Goal: Task Accomplishment & Management: Complete application form

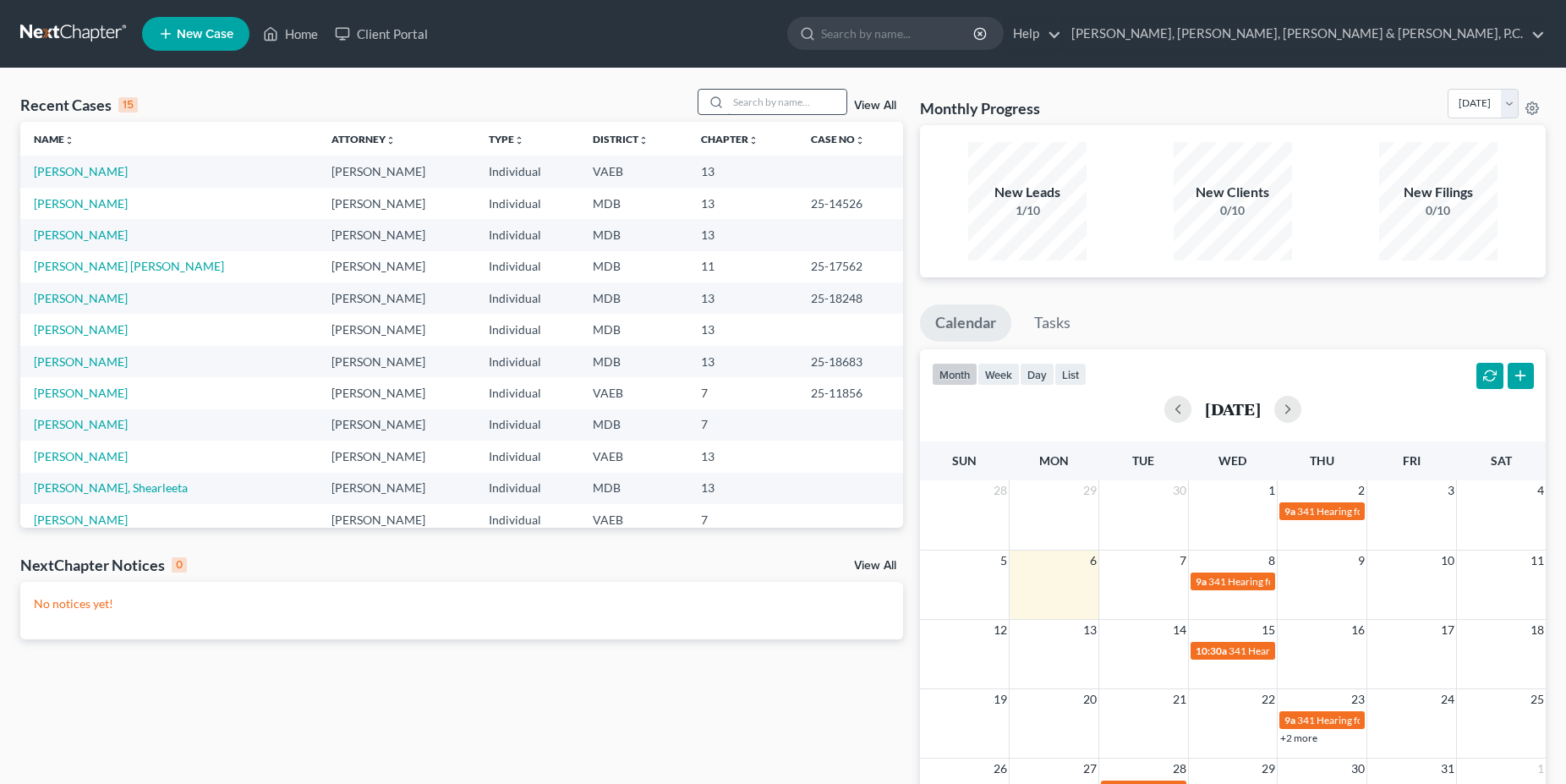
click at [771, 101] on input "search" at bounding box center [787, 101] width 119 height 24
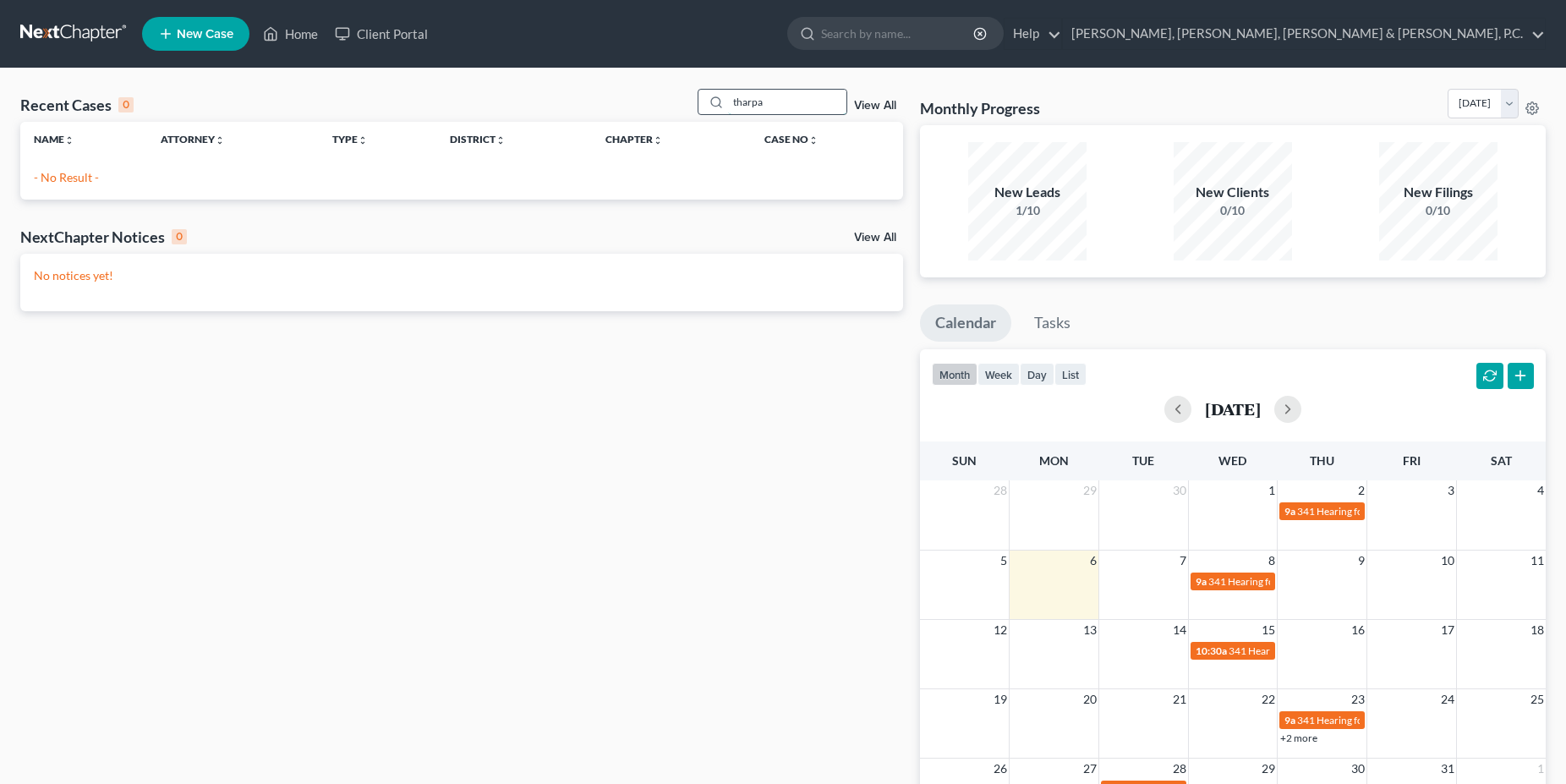
type input "tharpa"
click at [443, 449] on div "Recent Cases 0 tharpa View All Name unfold_more expand_more expand_less Attorne…" at bounding box center [461, 507] width 899 height 837
click at [293, 43] on link "Home" at bounding box center [290, 34] width 72 height 31
click at [302, 33] on link "Home" at bounding box center [290, 34] width 72 height 31
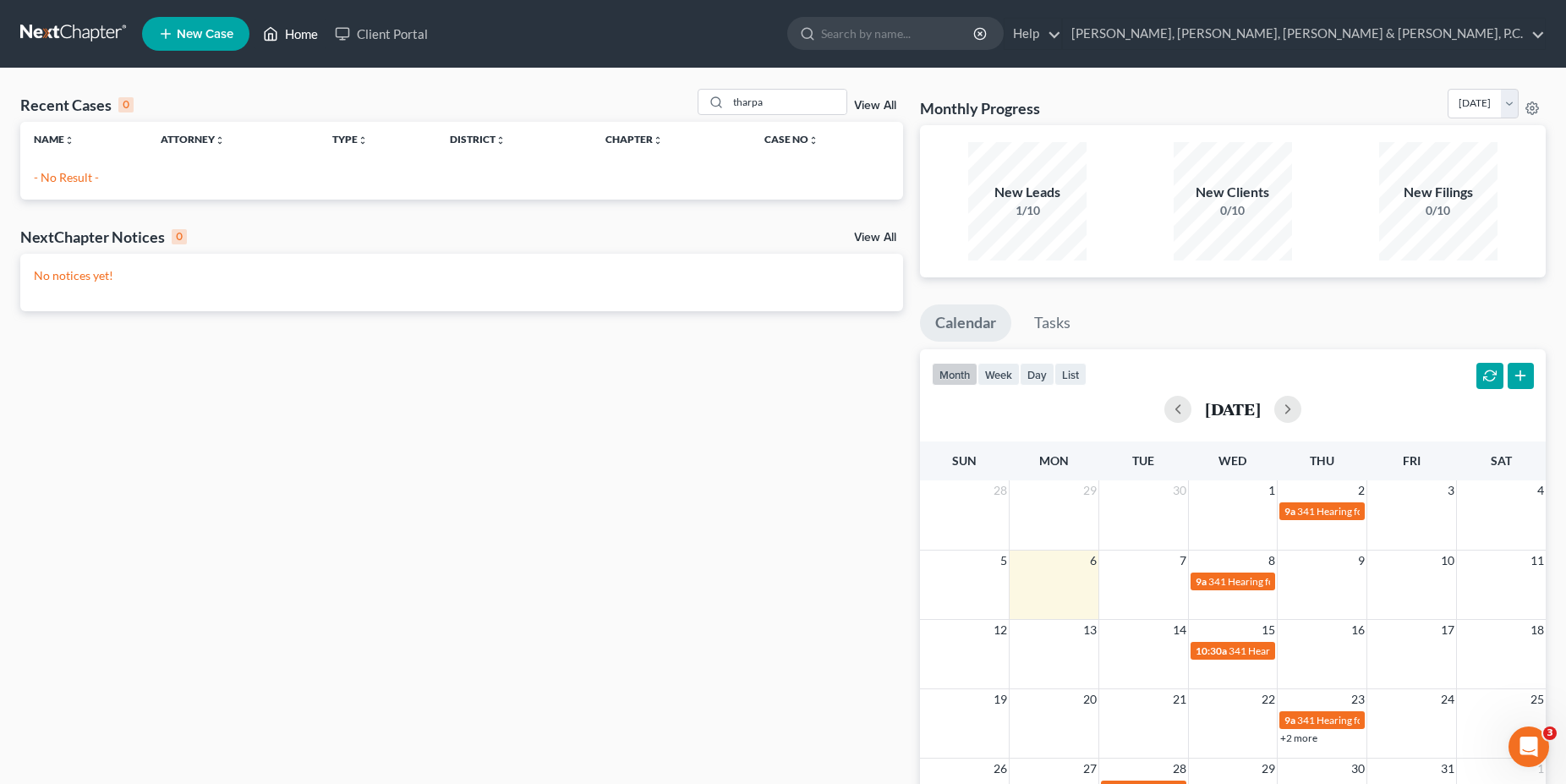
click at [302, 33] on link "Home" at bounding box center [290, 34] width 72 height 31
click at [26, 34] on link at bounding box center [75, 34] width 108 height 31
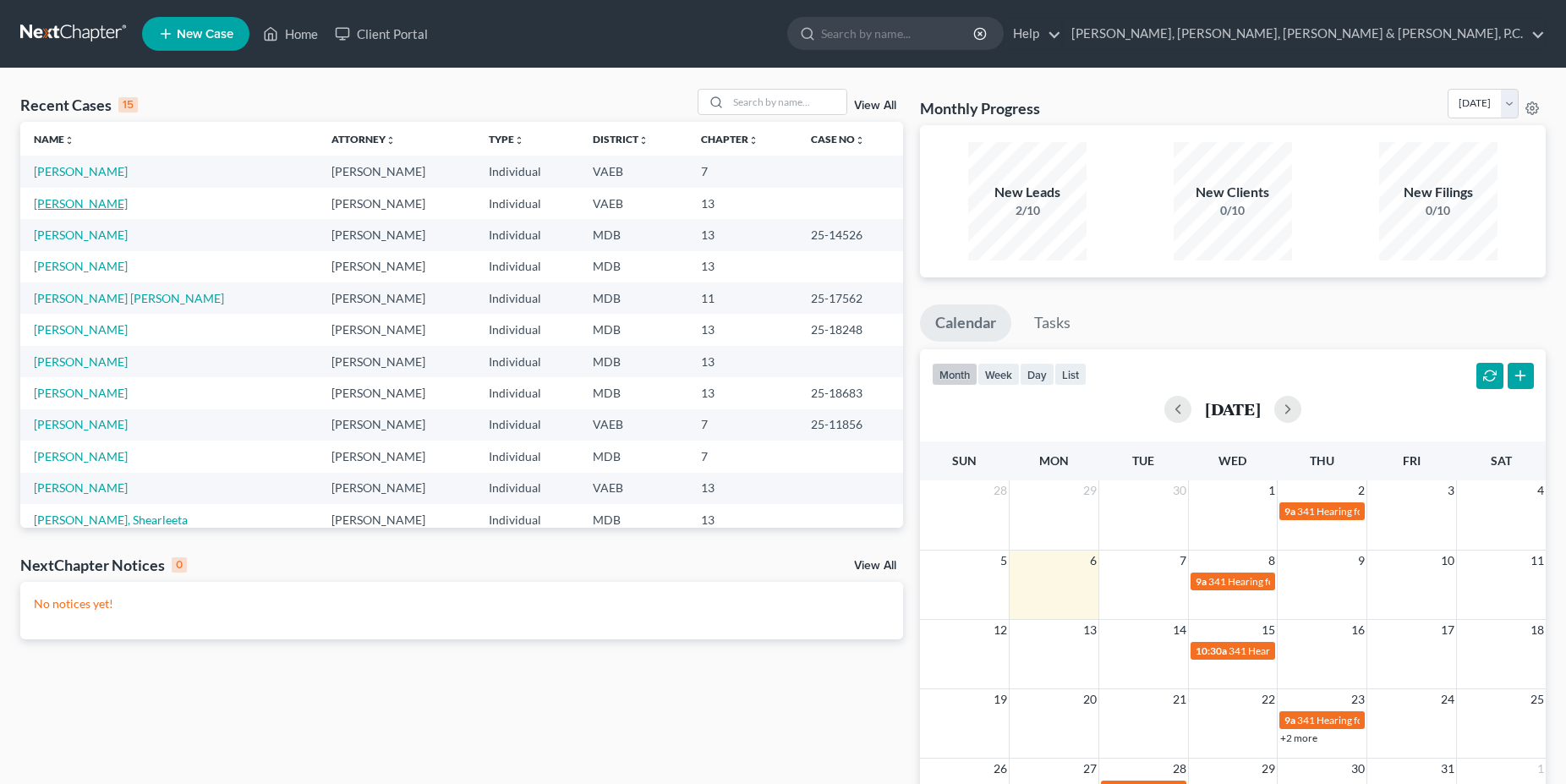
click at [72, 200] on link "[PERSON_NAME]" at bounding box center [81, 203] width 93 height 14
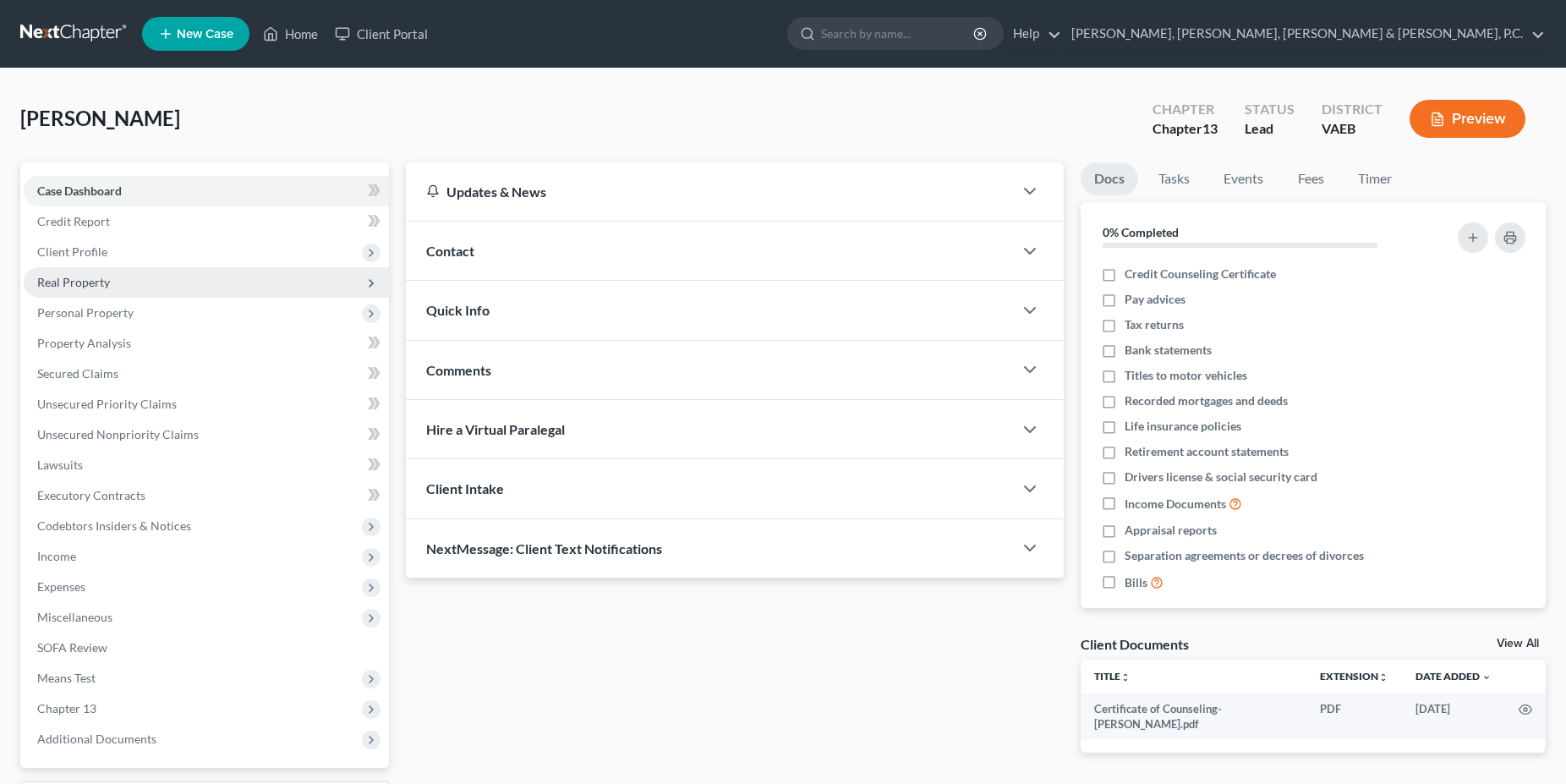
click at [83, 282] on span "Real Property" at bounding box center [73, 282] width 73 height 14
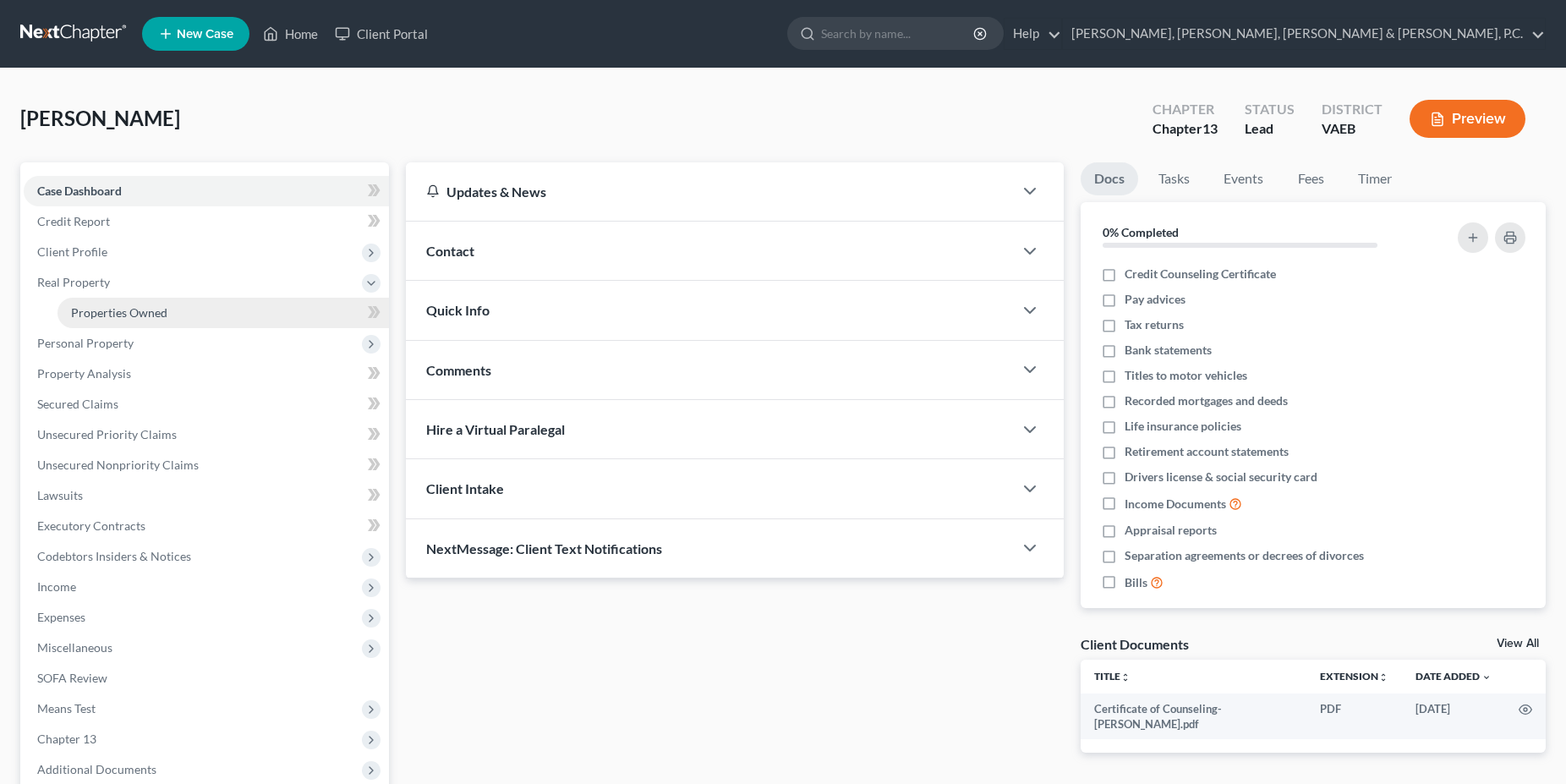
click at [108, 307] on span "Properties Owned" at bounding box center [119, 313] width 96 height 14
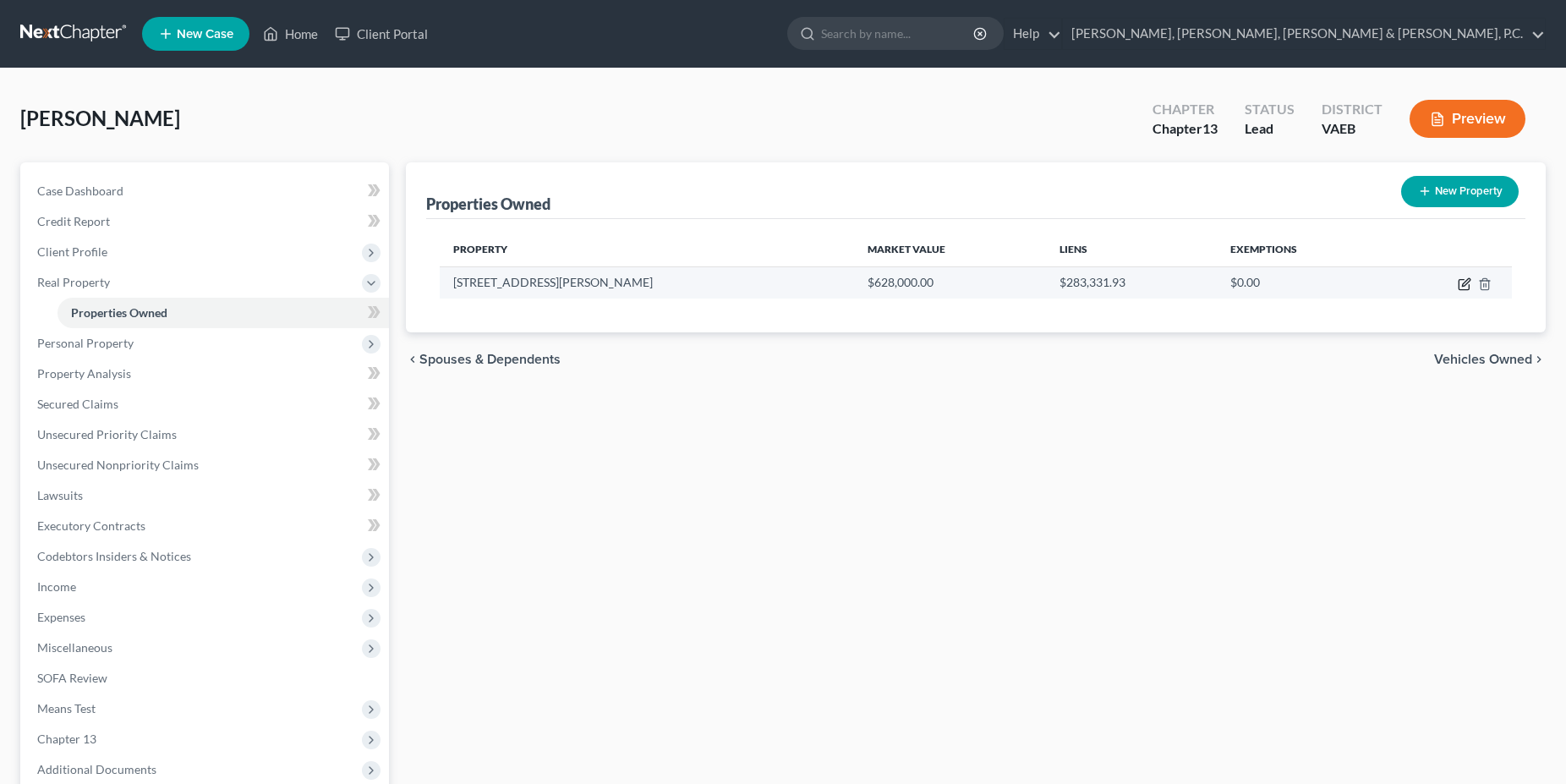
click at [1463, 286] on icon "button" at bounding box center [1465, 282] width 7 height 7
select select "48"
select select "3"
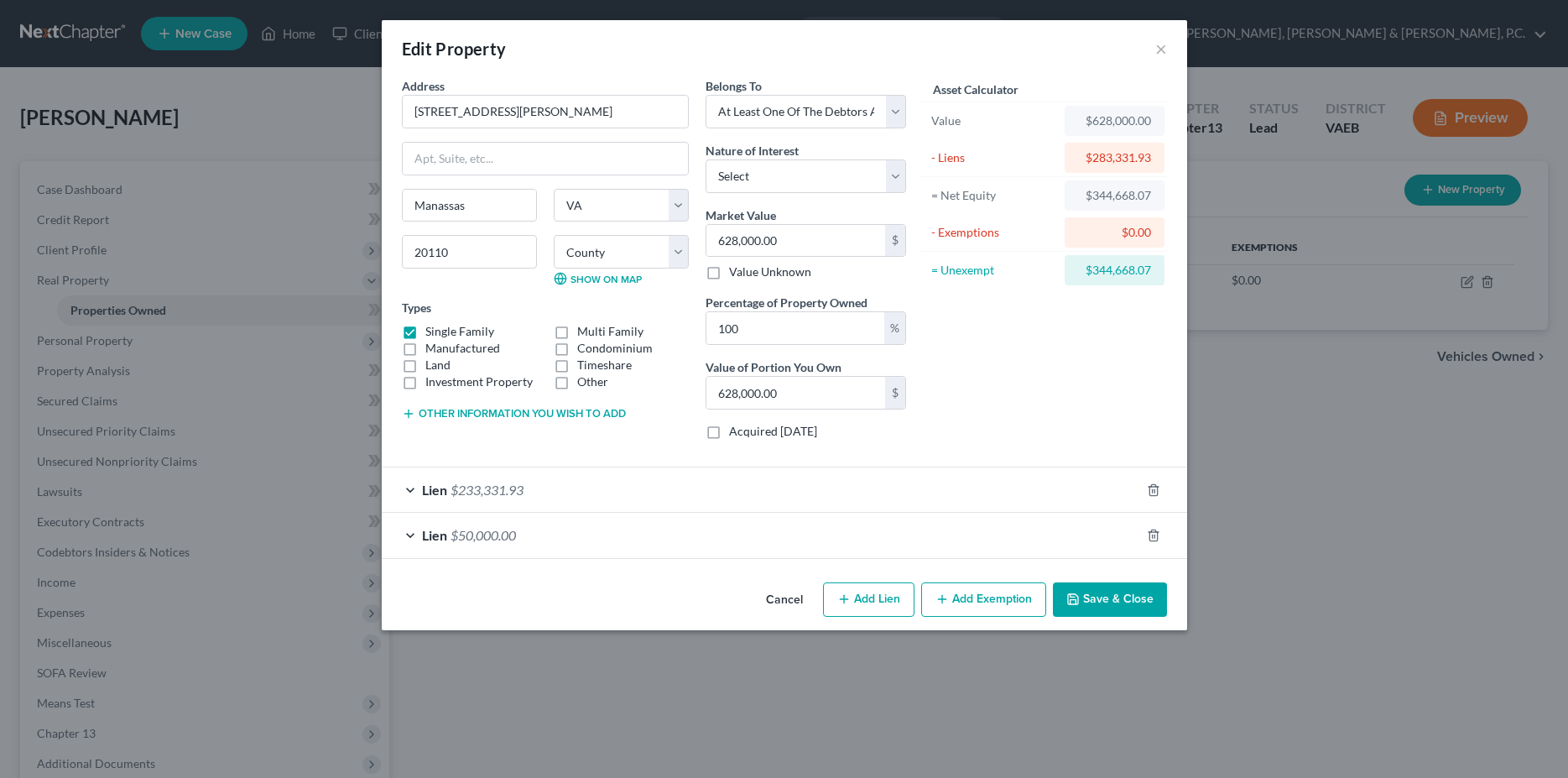
click at [981, 602] on button "Add Exemption" at bounding box center [983, 600] width 125 height 36
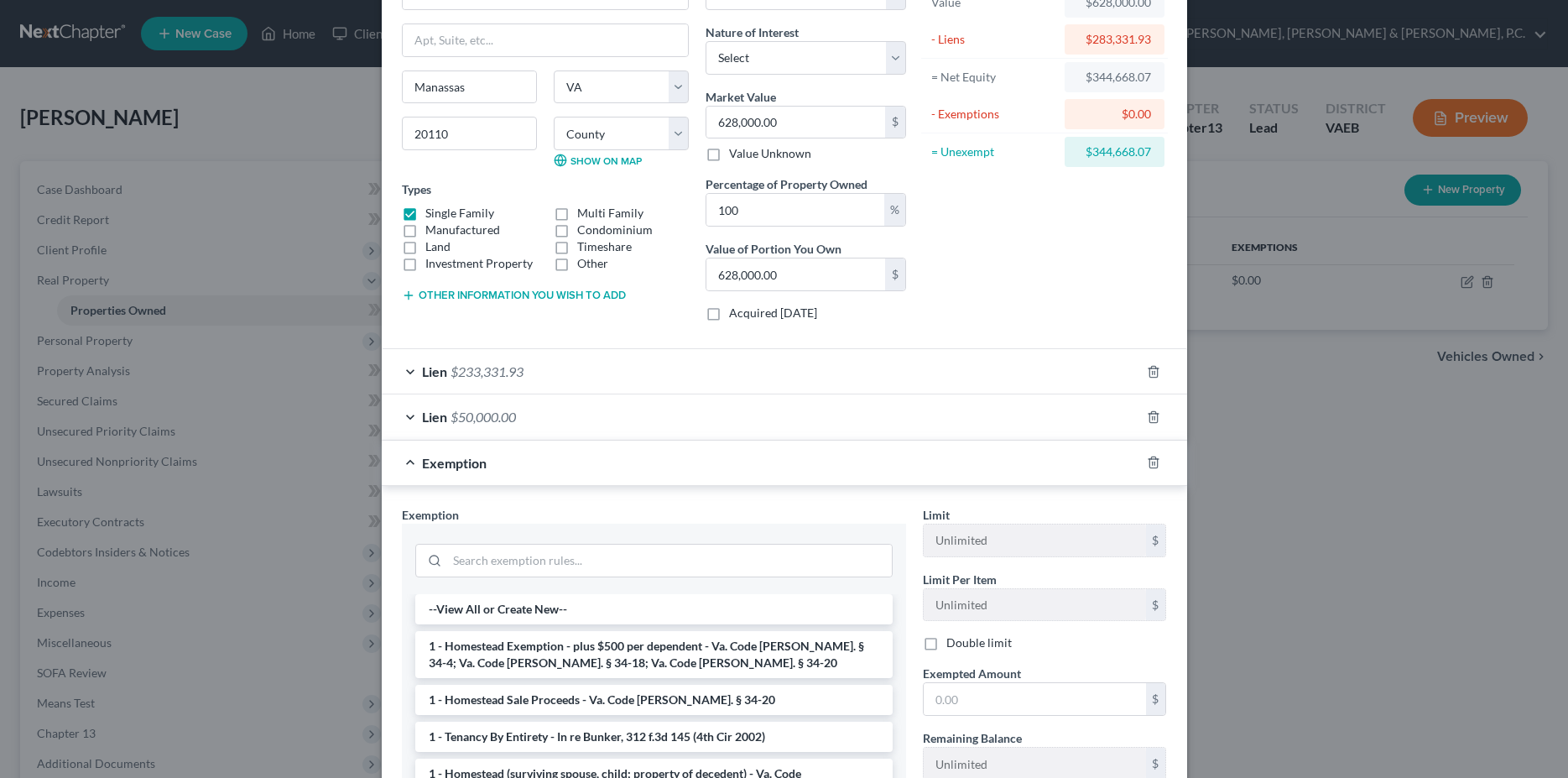
scroll to position [257, 0]
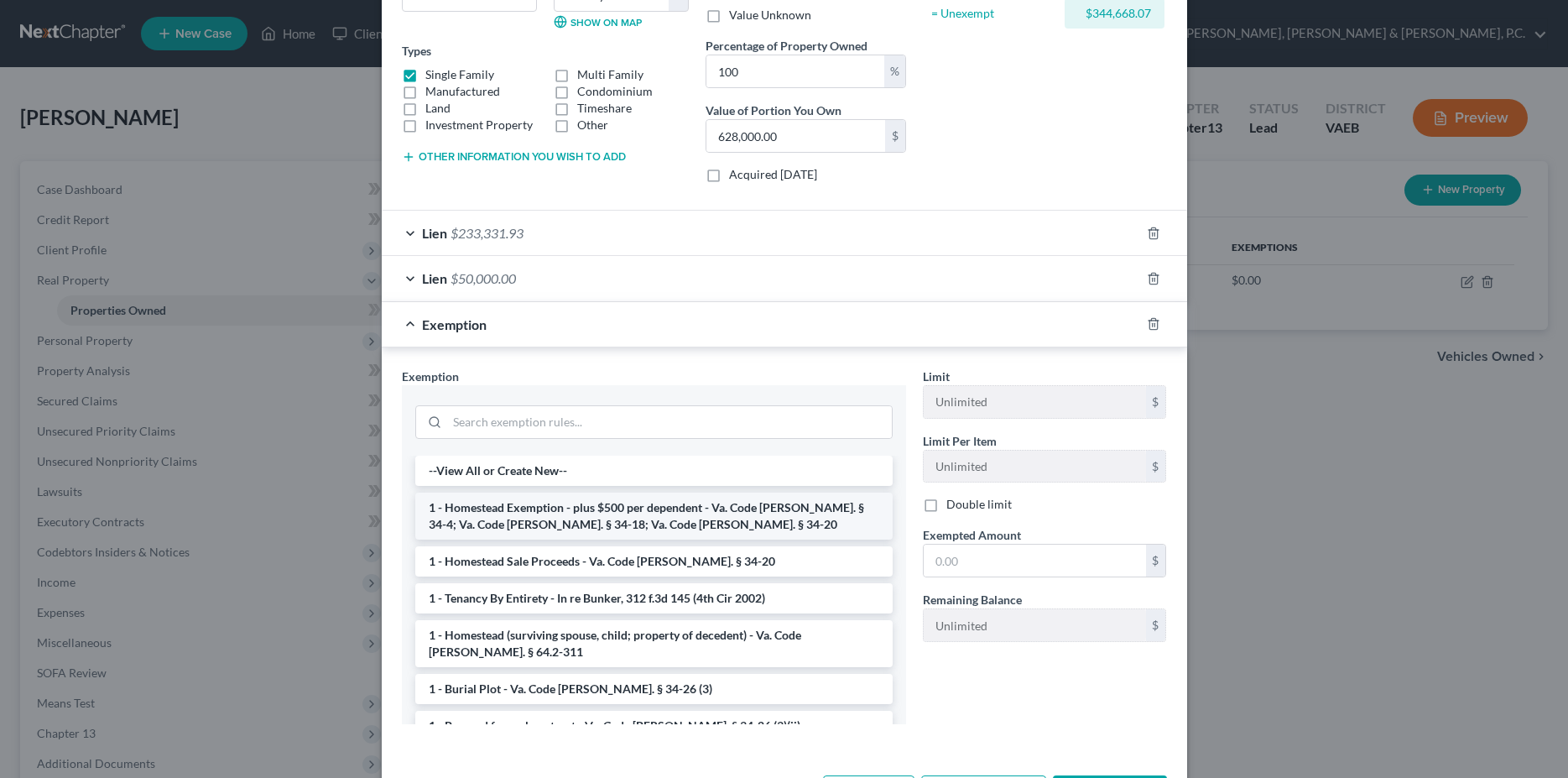
click at [706, 516] on li "1 - Homestead Exemption - plus $500 per dependent - Va. Code Ann. § 34-4; Va. C…" at bounding box center [654, 515] width 478 height 47
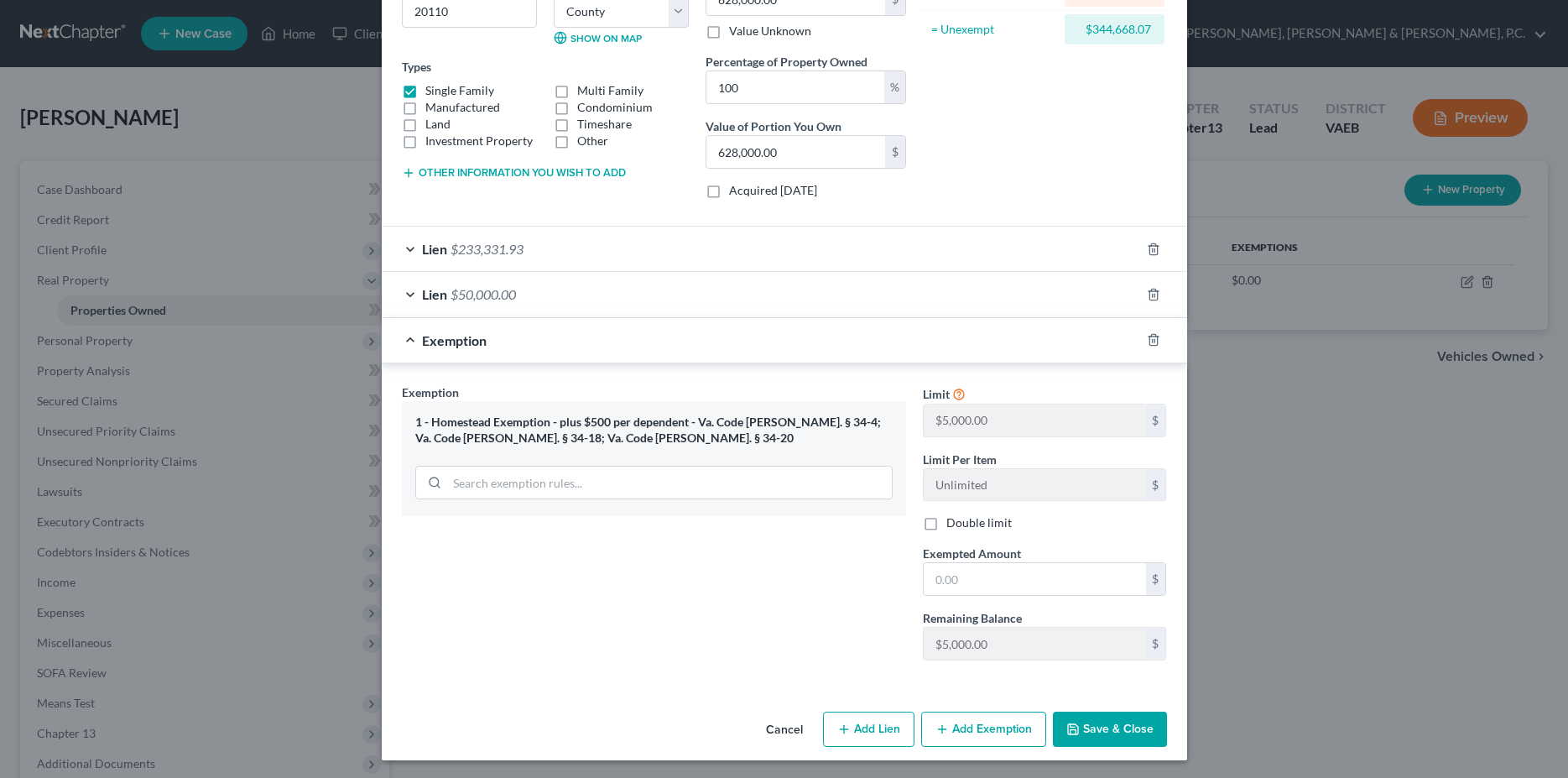
scroll to position [243, 0]
click at [1140, 340] on div at bounding box center [1163, 337] width 47 height 27
click at [1154, 340] on line "button" at bounding box center [1154, 339] width 0 height 4
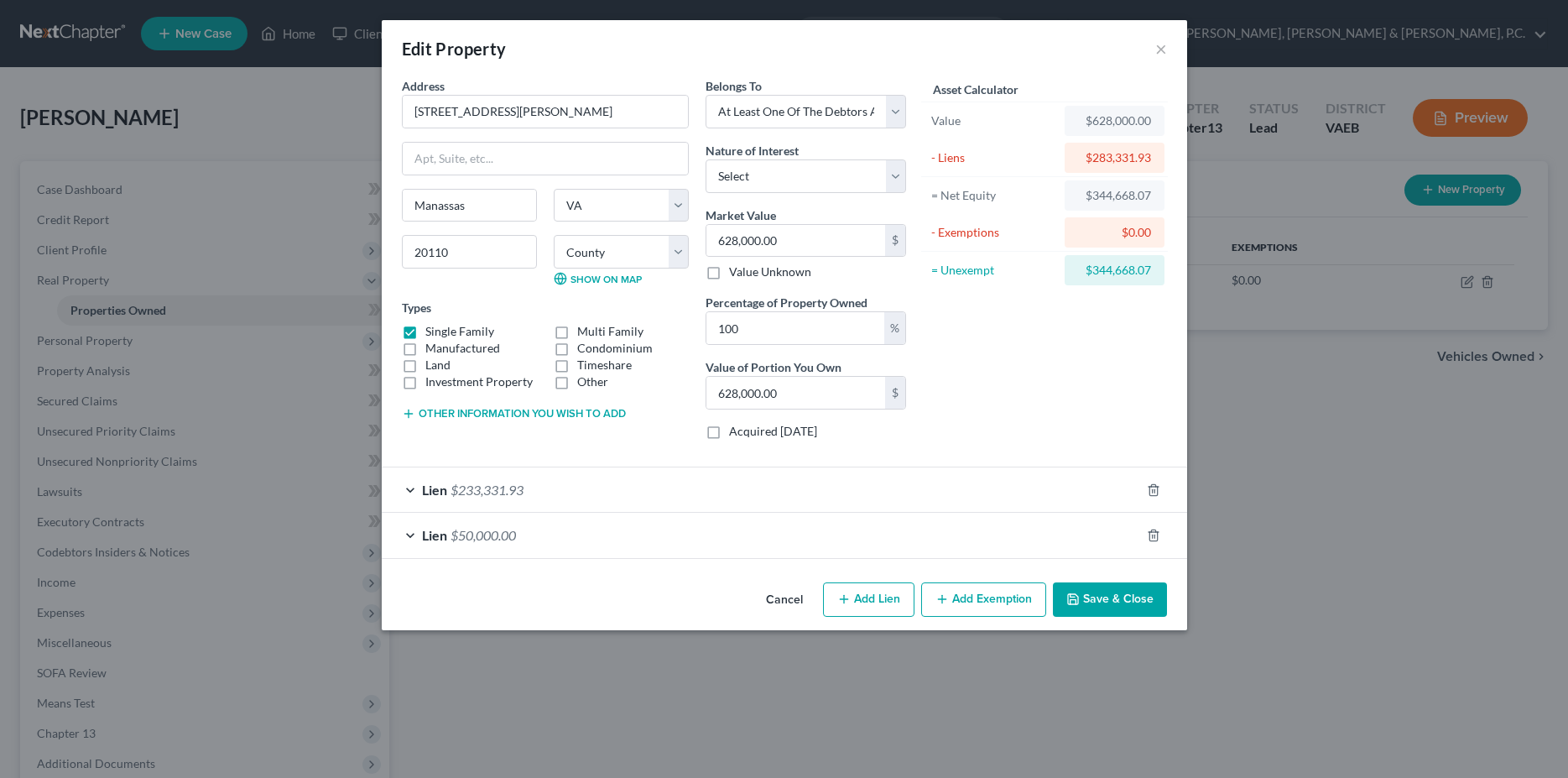
scroll to position [0, 0]
click at [980, 605] on button "Add Exemption" at bounding box center [983, 600] width 125 height 36
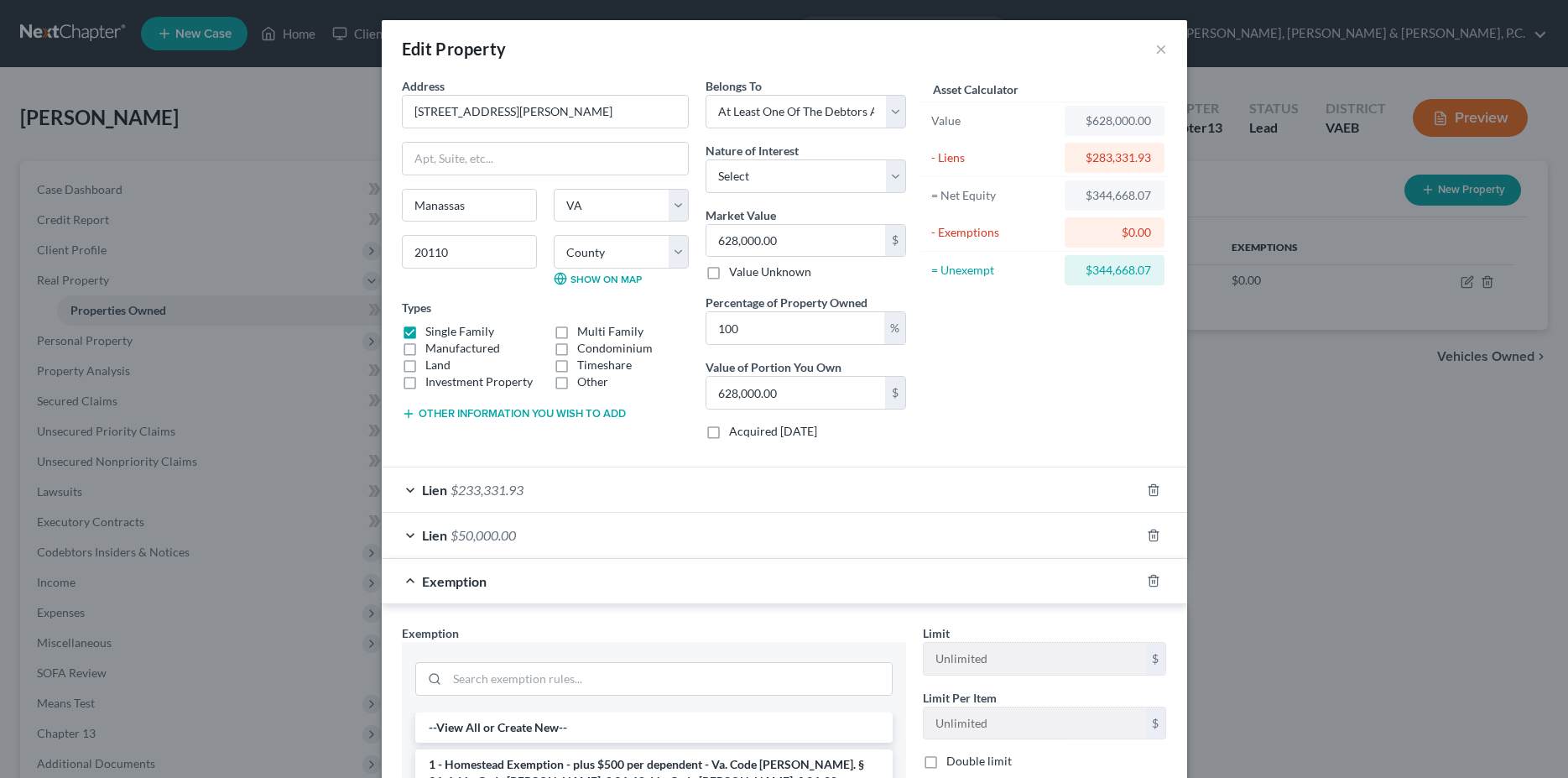
scroll to position [322, 0]
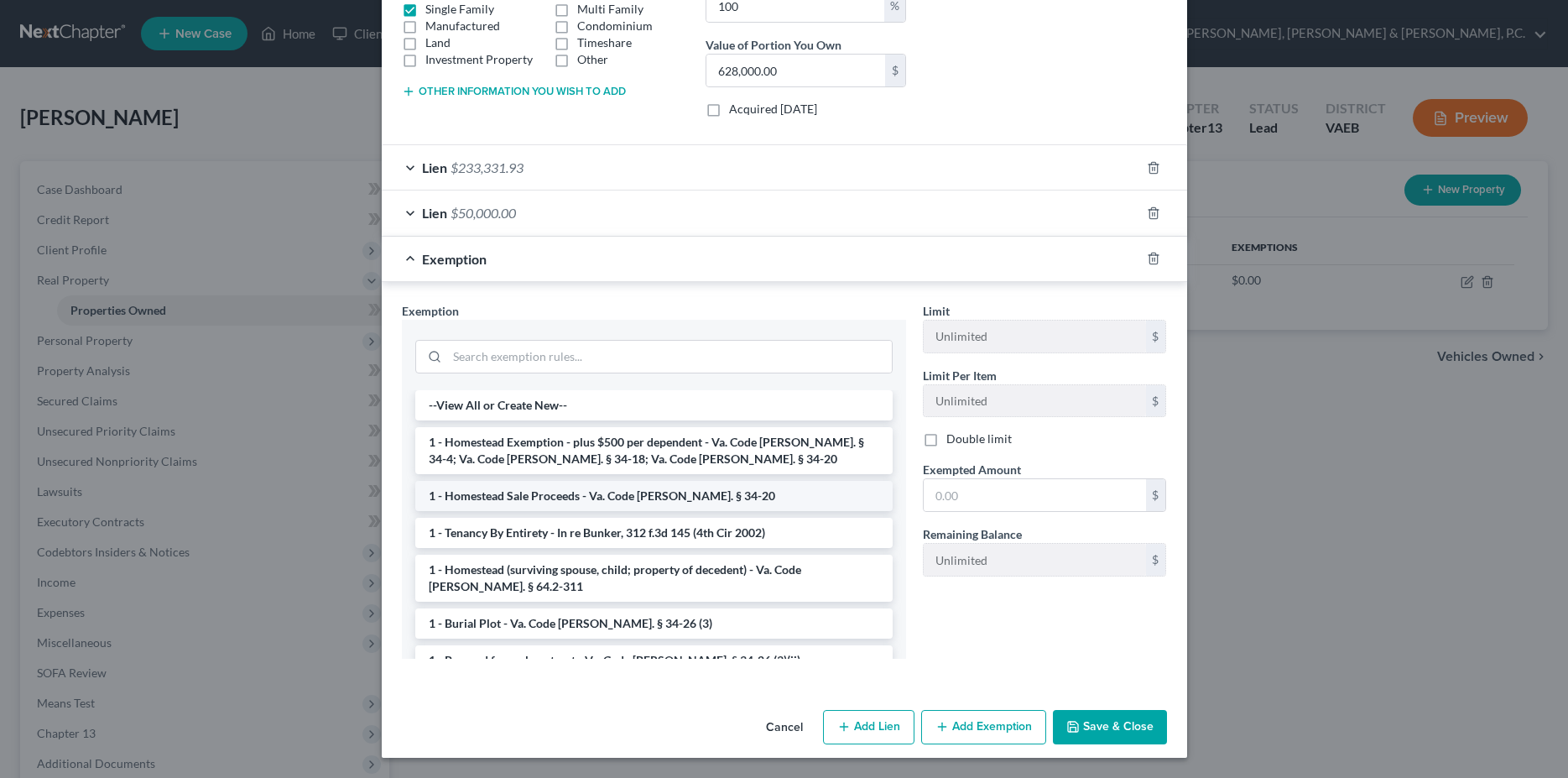
click at [566, 499] on li "1 - Homestead Sale Proceeds - Va. Code Ann. § 34-20" at bounding box center [654, 495] width 478 height 30
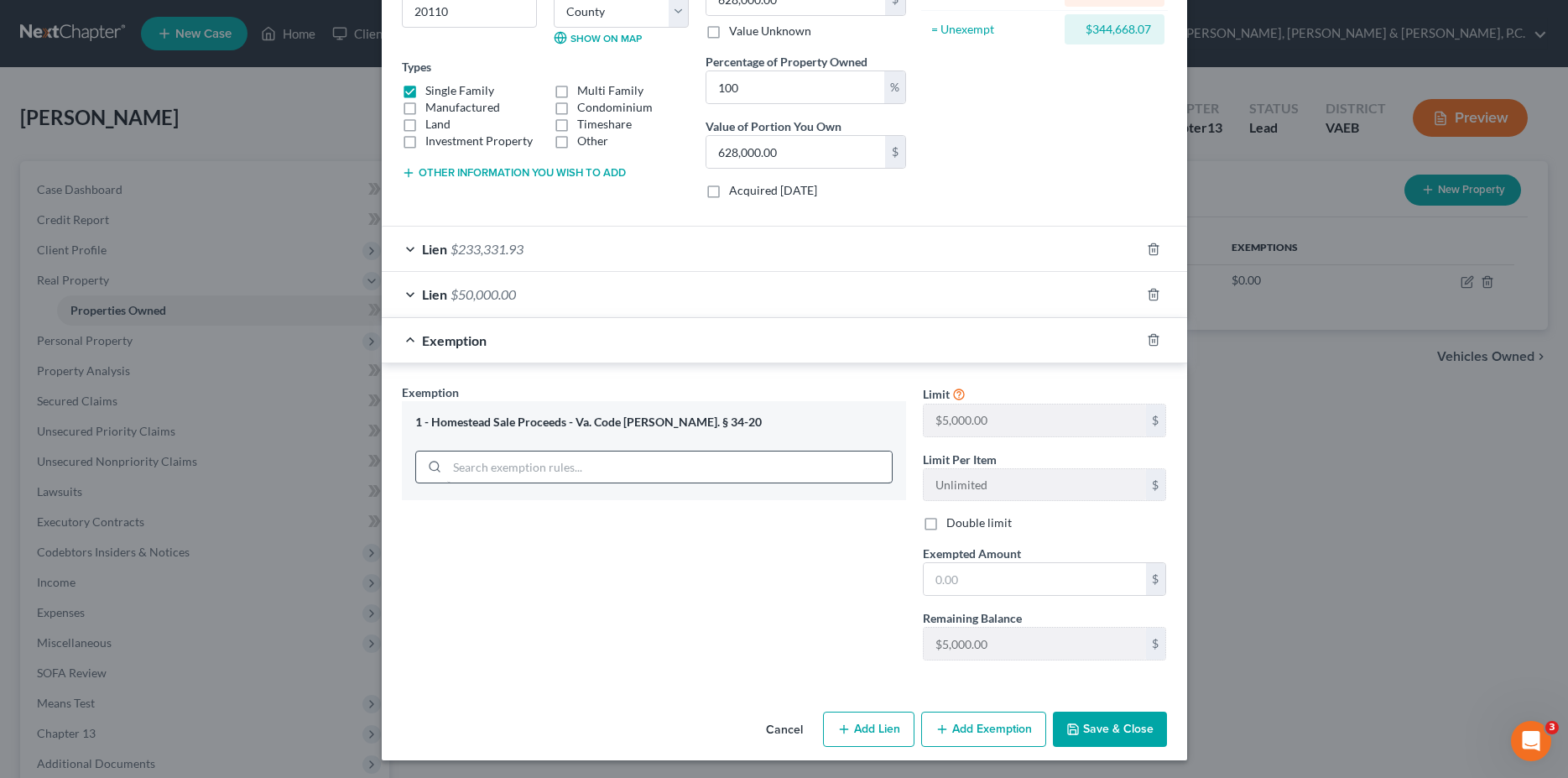
scroll to position [0, 0]
click at [1153, 333] on div at bounding box center [1163, 340] width 47 height 27
click at [1149, 337] on icon "button" at bounding box center [1153, 340] width 13 height 13
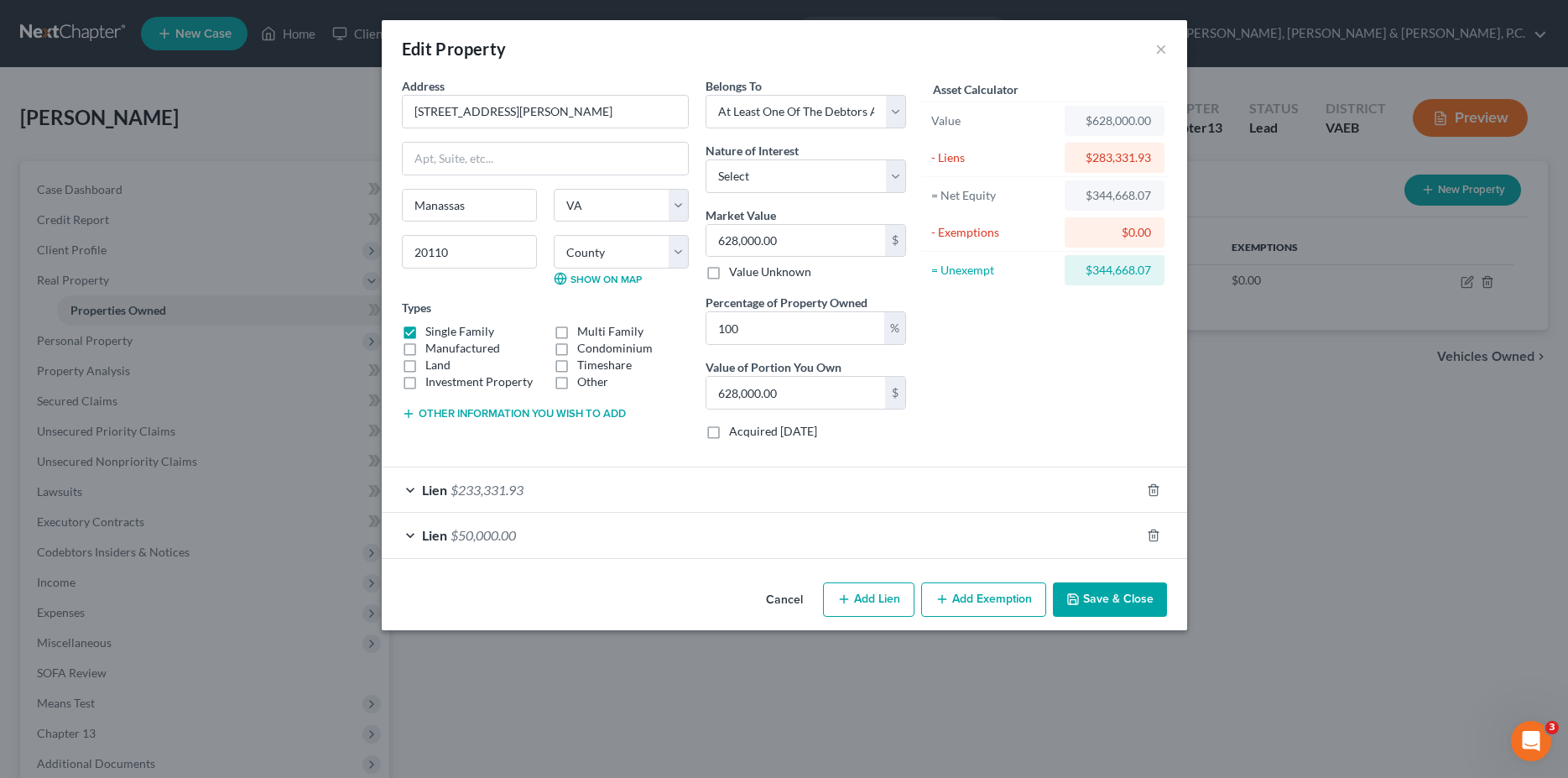
click at [980, 604] on button "Add Exemption" at bounding box center [983, 600] width 125 height 36
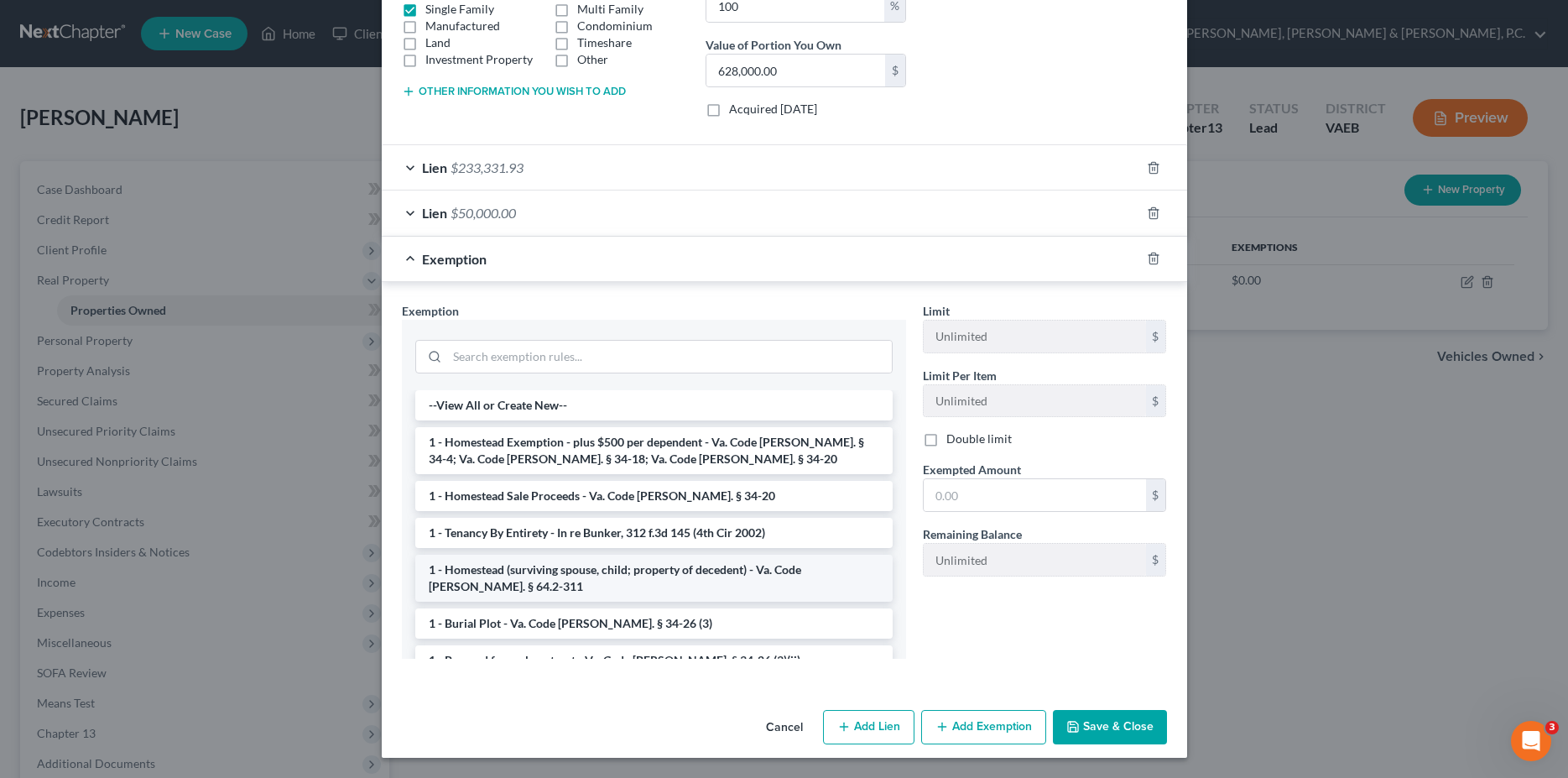
click at [653, 577] on li "1 - Homestead (surviving spouse, child; property of decedent) - Va. Code Ann. §…" at bounding box center [654, 577] width 478 height 47
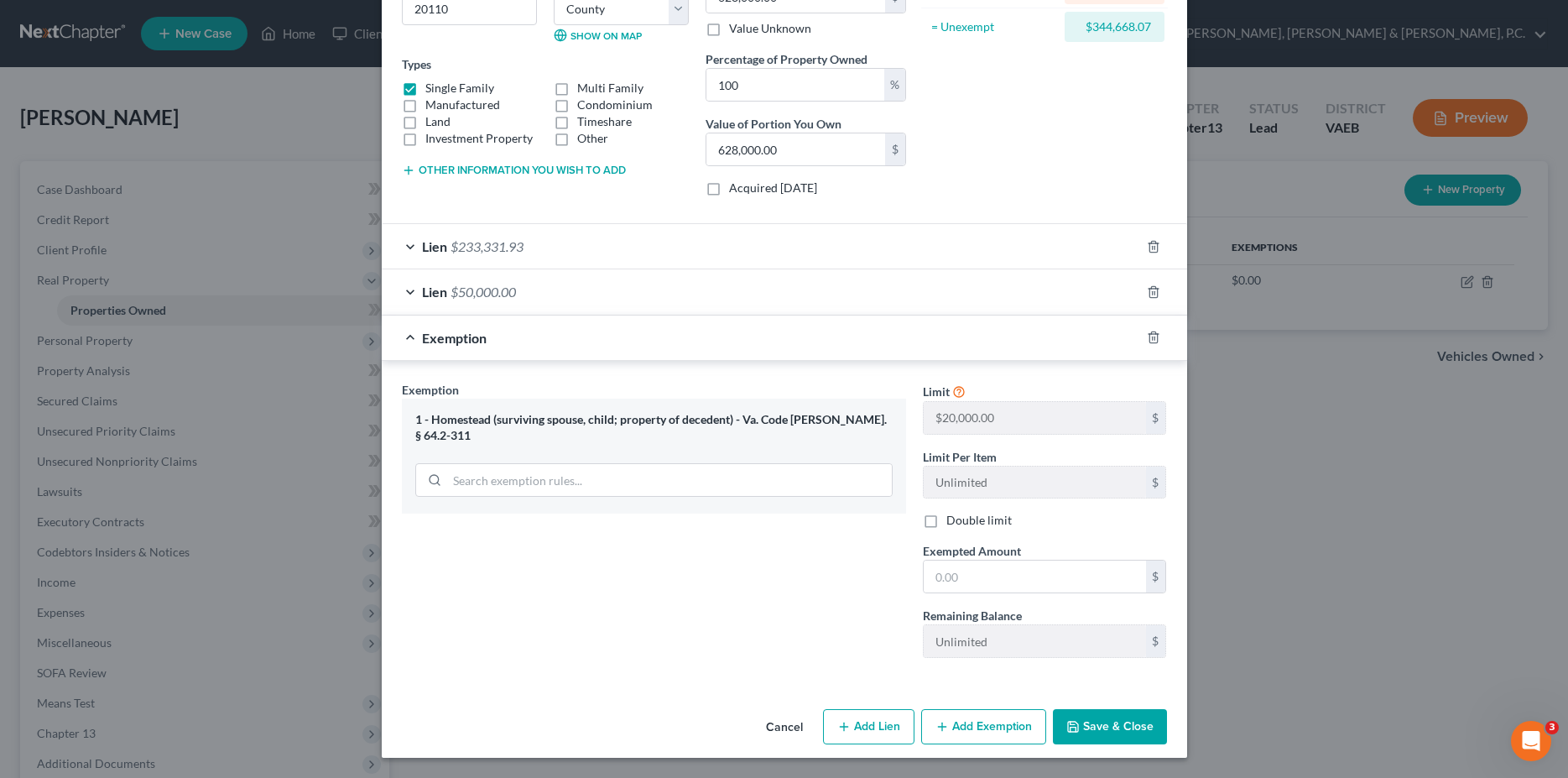
scroll to position [241, 0]
click at [1149, 337] on icon "button" at bounding box center [1153, 340] width 7 height 11
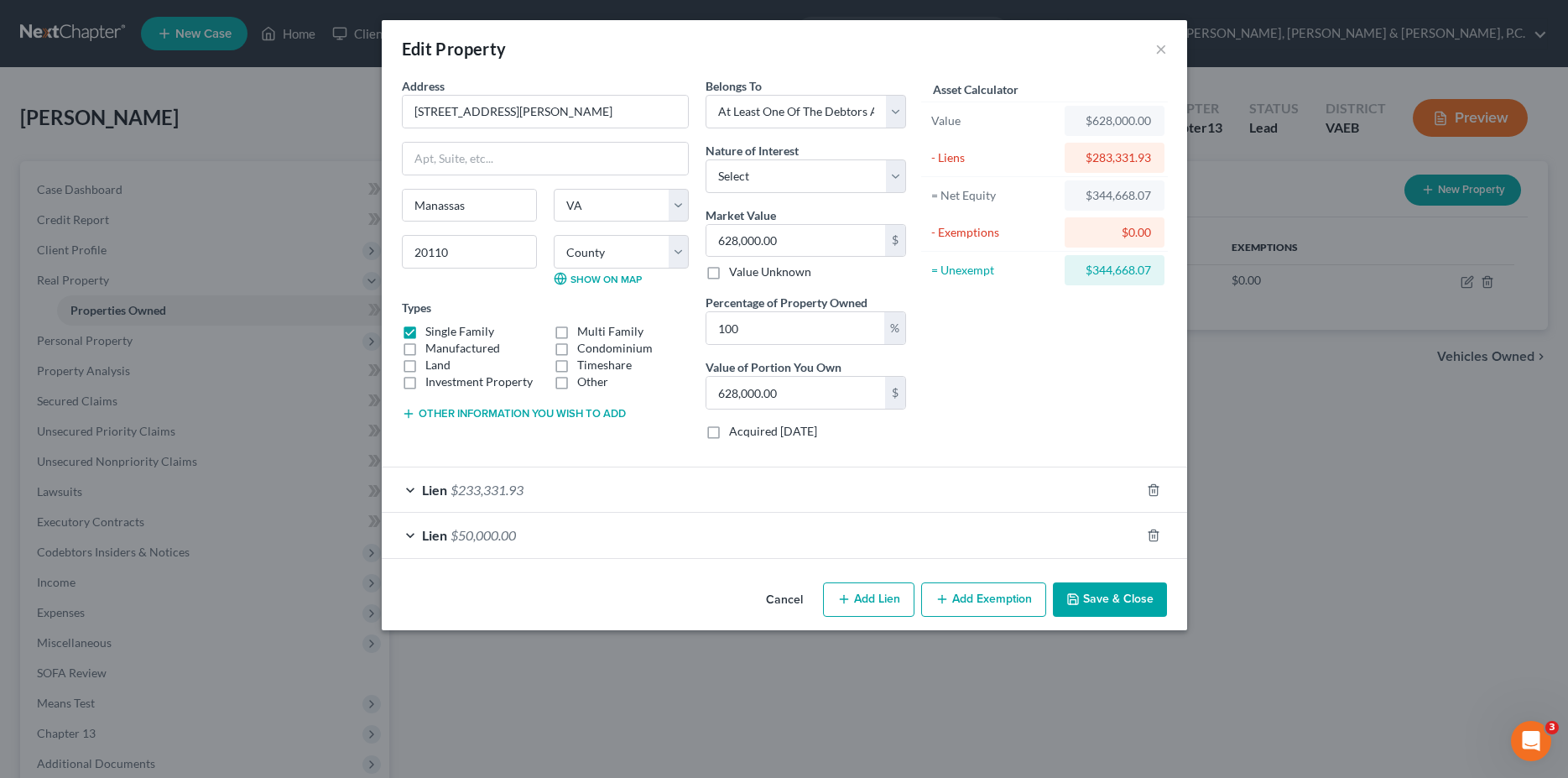
scroll to position [0, 0]
click at [979, 593] on button "Add Exemption" at bounding box center [983, 600] width 125 height 36
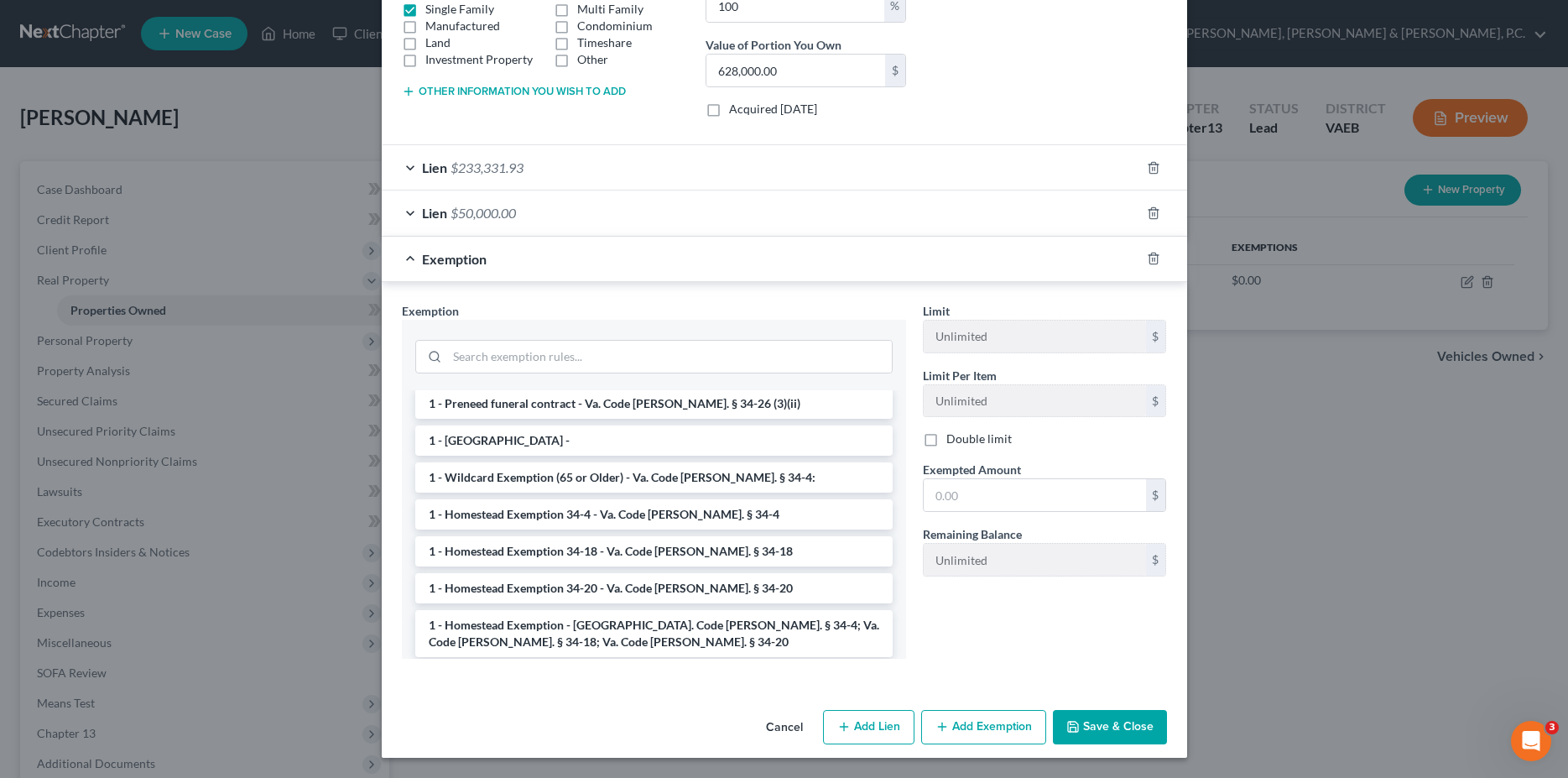
scroll to position [342, 0]
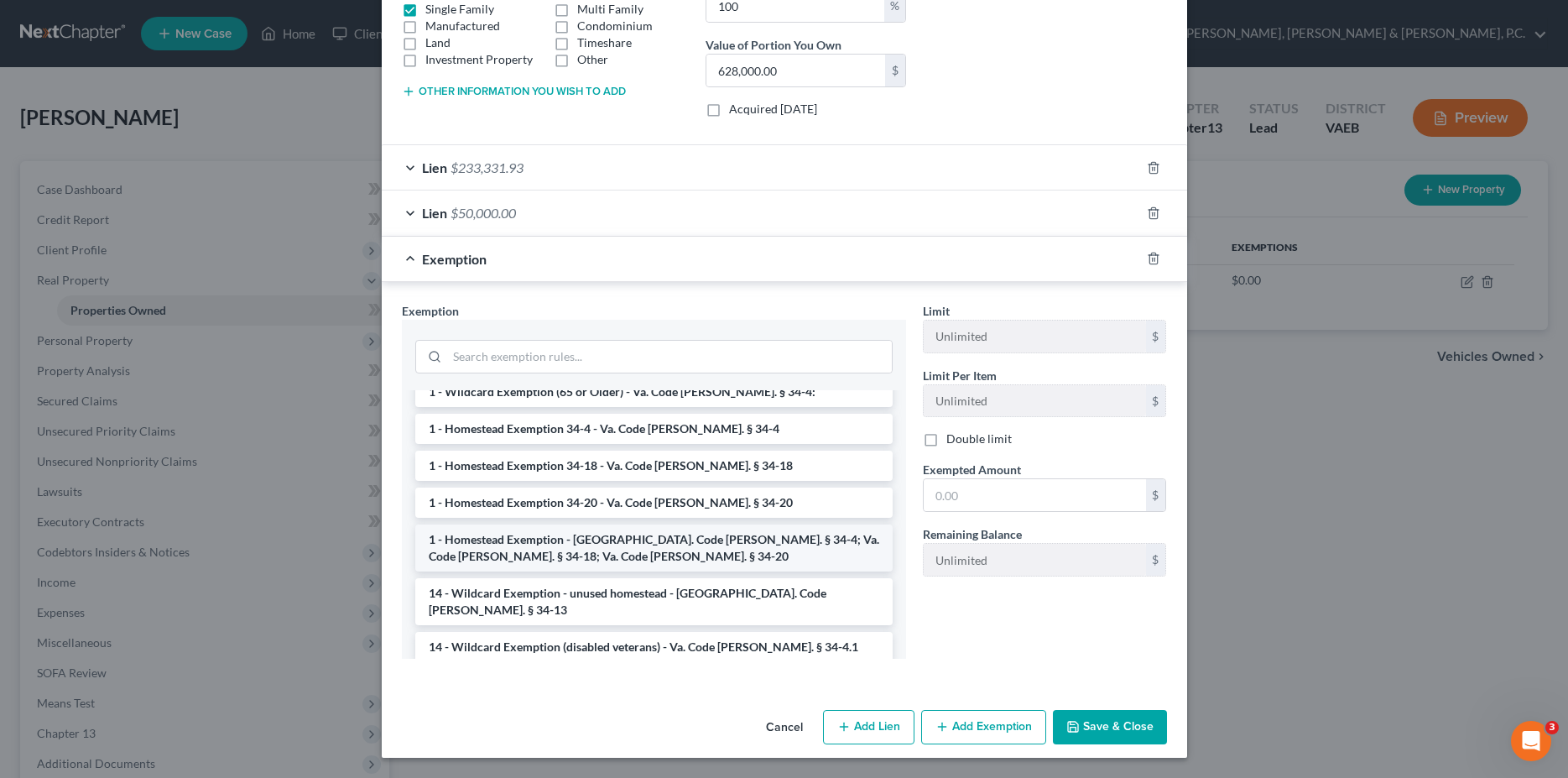
click at [659, 549] on li "1 - Homestead Exemption - Va. Code Ann. § 34-4; Va. Code Ann. § 34-18; Va. Code…" at bounding box center [654, 547] width 478 height 47
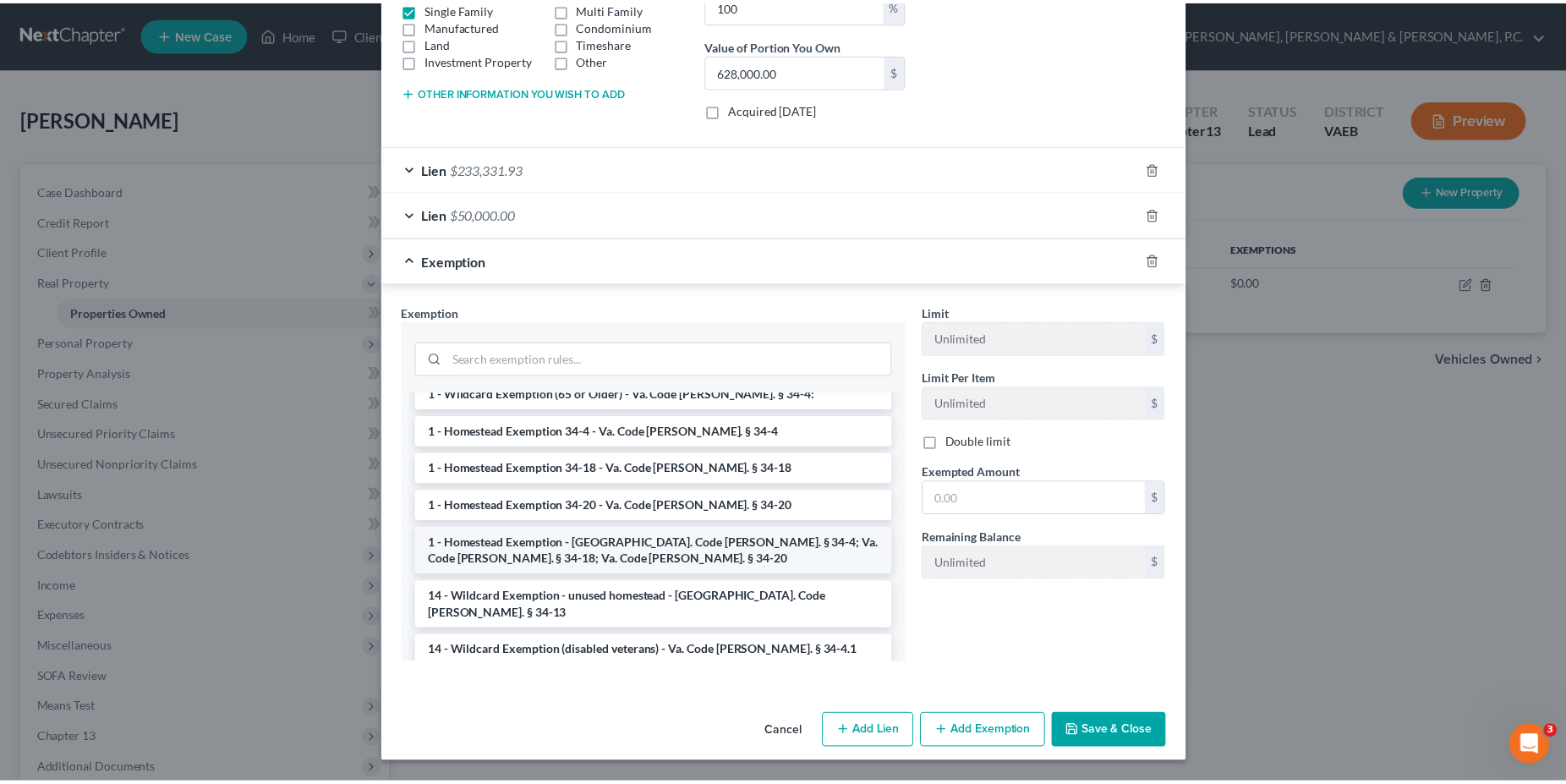
scroll to position [242, 0]
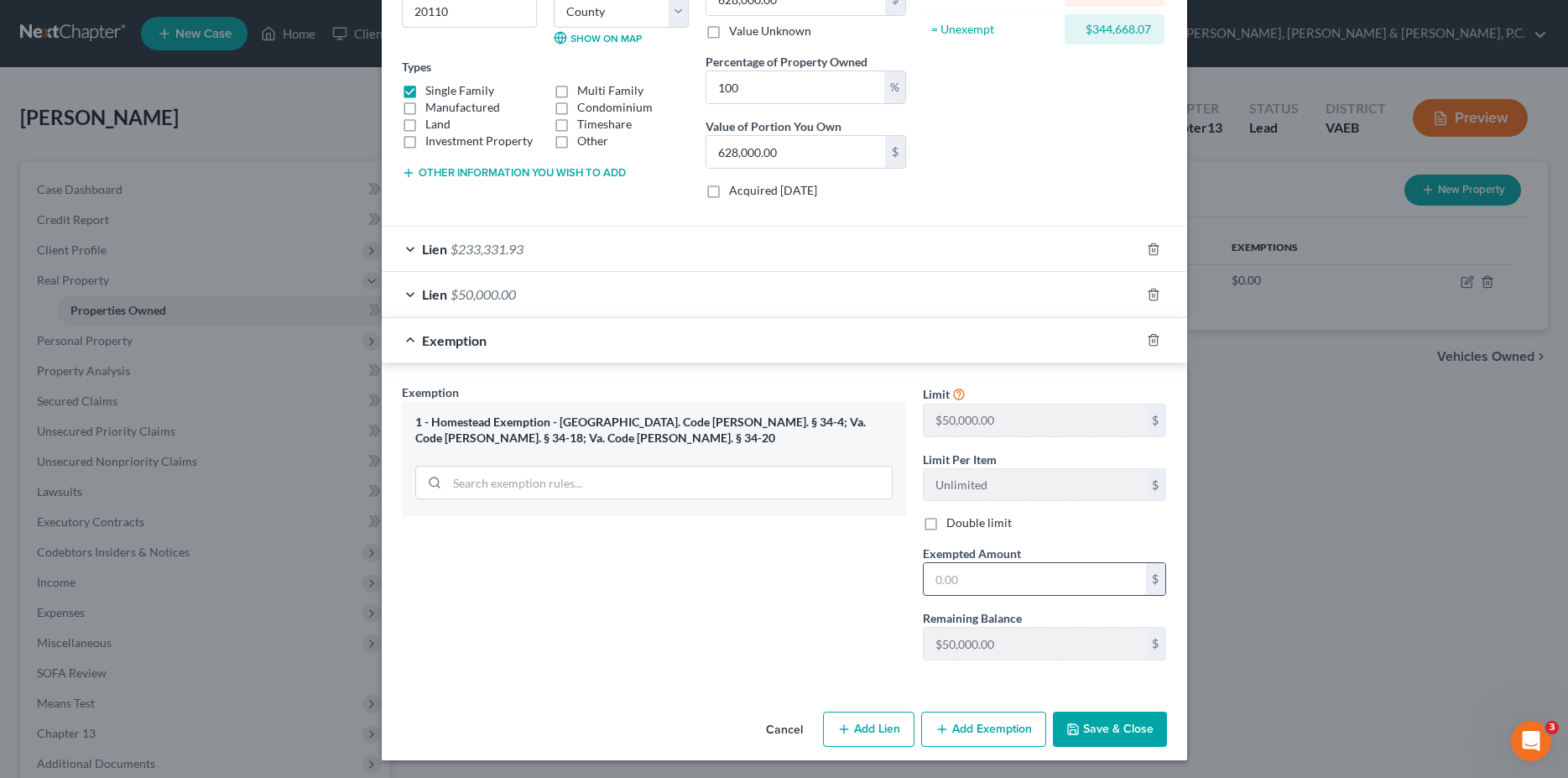
click at [986, 573] on input "text" at bounding box center [1034, 579] width 222 height 32
type input "50,000"
click at [1096, 740] on button "Save & Close" at bounding box center [1110, 729] width 114 height 36
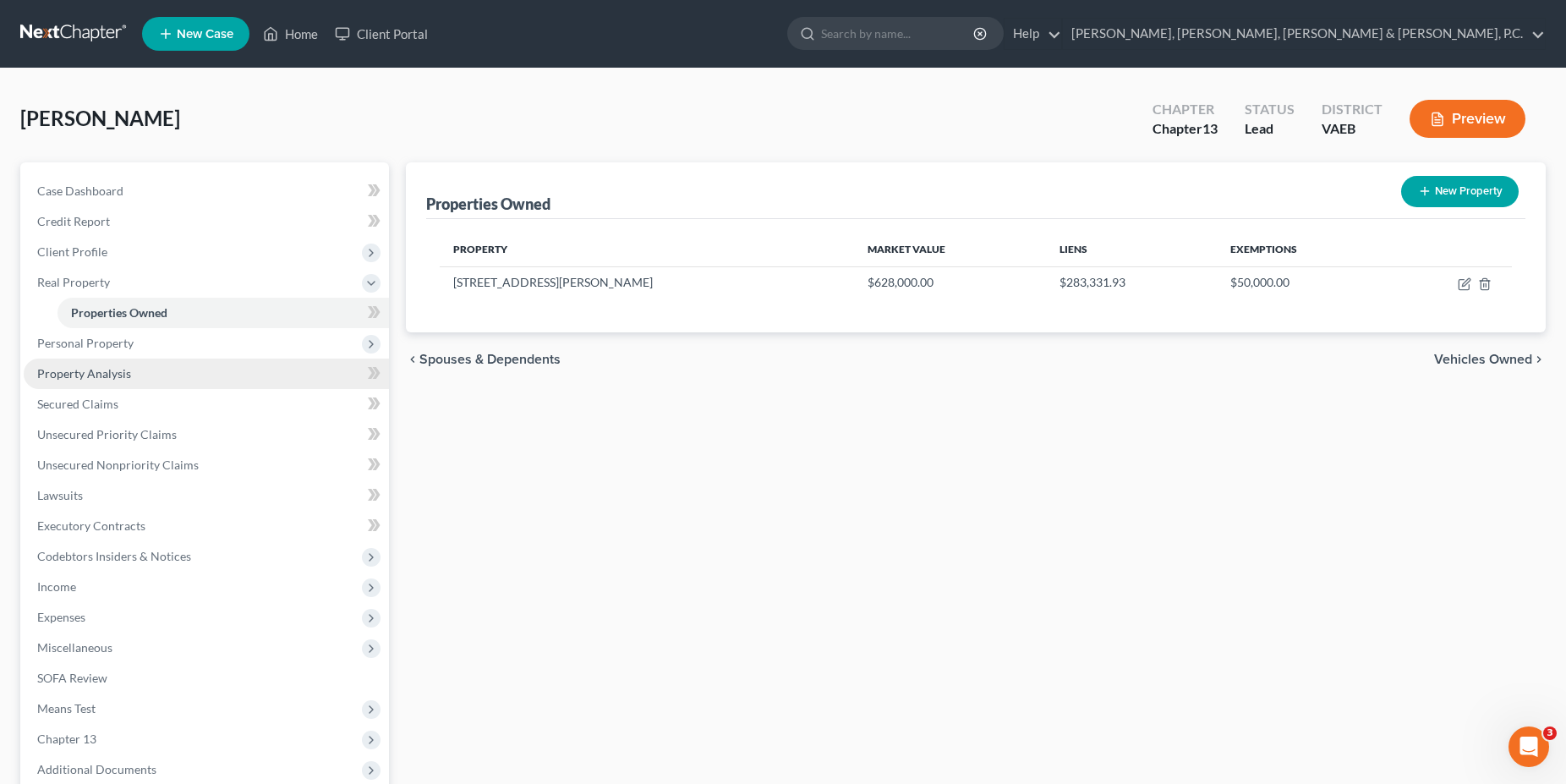
click at [115, 384] on link "Property Analysis" at bounding box center [206, 374] width 366 height 31
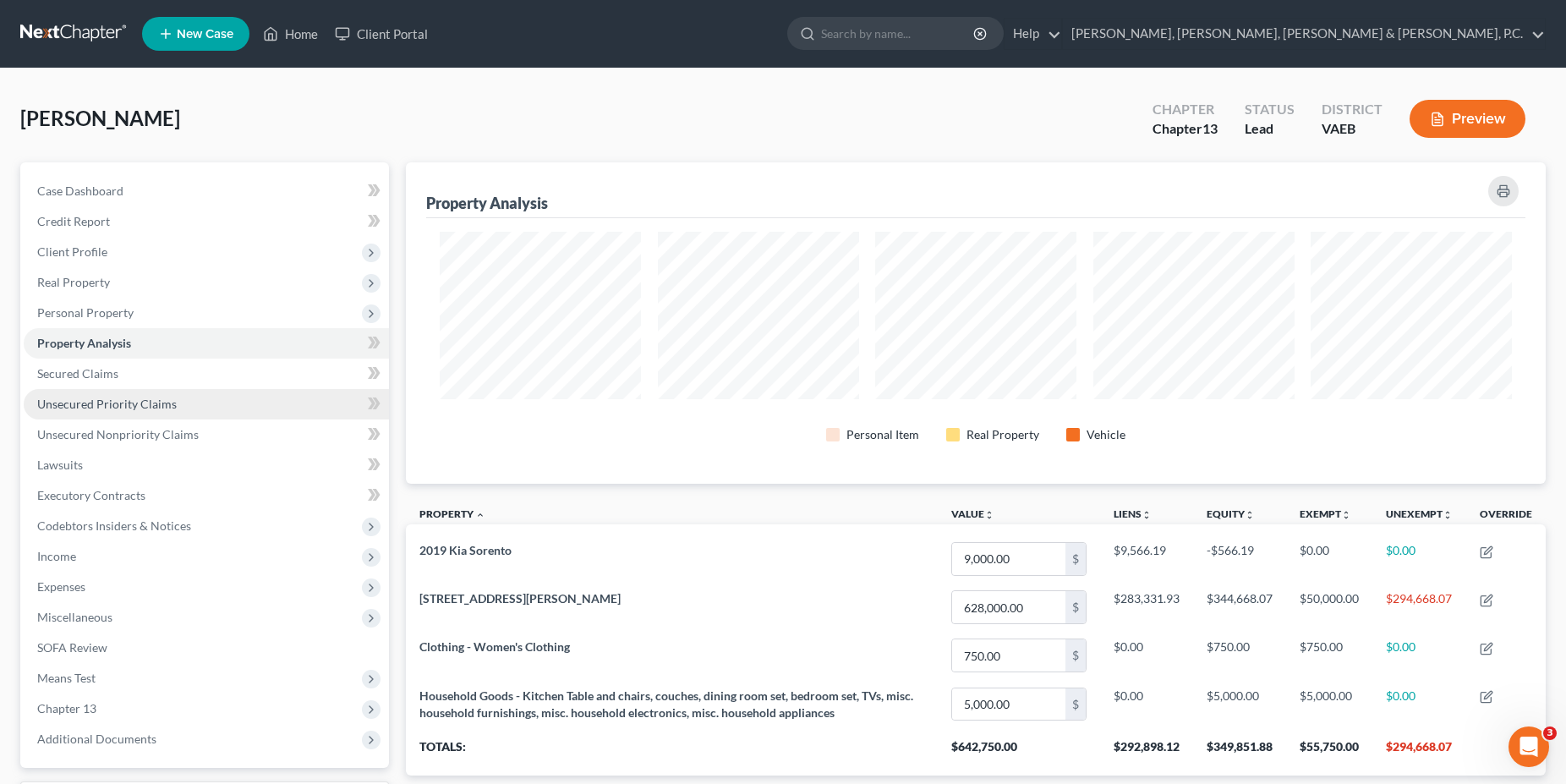
click at [106, 405] on span "Unsecured Priority Claims" at bounding box center [106, 403] width 139 height 14
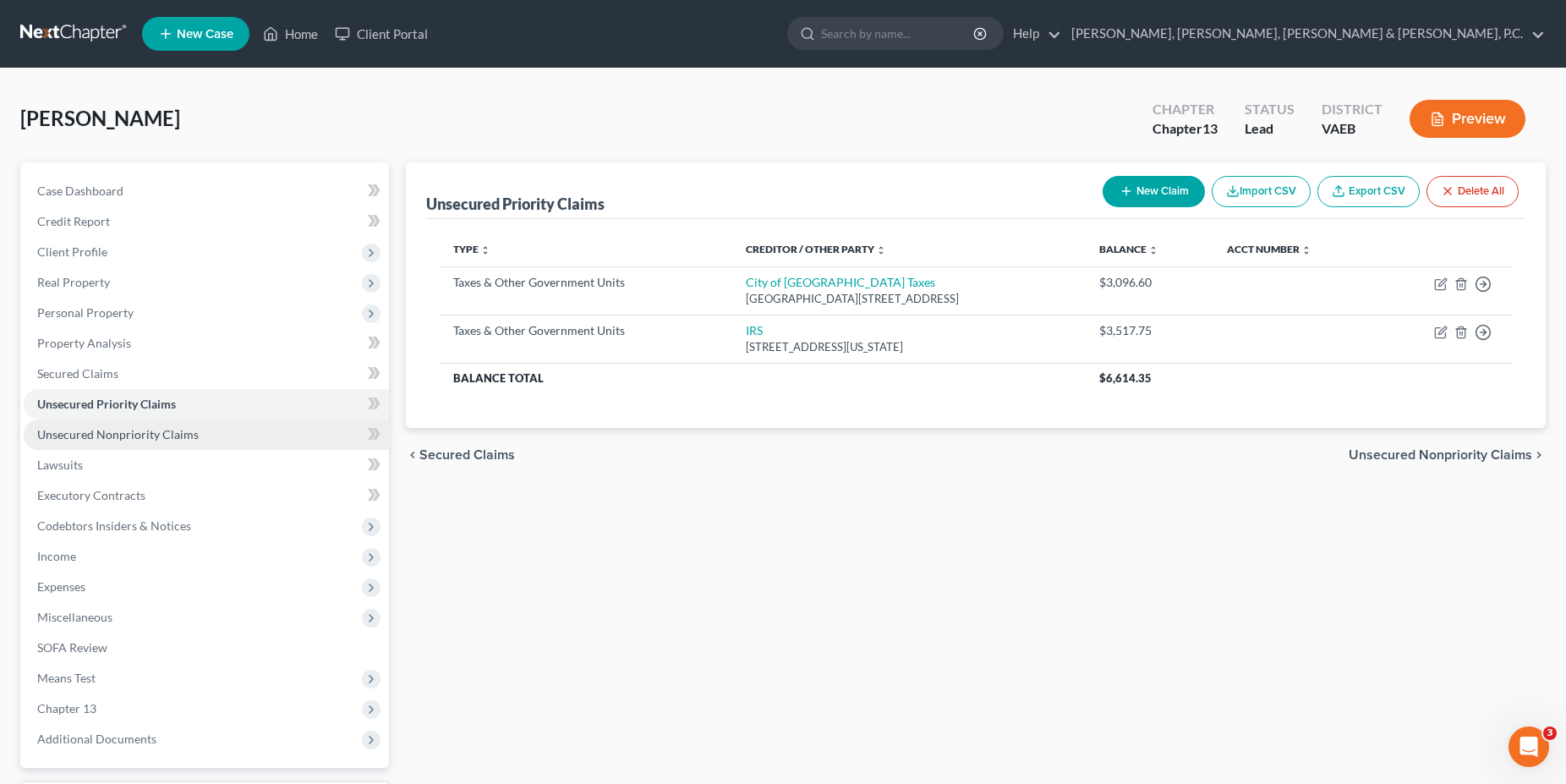
click at [128, 432] on span "Unsecured Nonpriority Claims" at bounding box center [118, 434] width 162 height 14
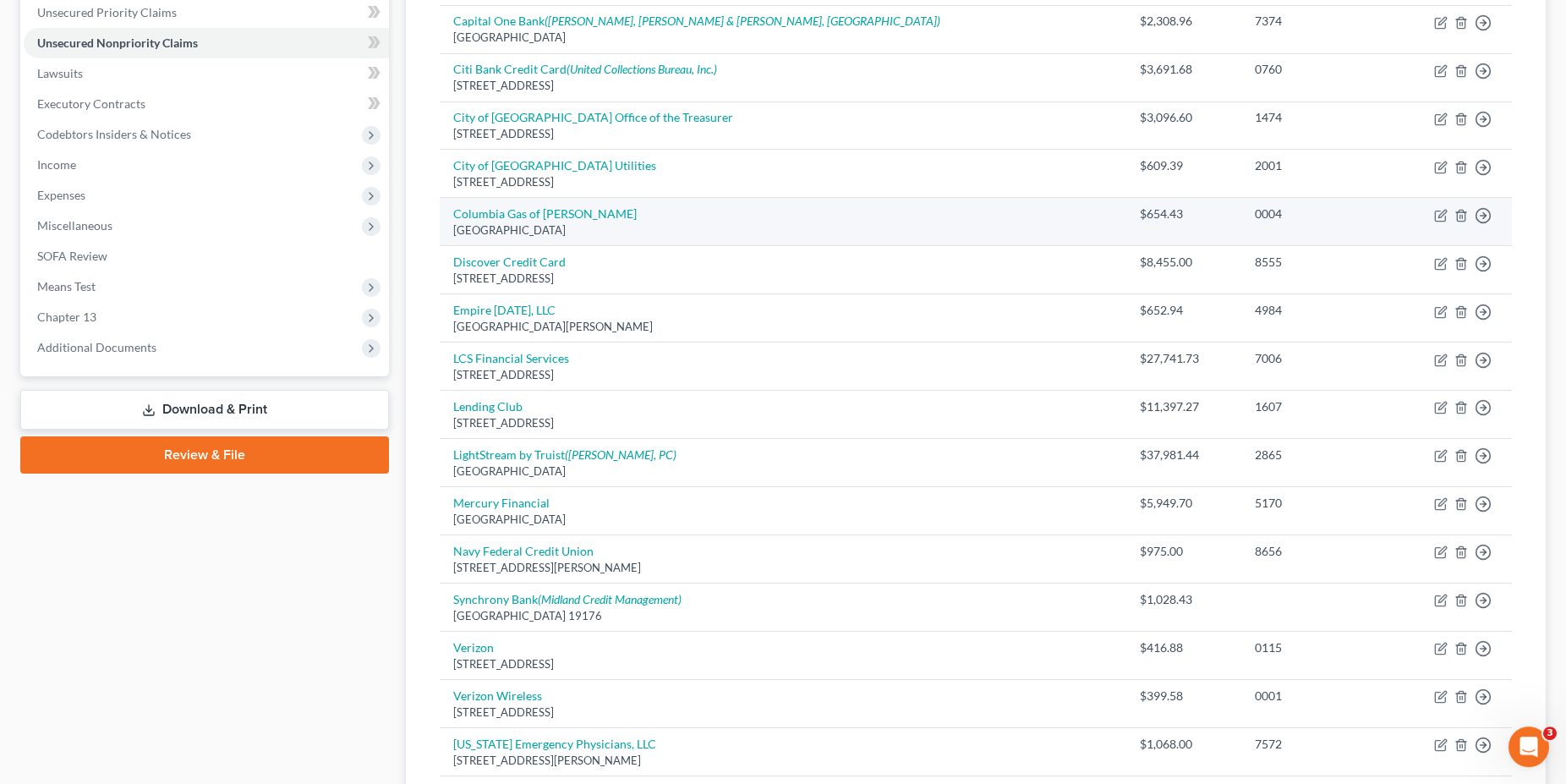
scroll to position [86, 0]
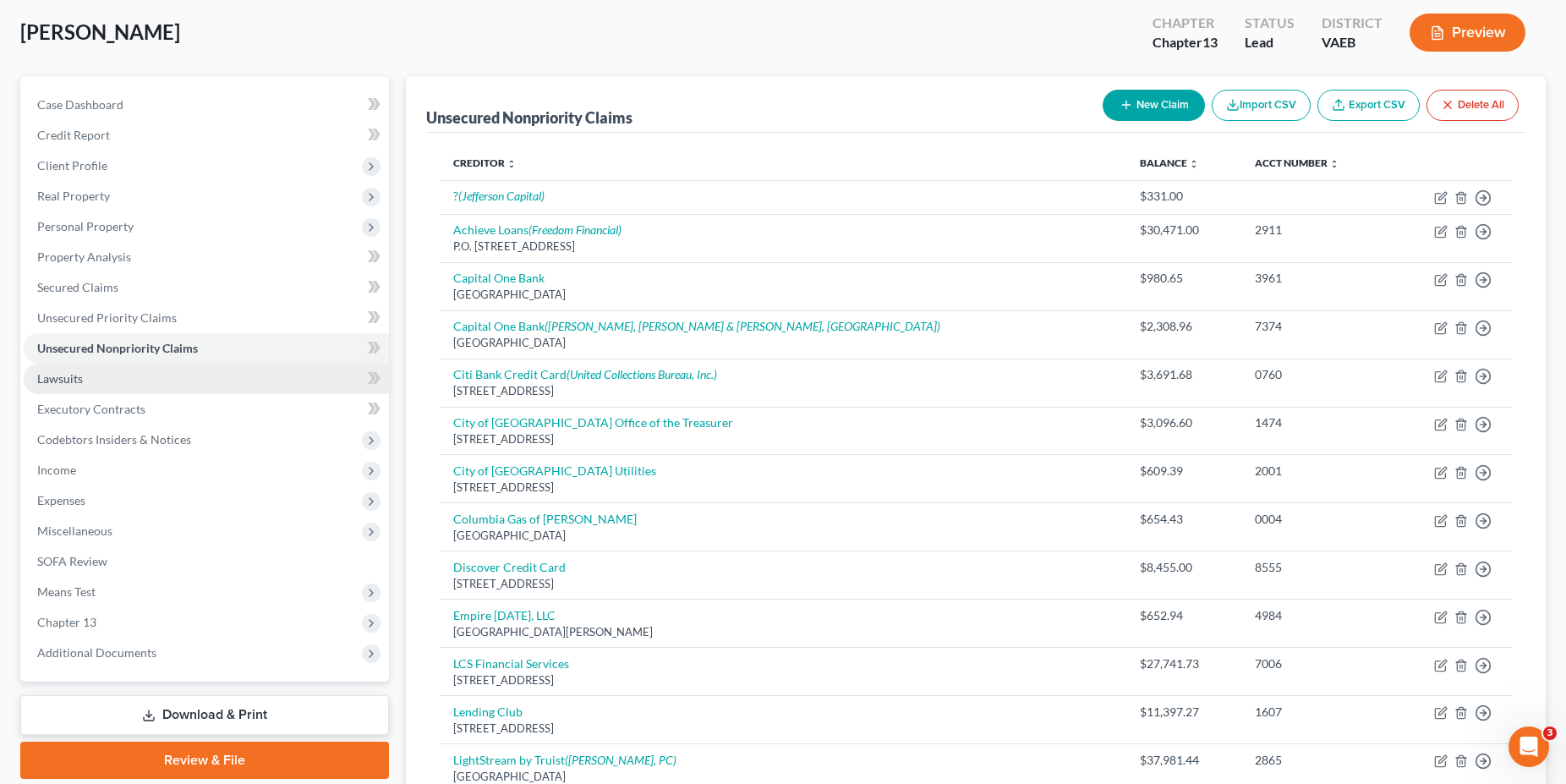
click at [108, 382] on link "Lawsuits" at bounding box center [206, 379] width 366 height 31
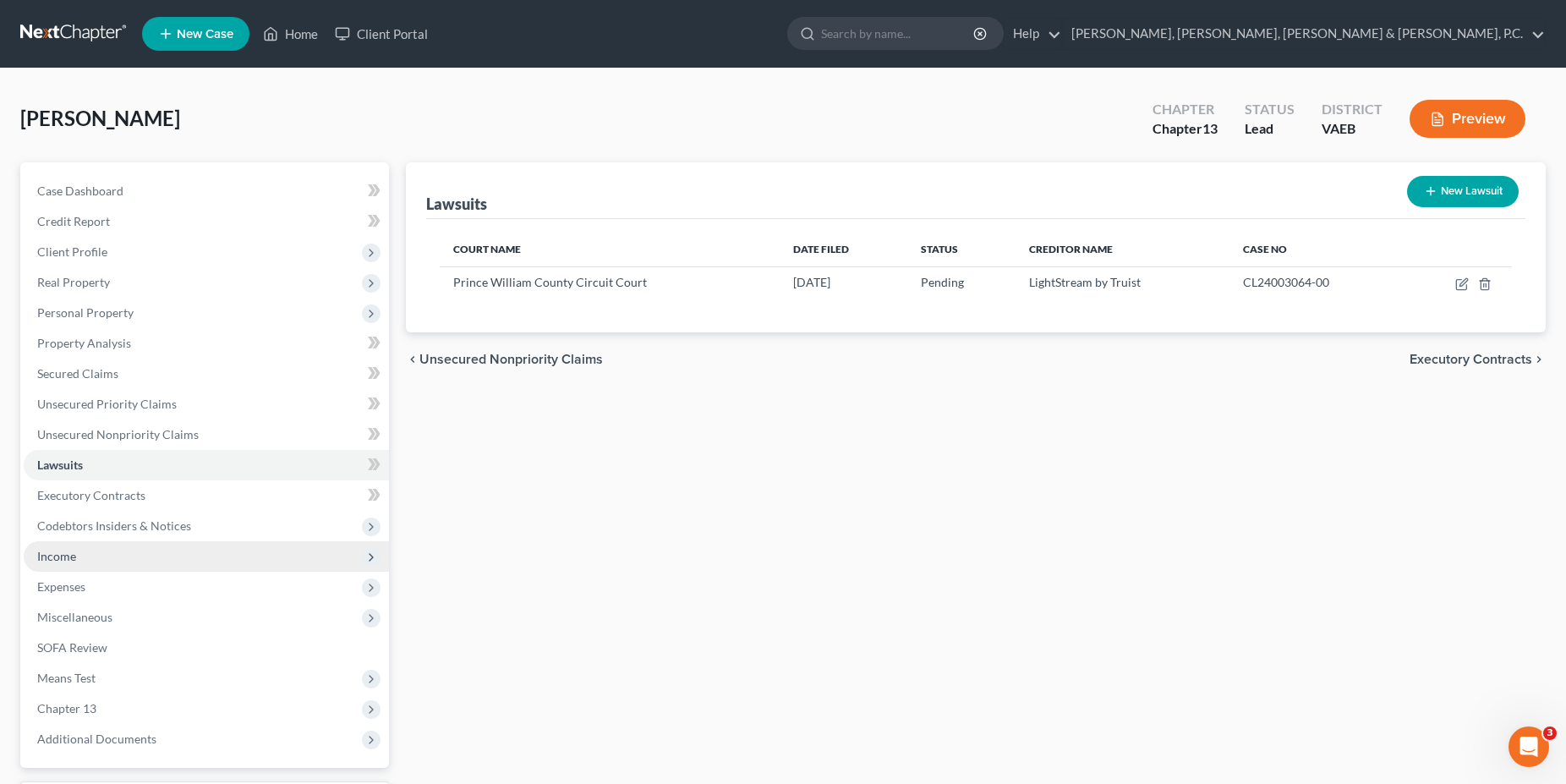
click at [97, 561] on span "Income" at bounding box center [206, 556] width 366 height 31
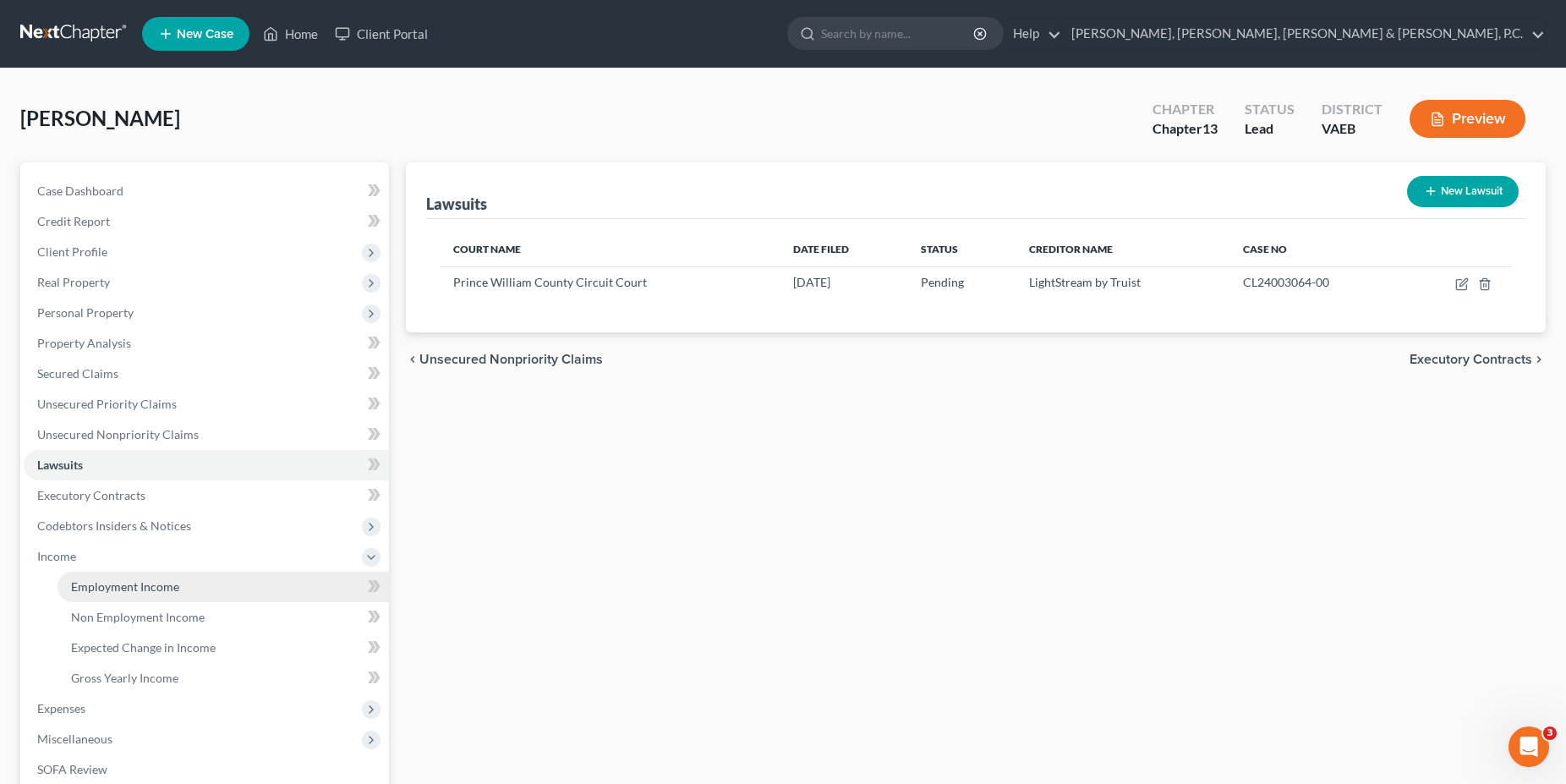
click at [106, 582] on span "Employment Income" at bounding box center [125, 586] width 108 height 14
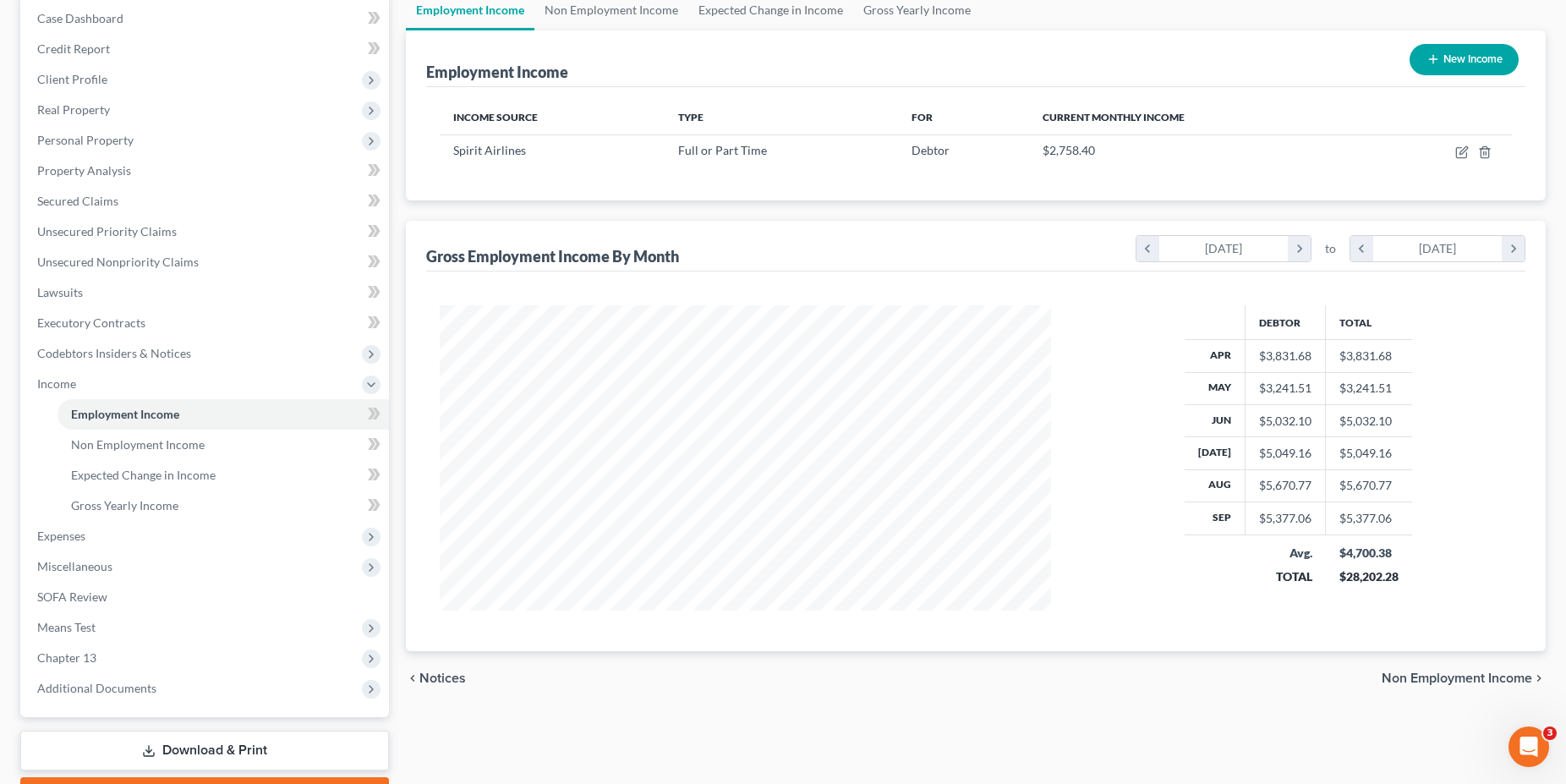
scroll to position [86, 0]
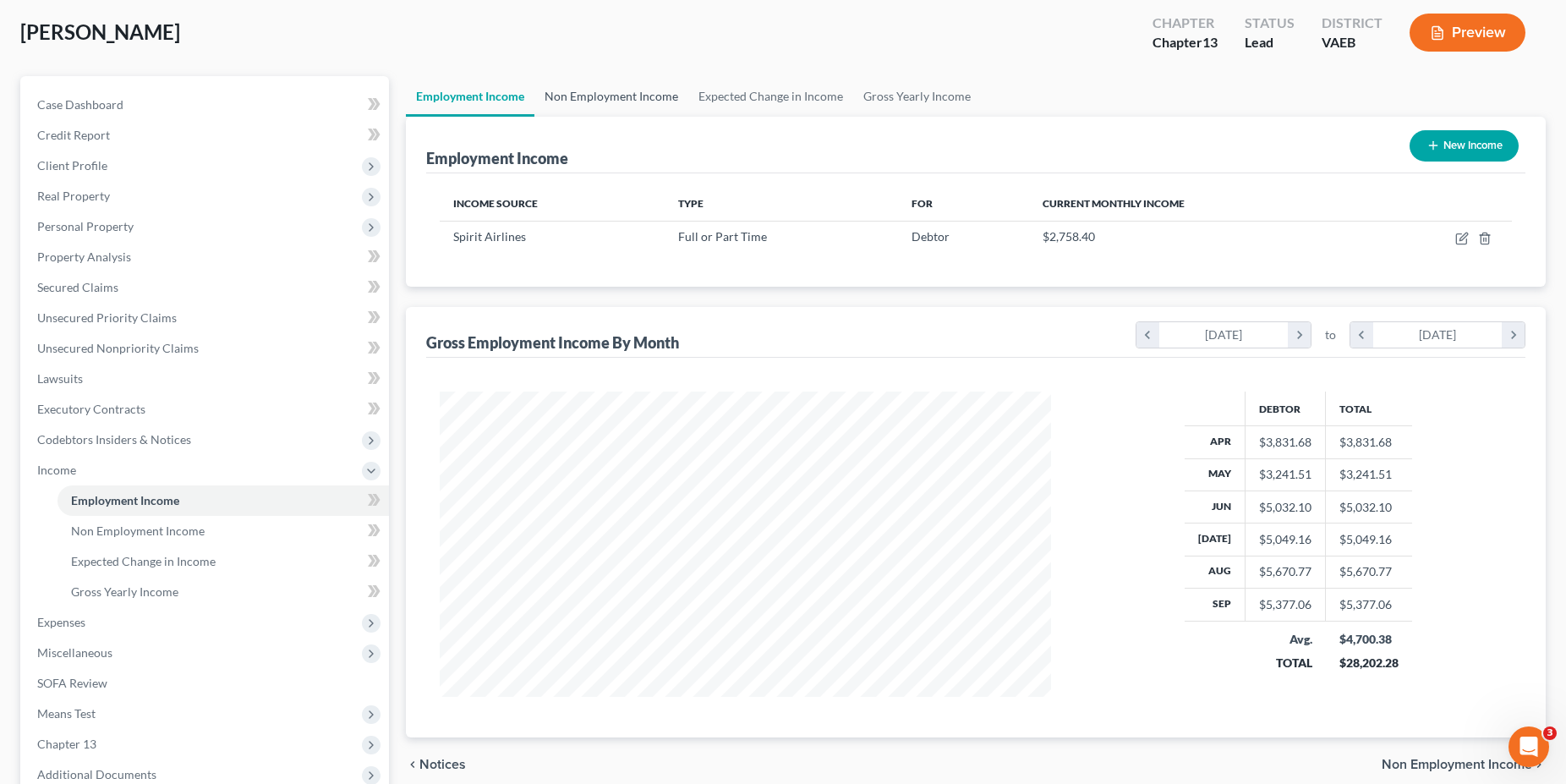
click at [624, 107] on link "Non Employment Income" at bounding box center [611, 96] width 154 height 40
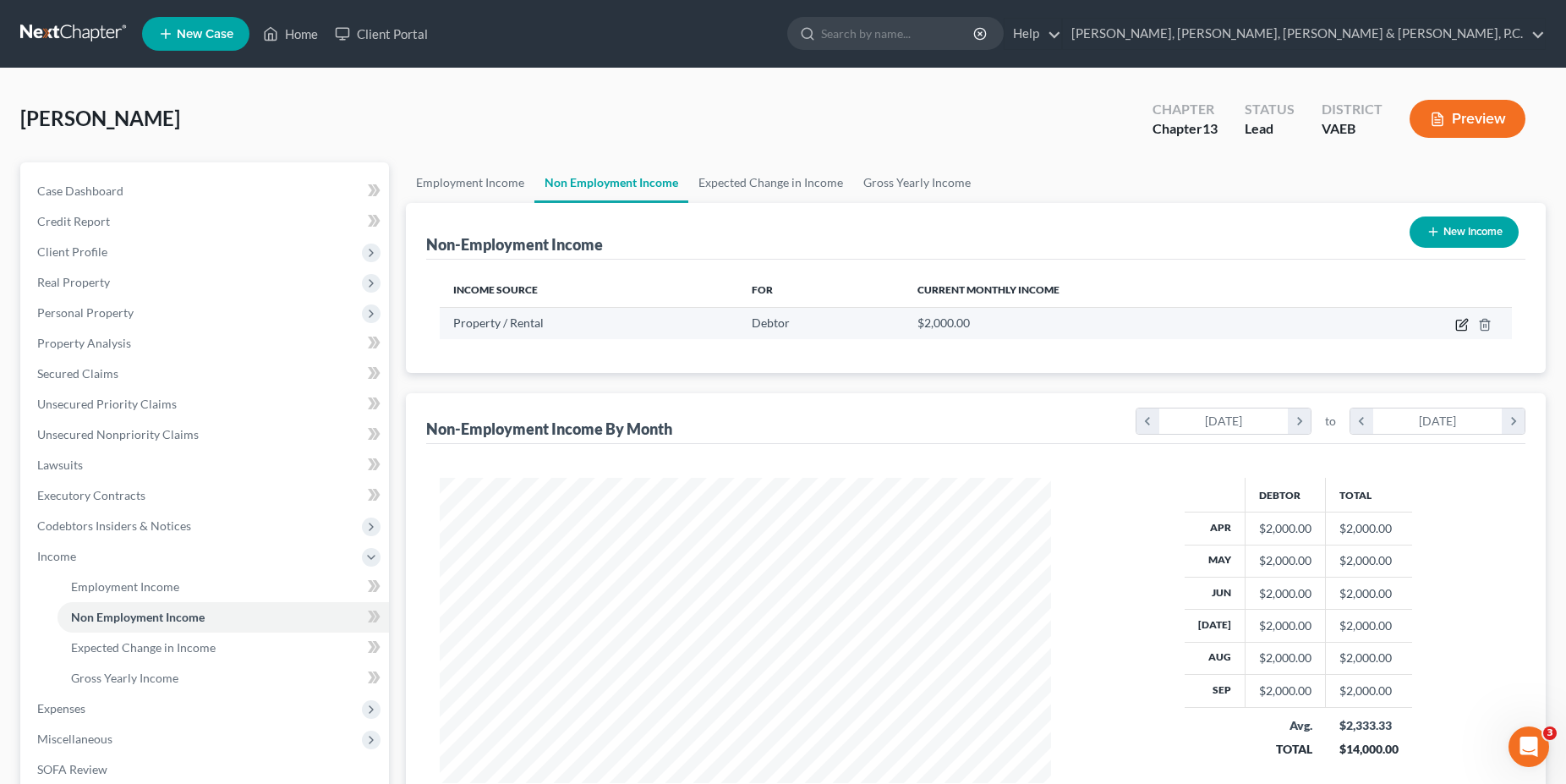
click at [1457, 323] on icon "button" at bounding box center [1461, 325] width 10 height 10
select select "9"
select select "0"
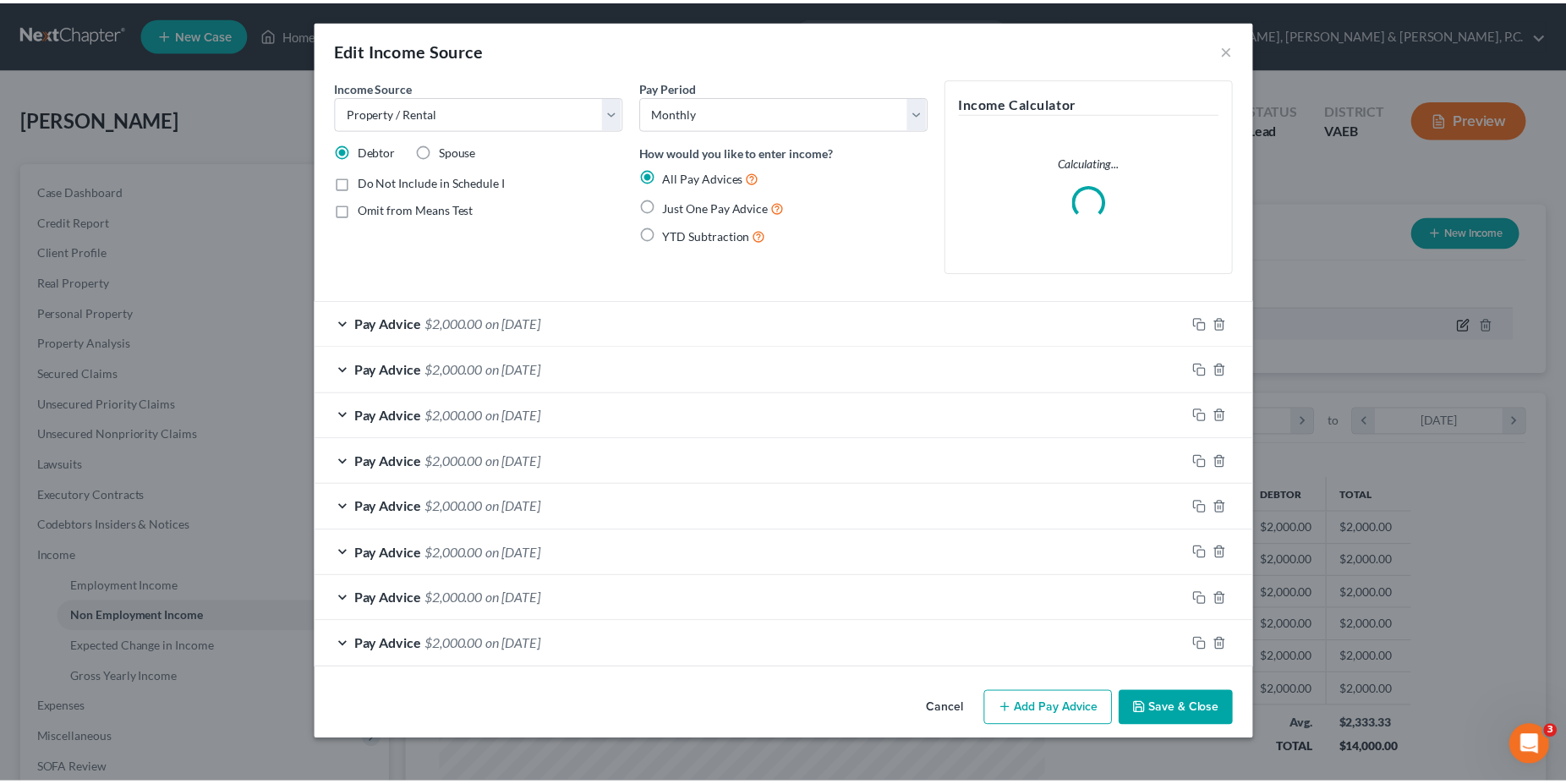
scroll to position [309, 651]
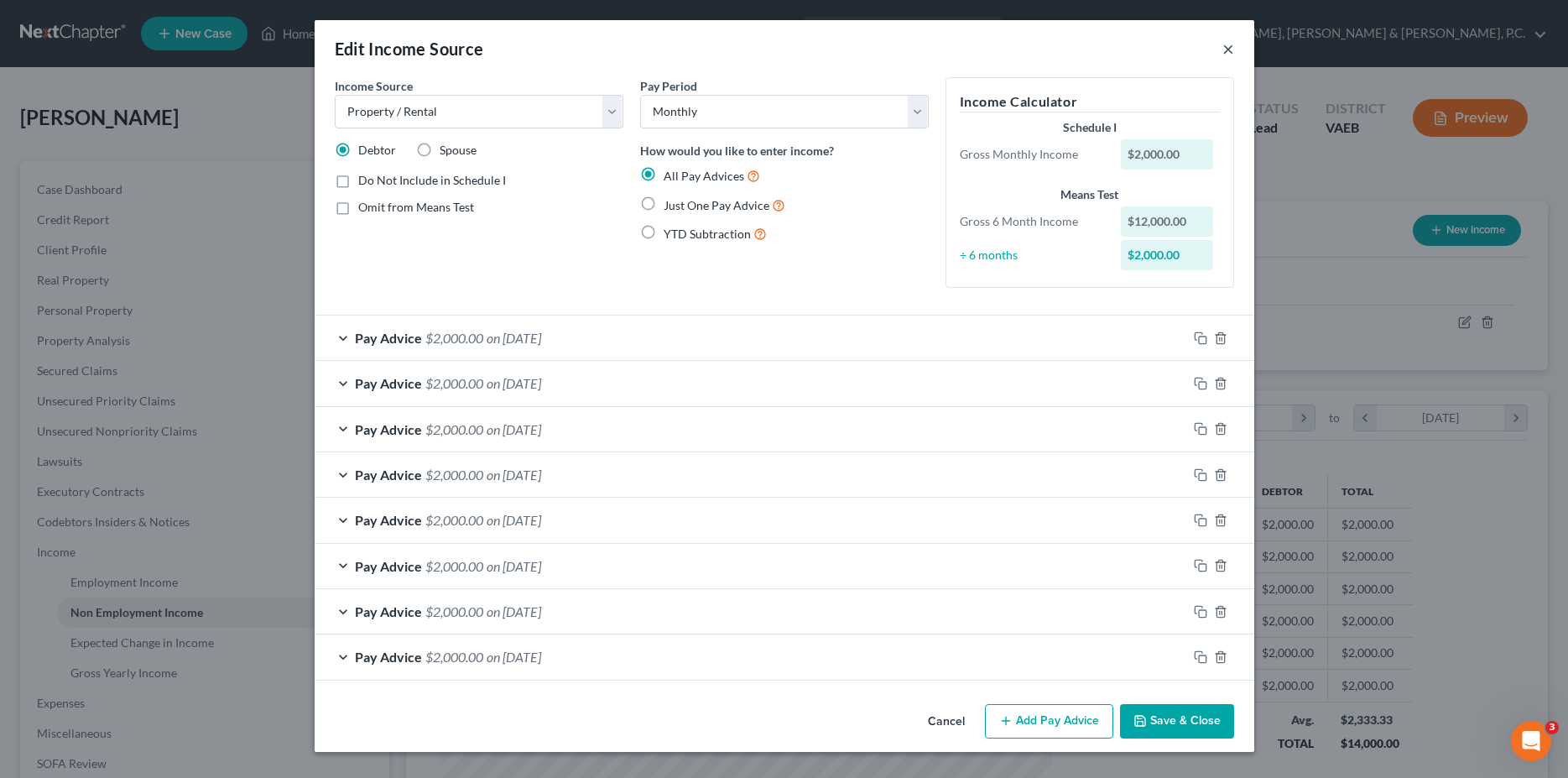
click at [1229, 47] on button "×" at bounding box center [1227, 48] width 12 height 20
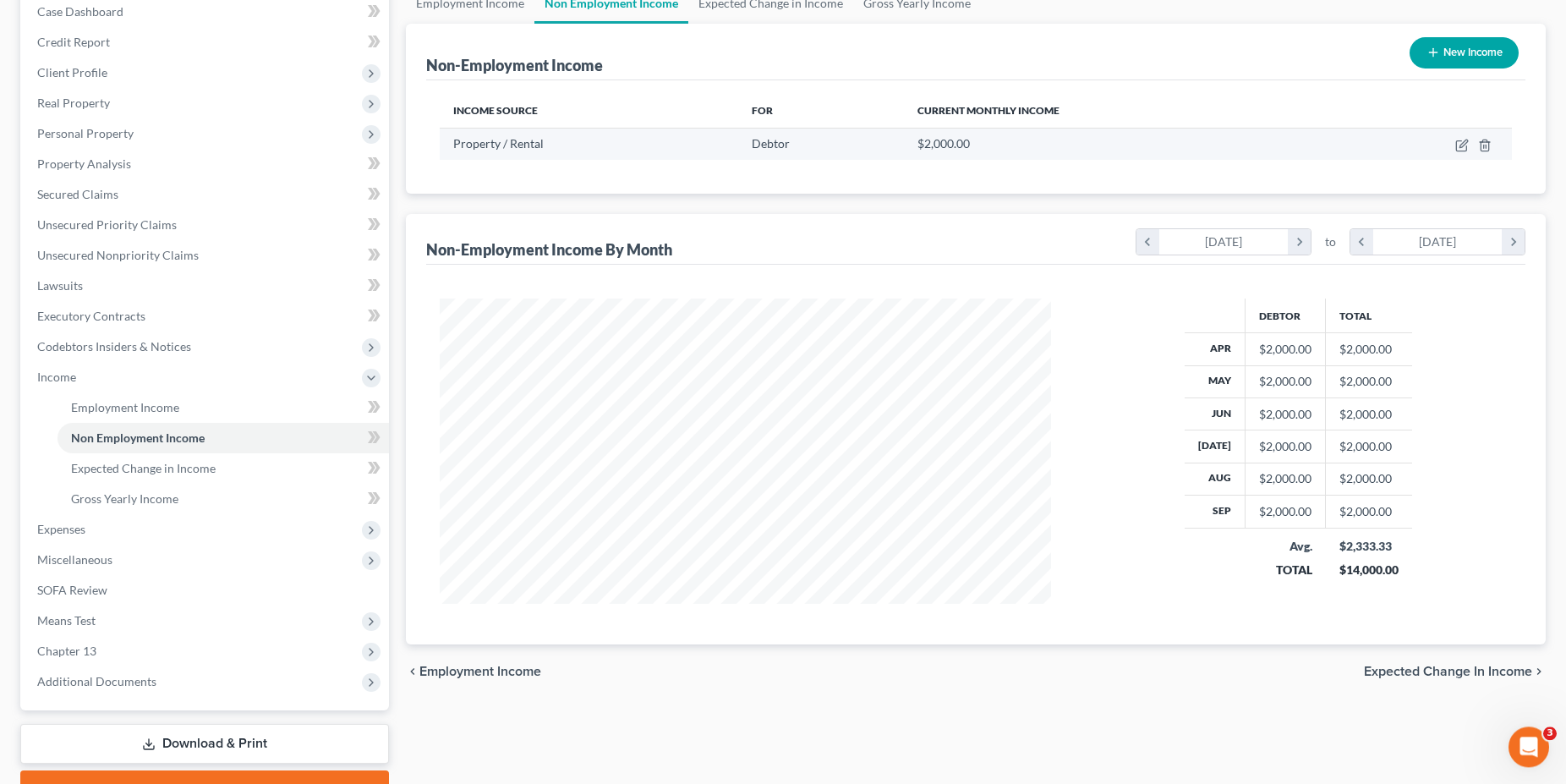
scroll to position [86, 0]
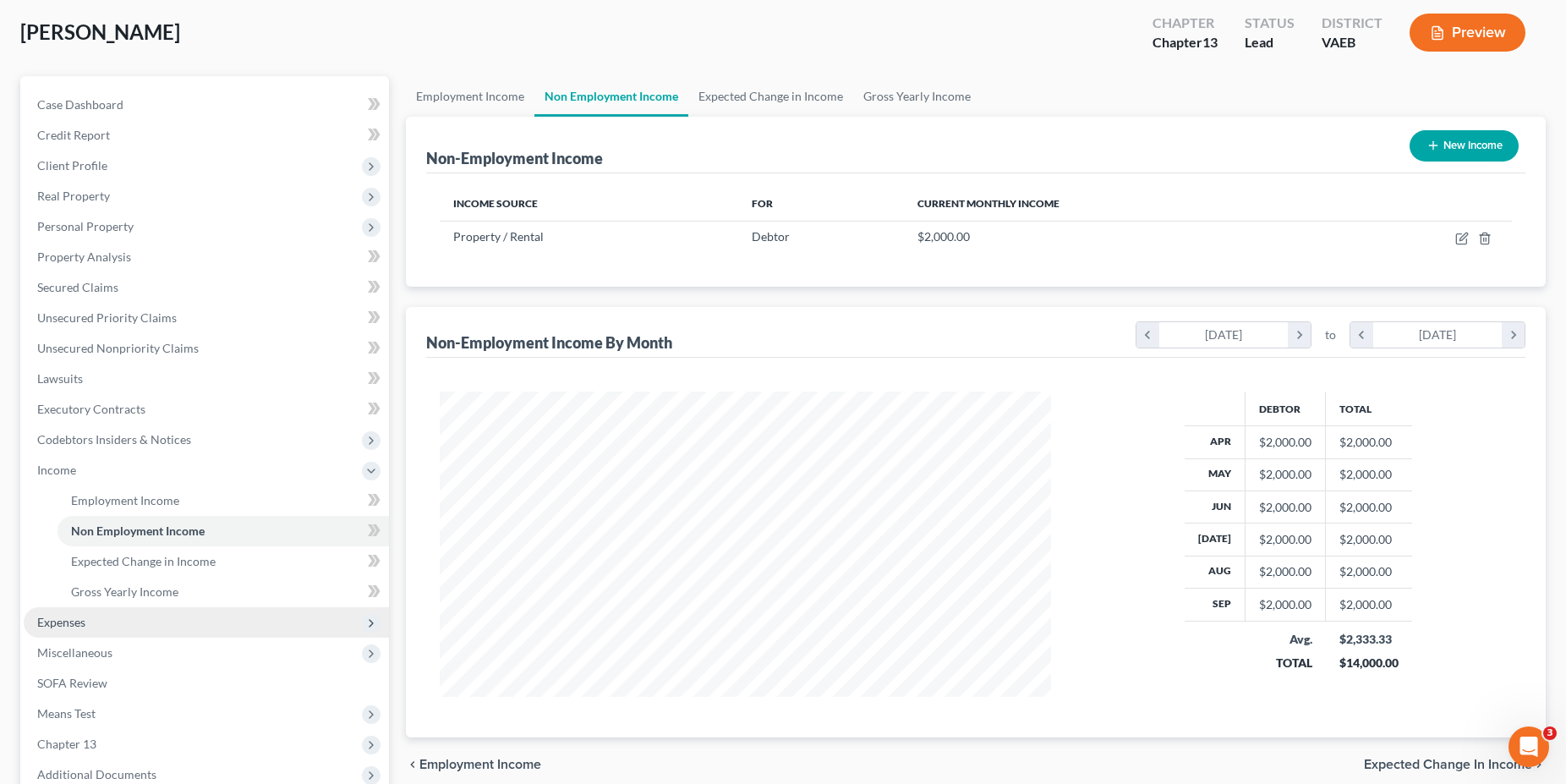
click at [110, 623] on span "Expenses" at bounding box center [206, 622] width 366 height 31
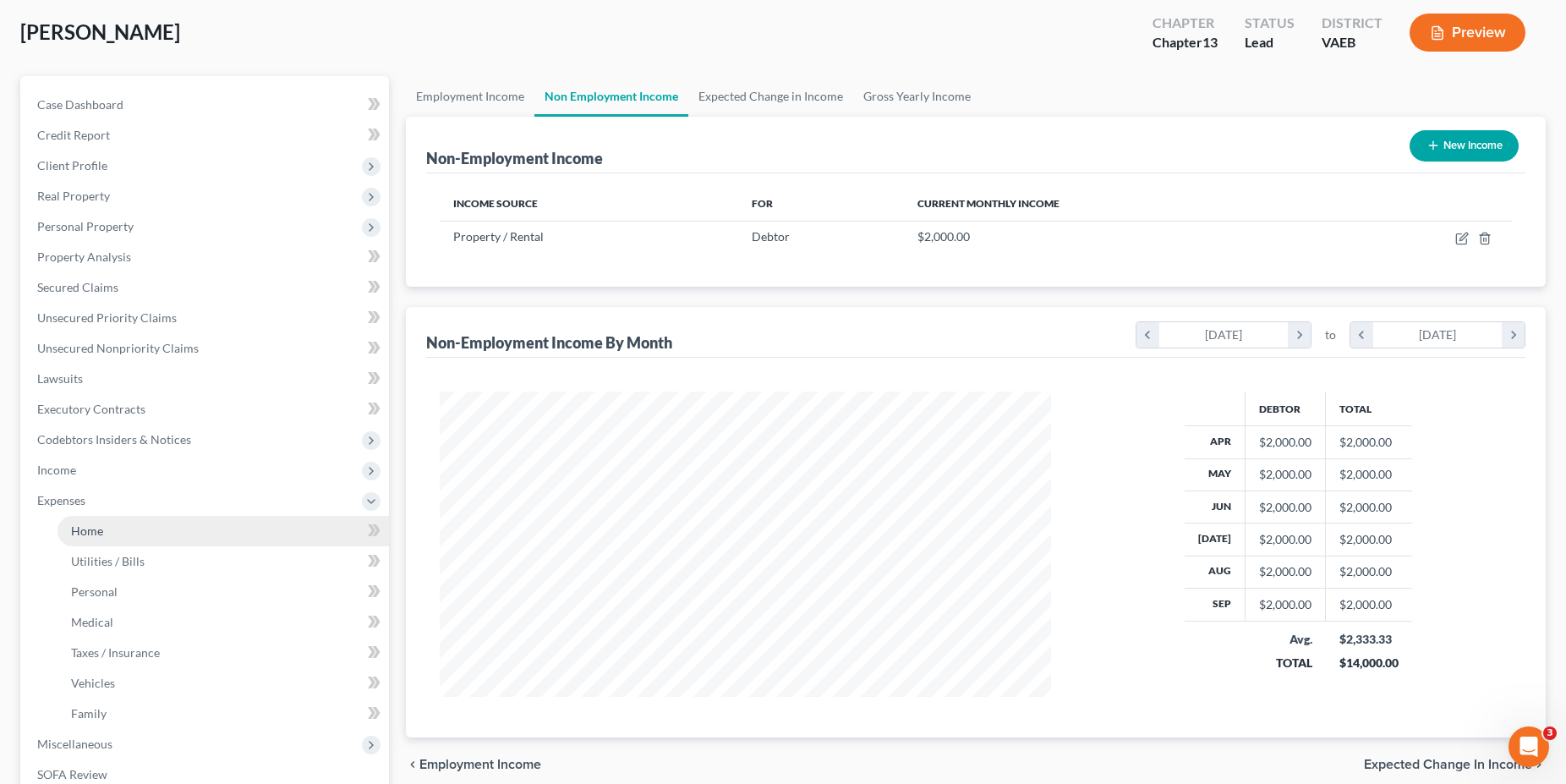
click at [110, 515] on link "Home" at bounding box center [223, 531] width 332 height 31
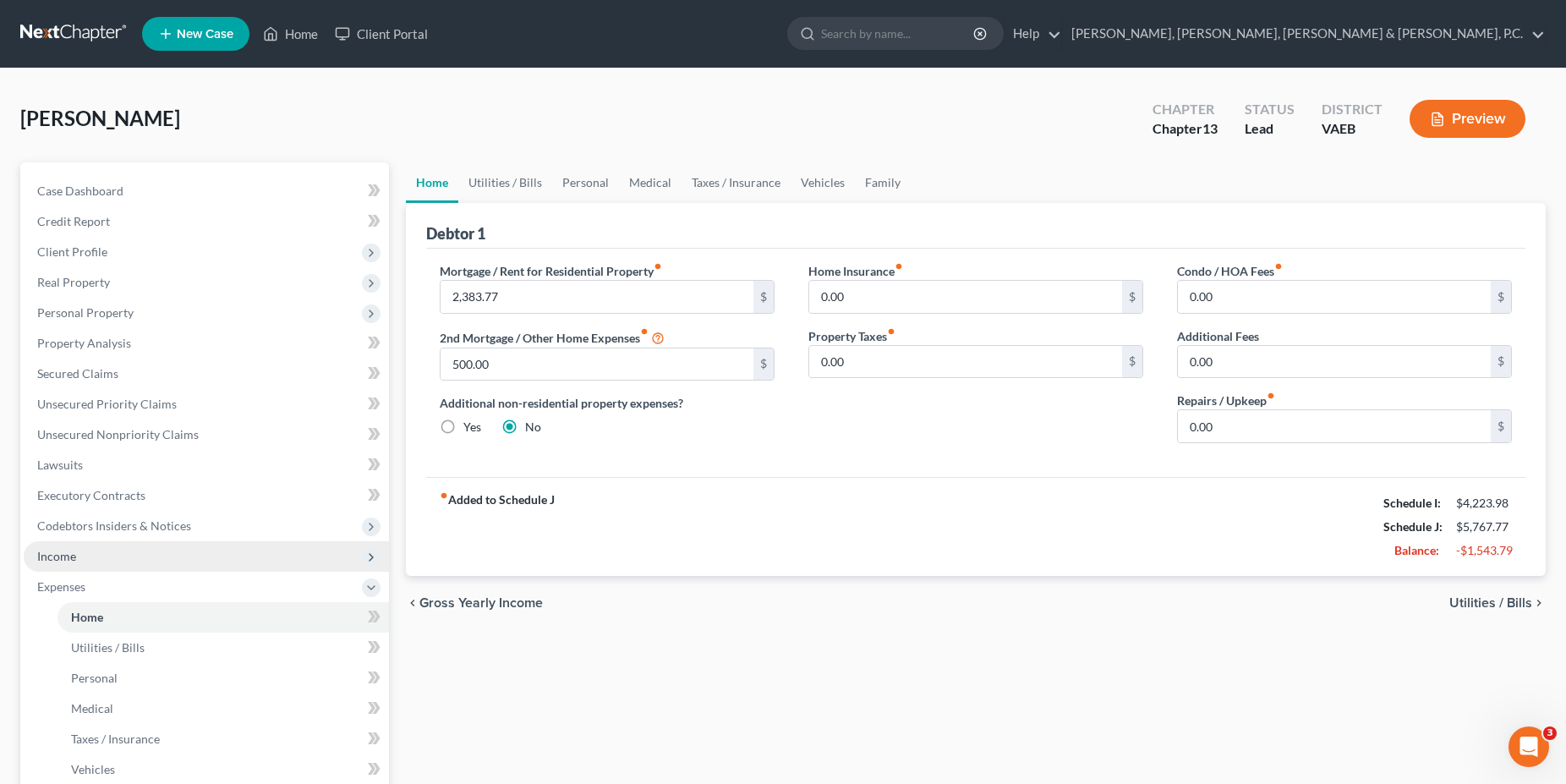
click at [102, 566] on span "Income" at bounding box center [206, 556] width 366 height 31
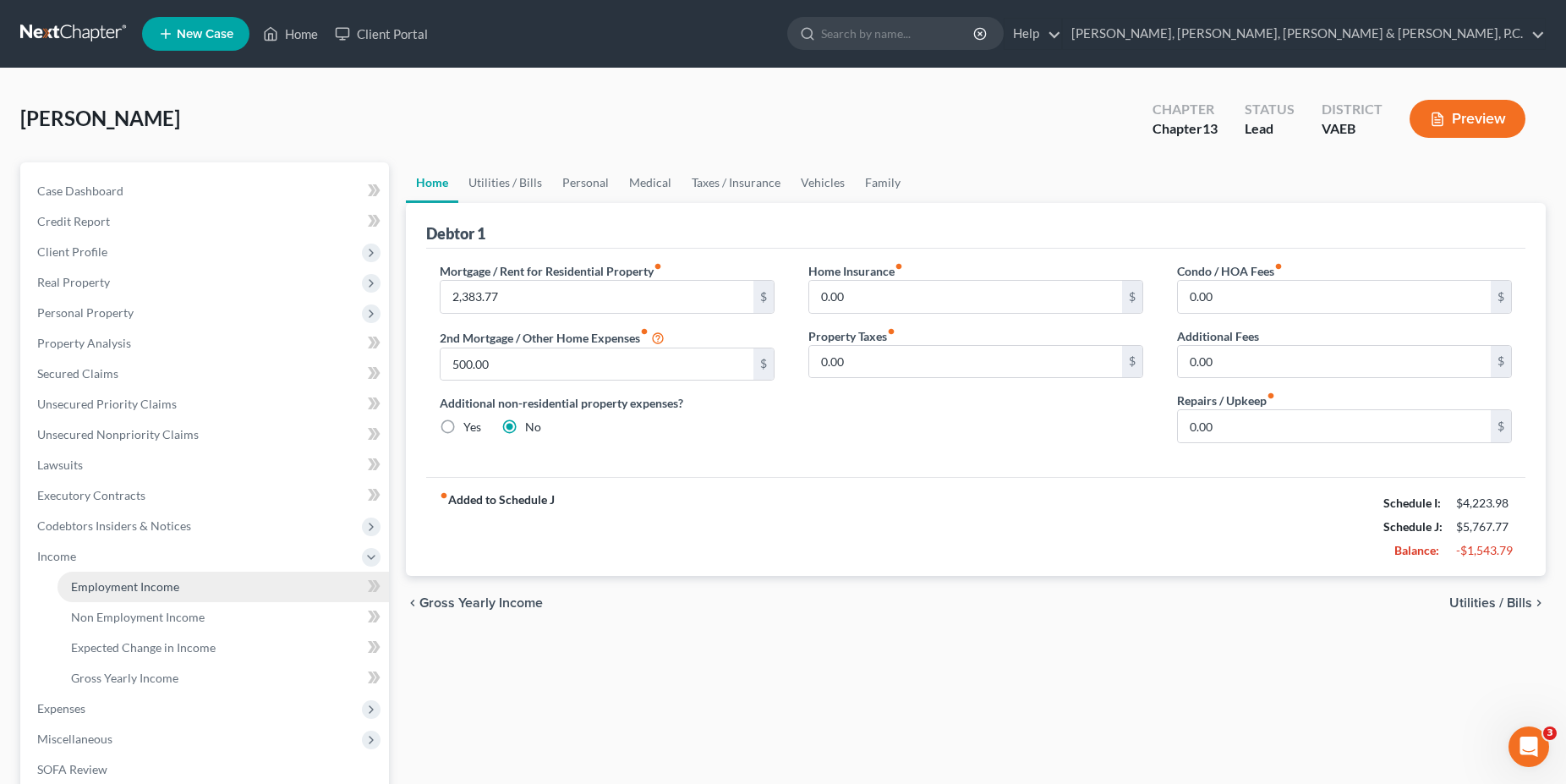
click at [110, 582] on span "Employment Income" at bounding box center [125, 586] width 108 height 14
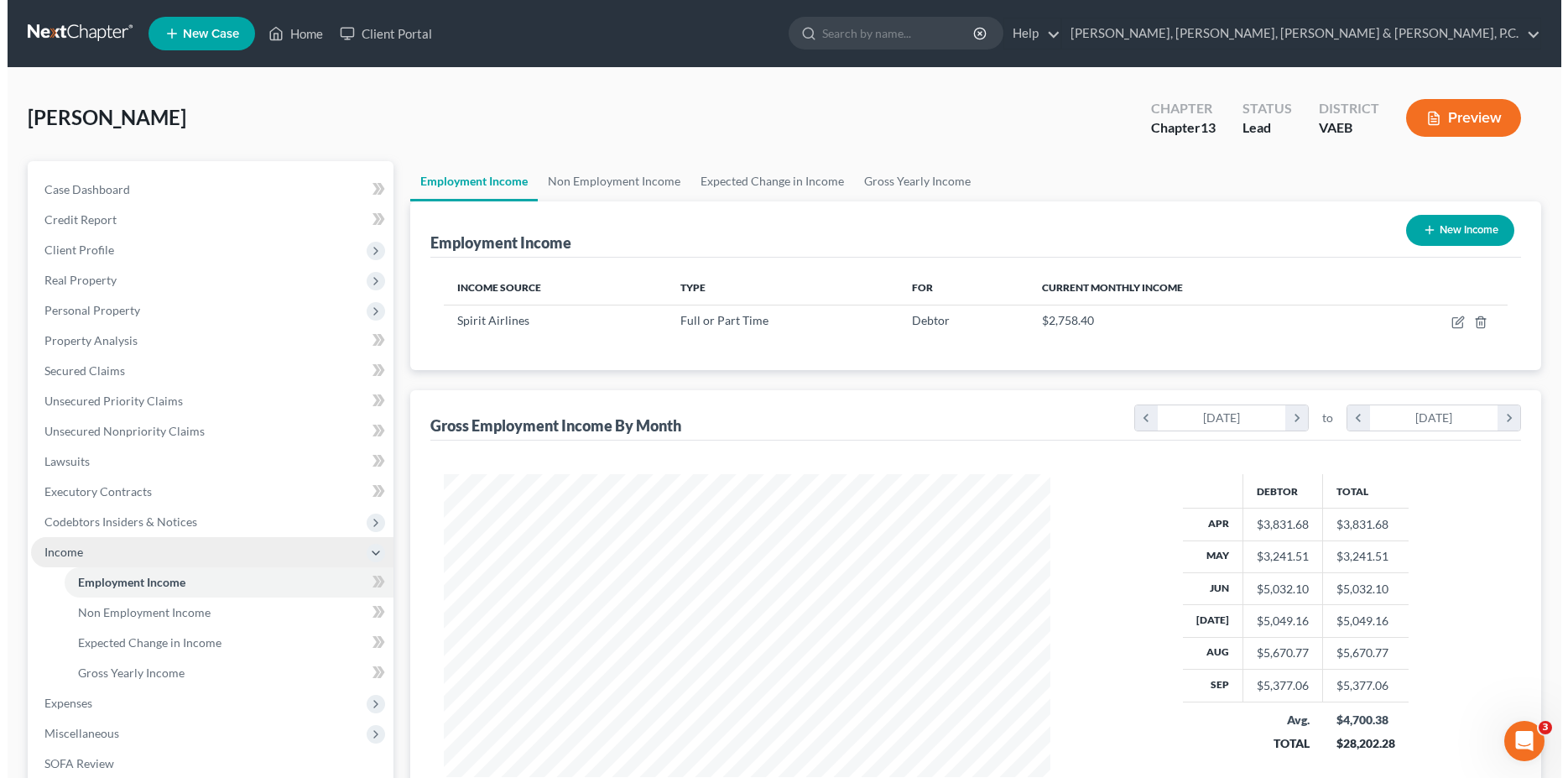
scroll to position [303, 640]
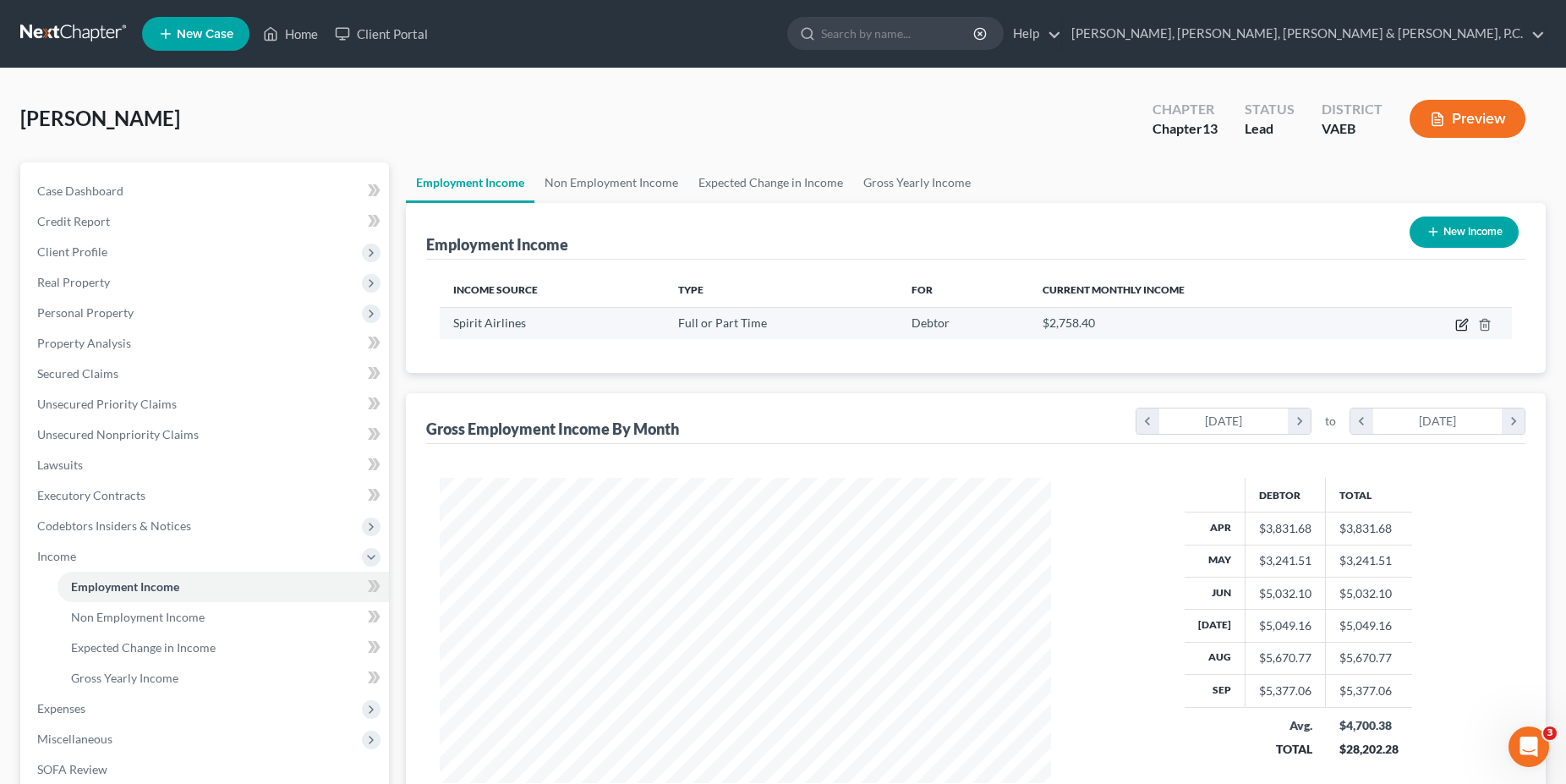
click at [1464, 330] on icon "button" at bounding box center [1461, 325] width 10 height 10
select select "0"
select select "9"
select select "1"
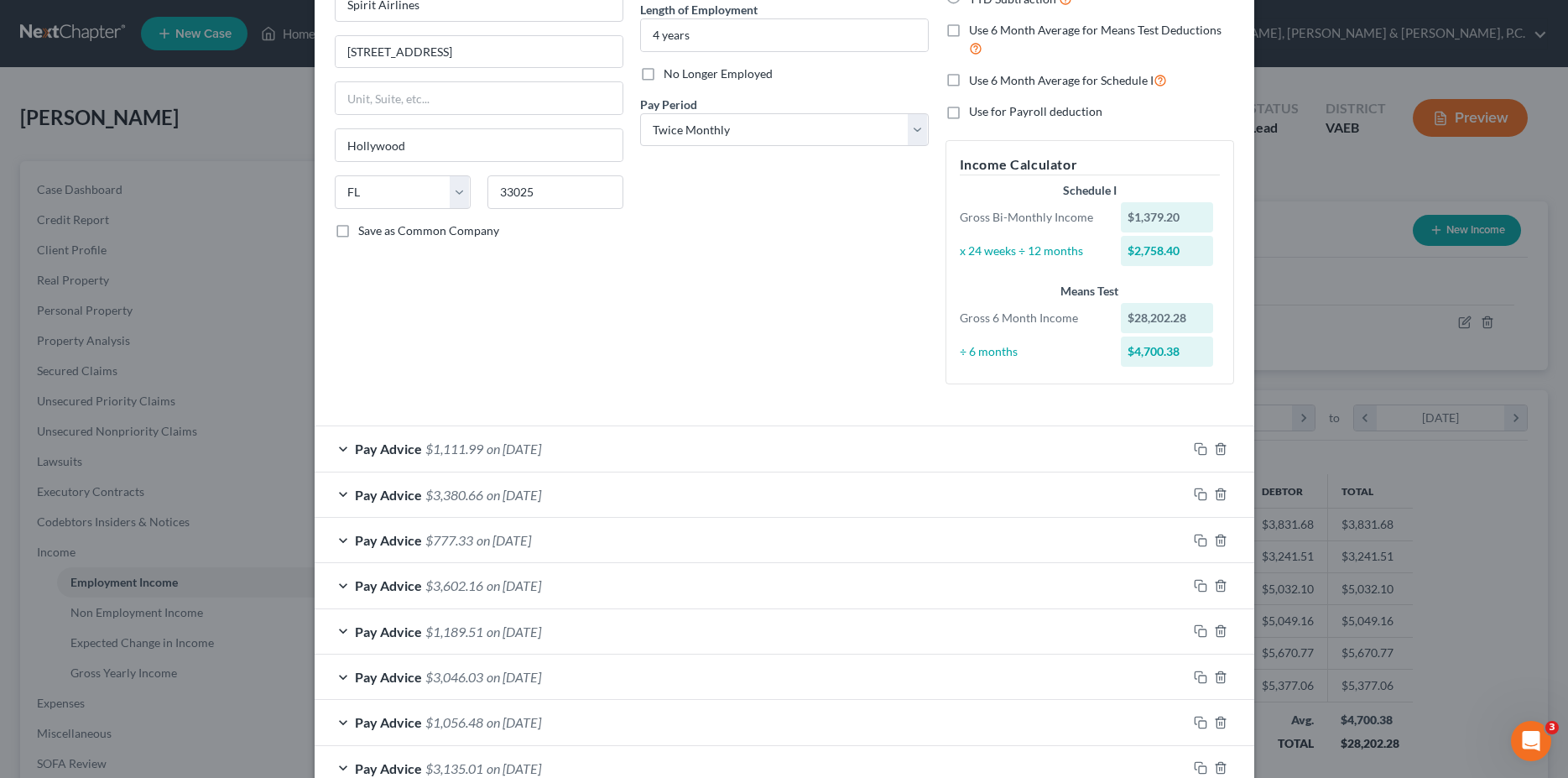
scroll to position [257, 0]
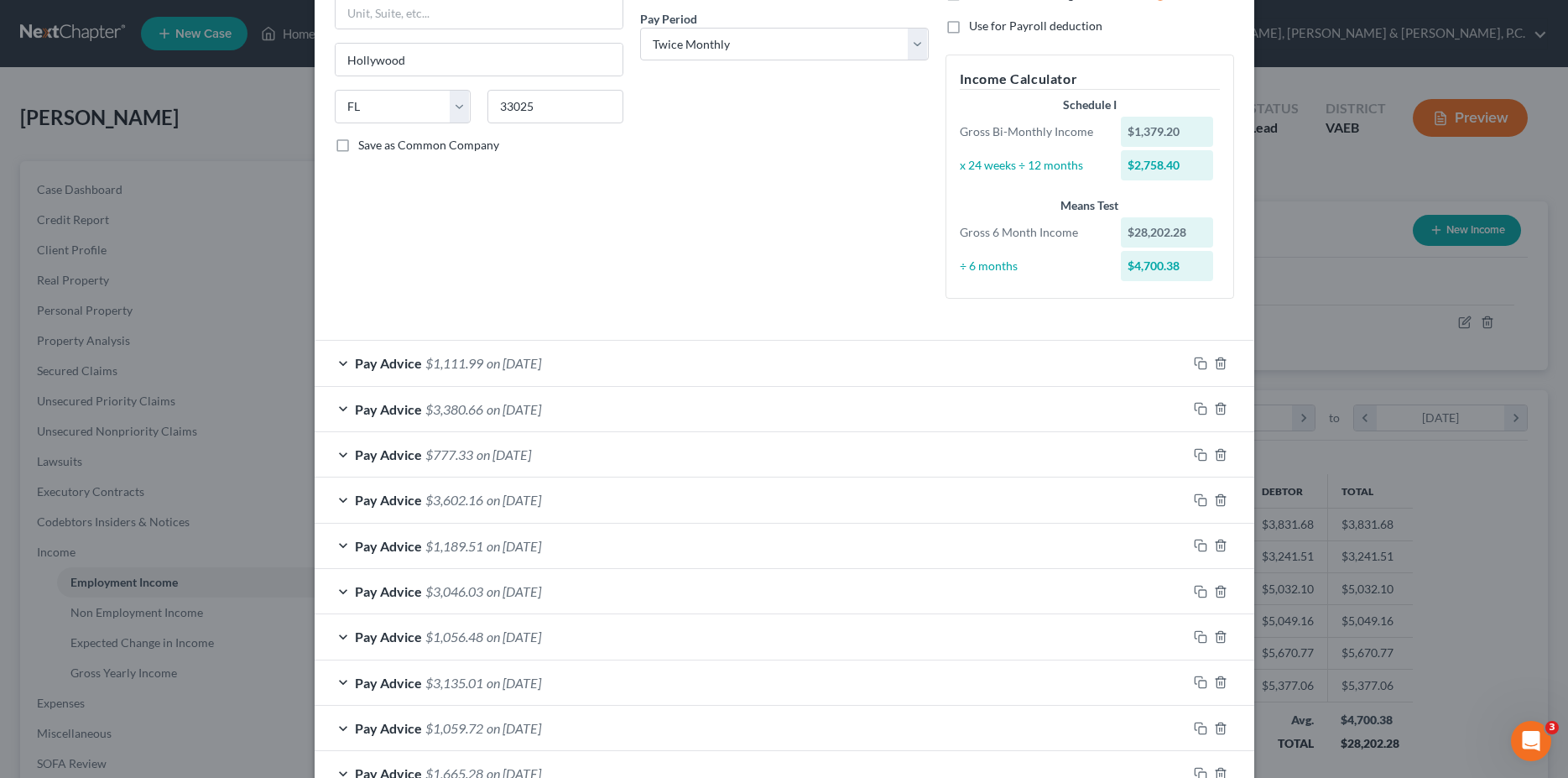
click at [332, 409] on div "Pay Advice $3,380.66 on 09/15/2025" at bounding box center [751, 409] width 873 height 45
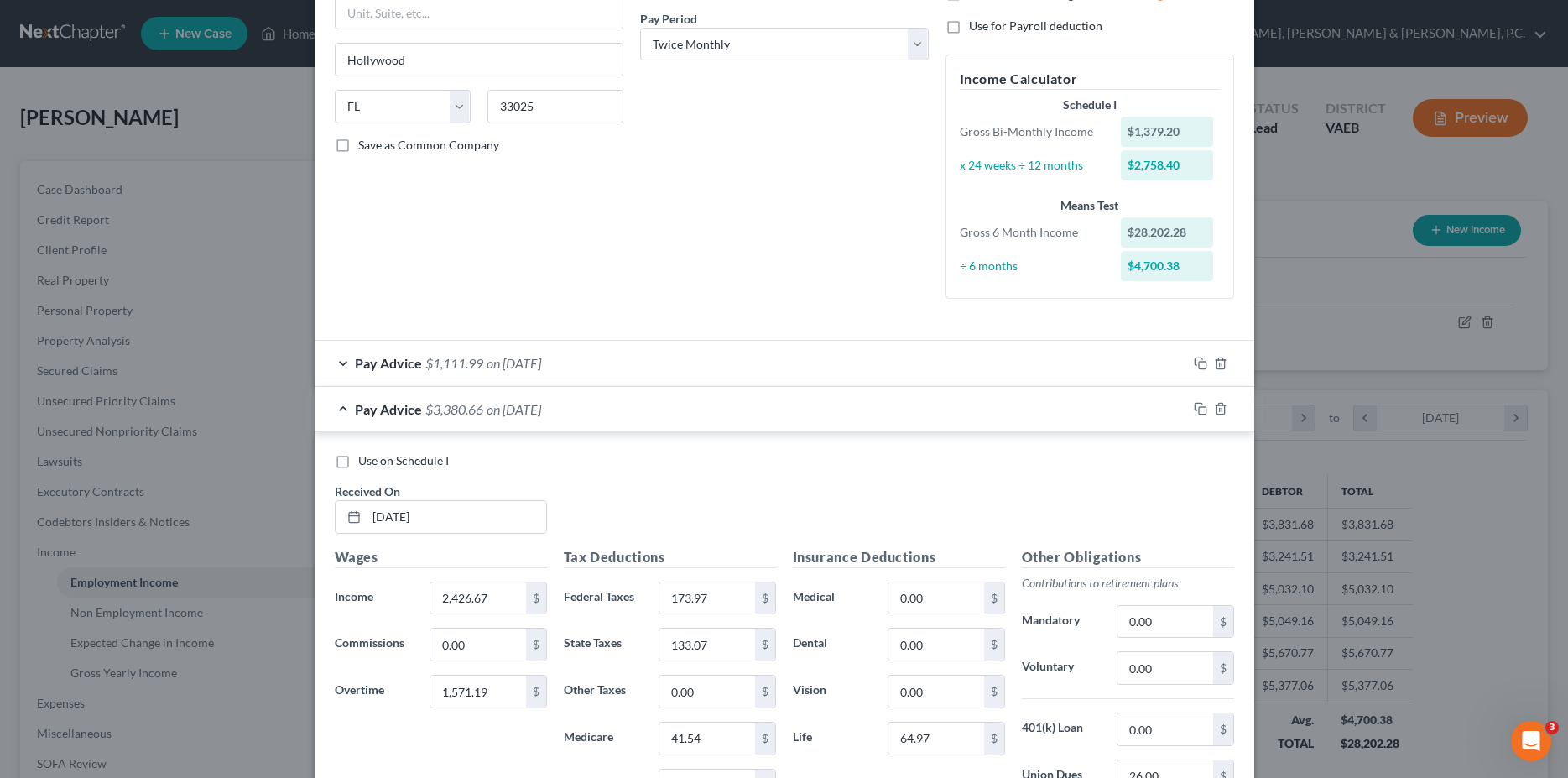
click at [333, 366] on div "Pay Advice $1,111.99 on 09/30/2025" at bounding box center [751, 363] width 873 height 45
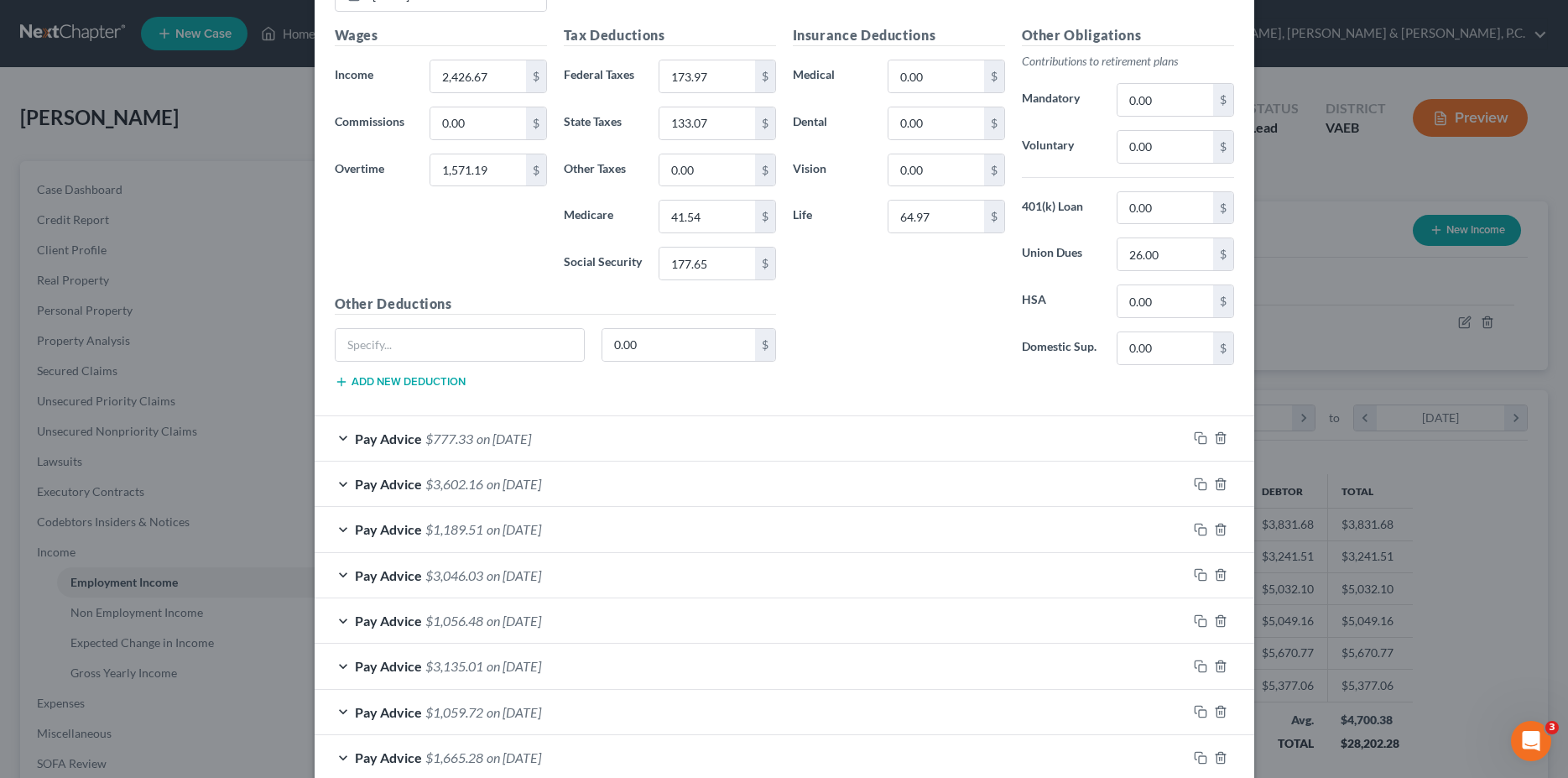
scroll to position [1515, 0]
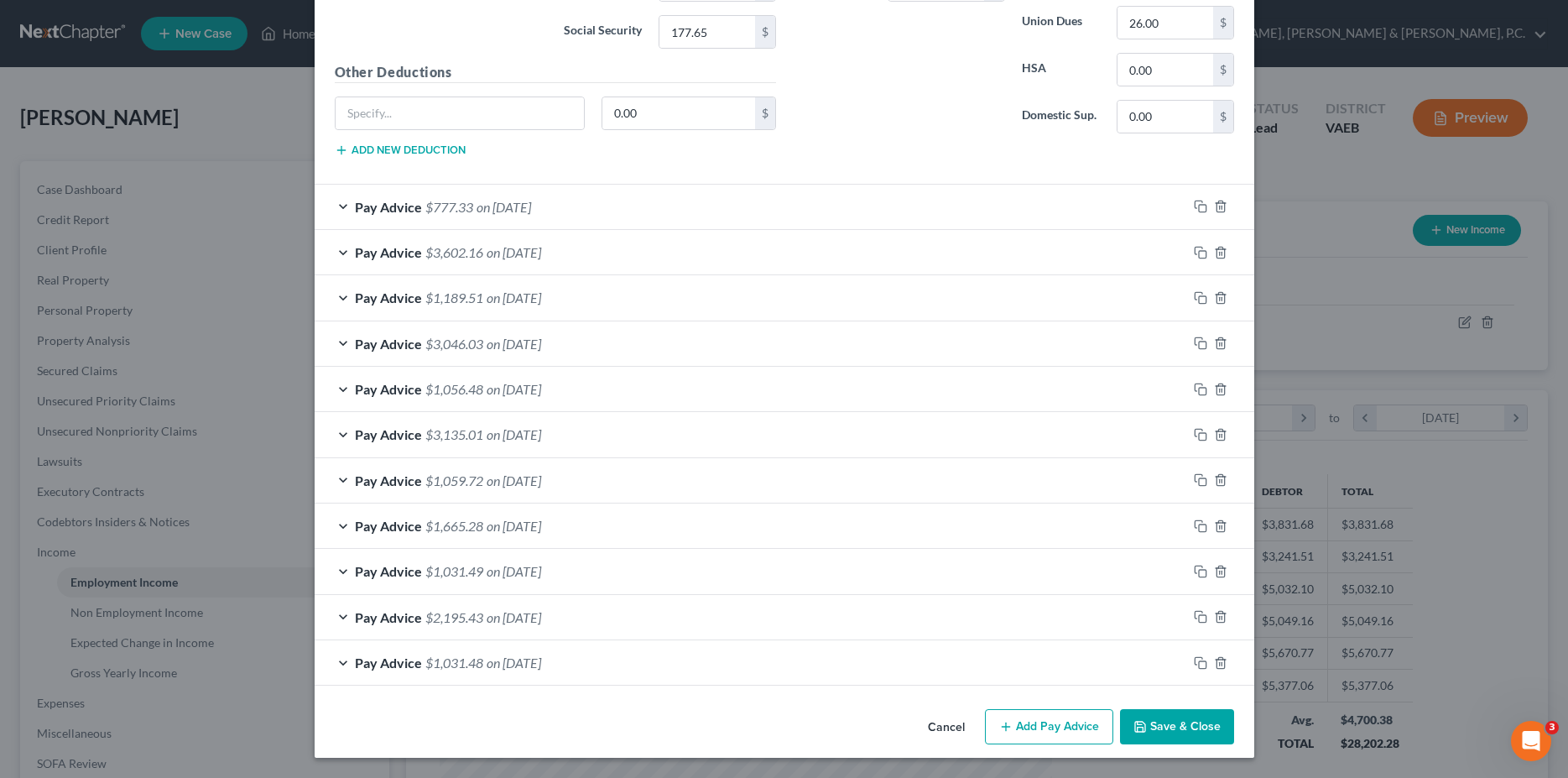
click at [590, 667] on div "Pay Advice $1,031.48 on 03/31/2025" at bounding box center [751, 662] width 873 height 45
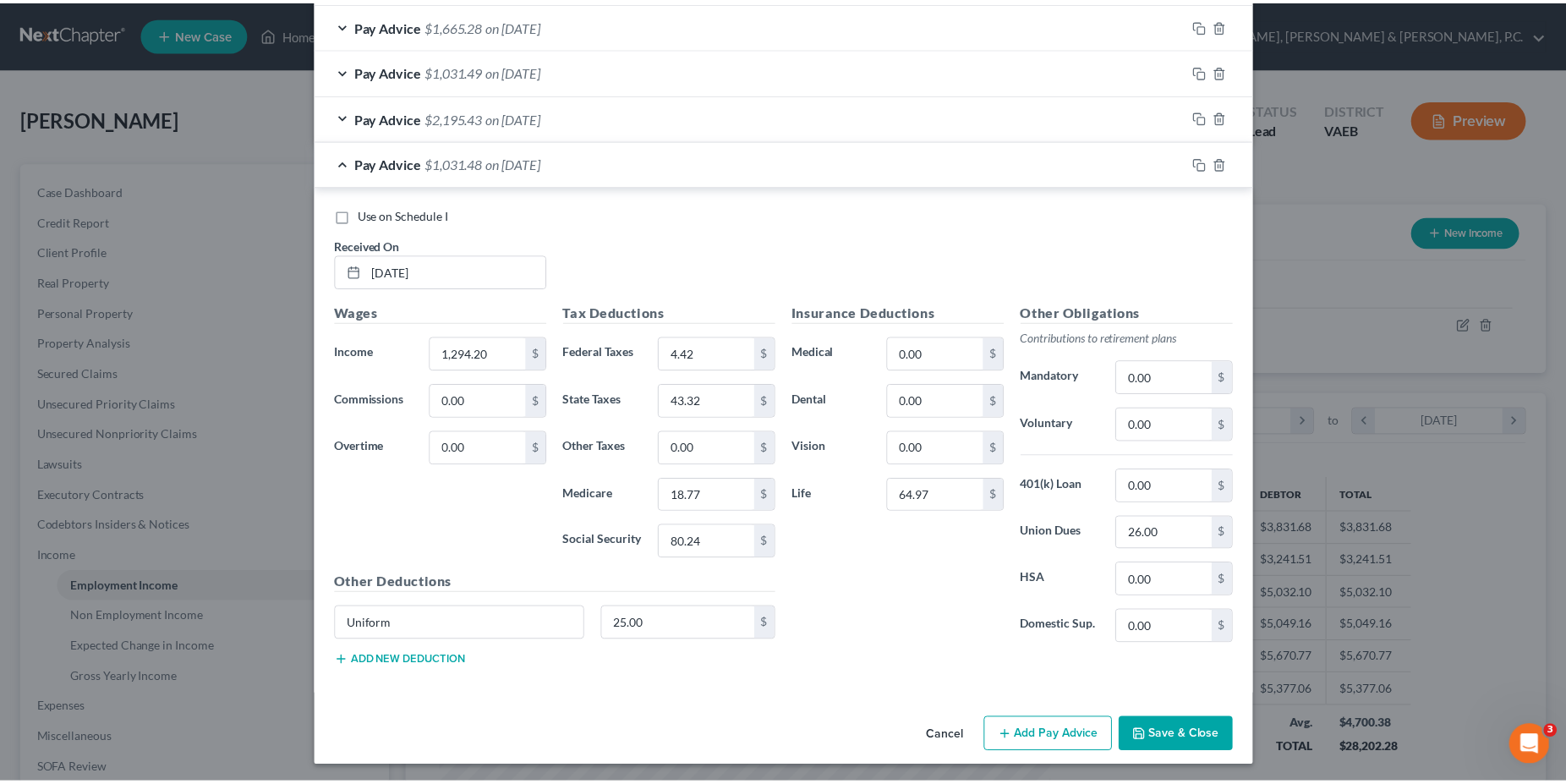
scroll to position [2035, 0]
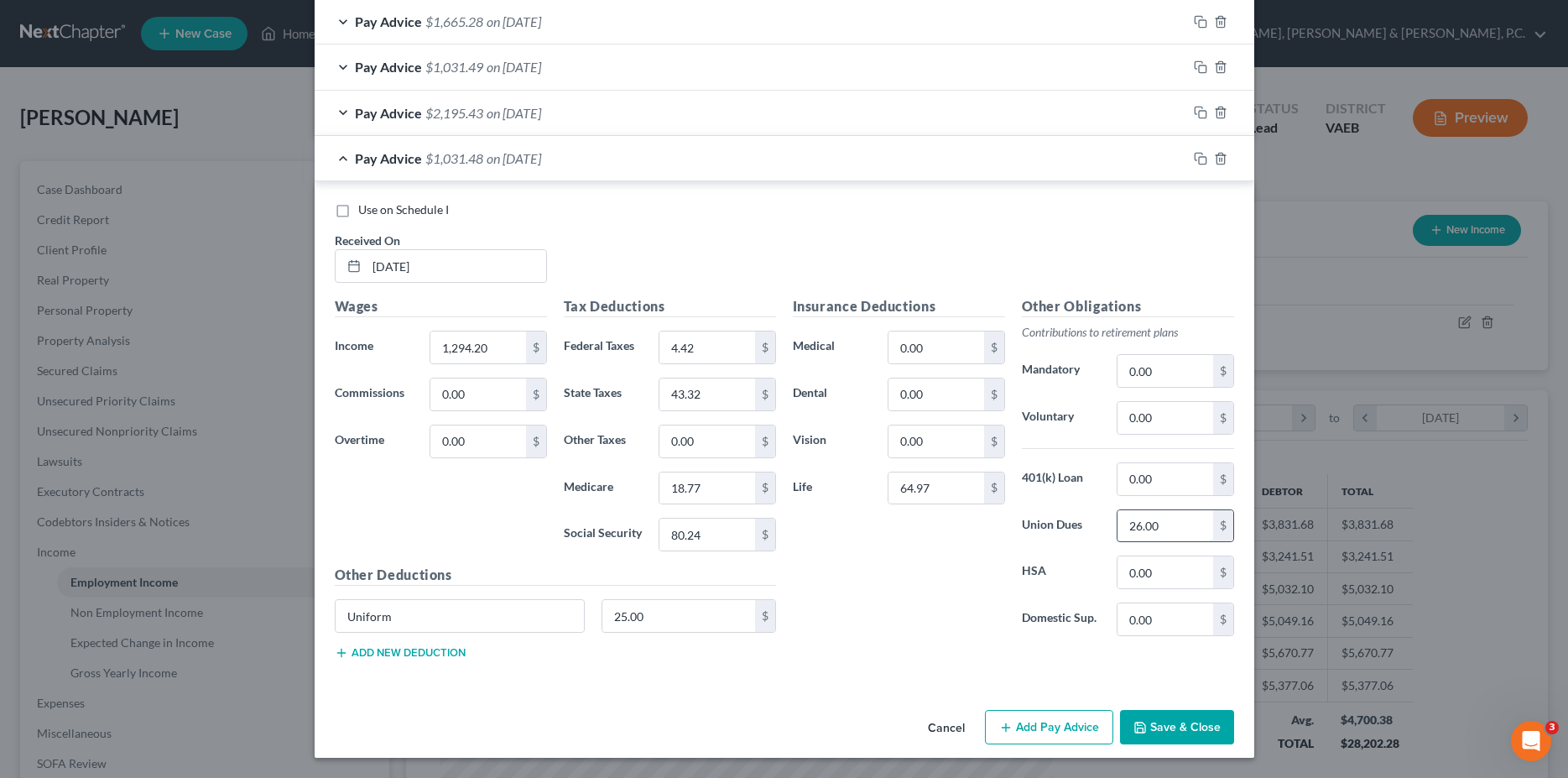
click at [1173, 520] on input "26.00" at bounding box center [1165, 526] width 94 height 32
type input "25.00"
click at [1178, 473] on input "0.00" at bounding box center [1165, 479] width 94 height 32
click at [996, 617] on div "Insurance Deductions Medical 0.00 $ Dental 0.00 $ Vision 0.00 $ Life 64.97 $" at bounding box center [899, 472] width 229 height 353
click at [1170, 736] on button "Save & Close" at bounding box center [1178, 727] width 114 height 36
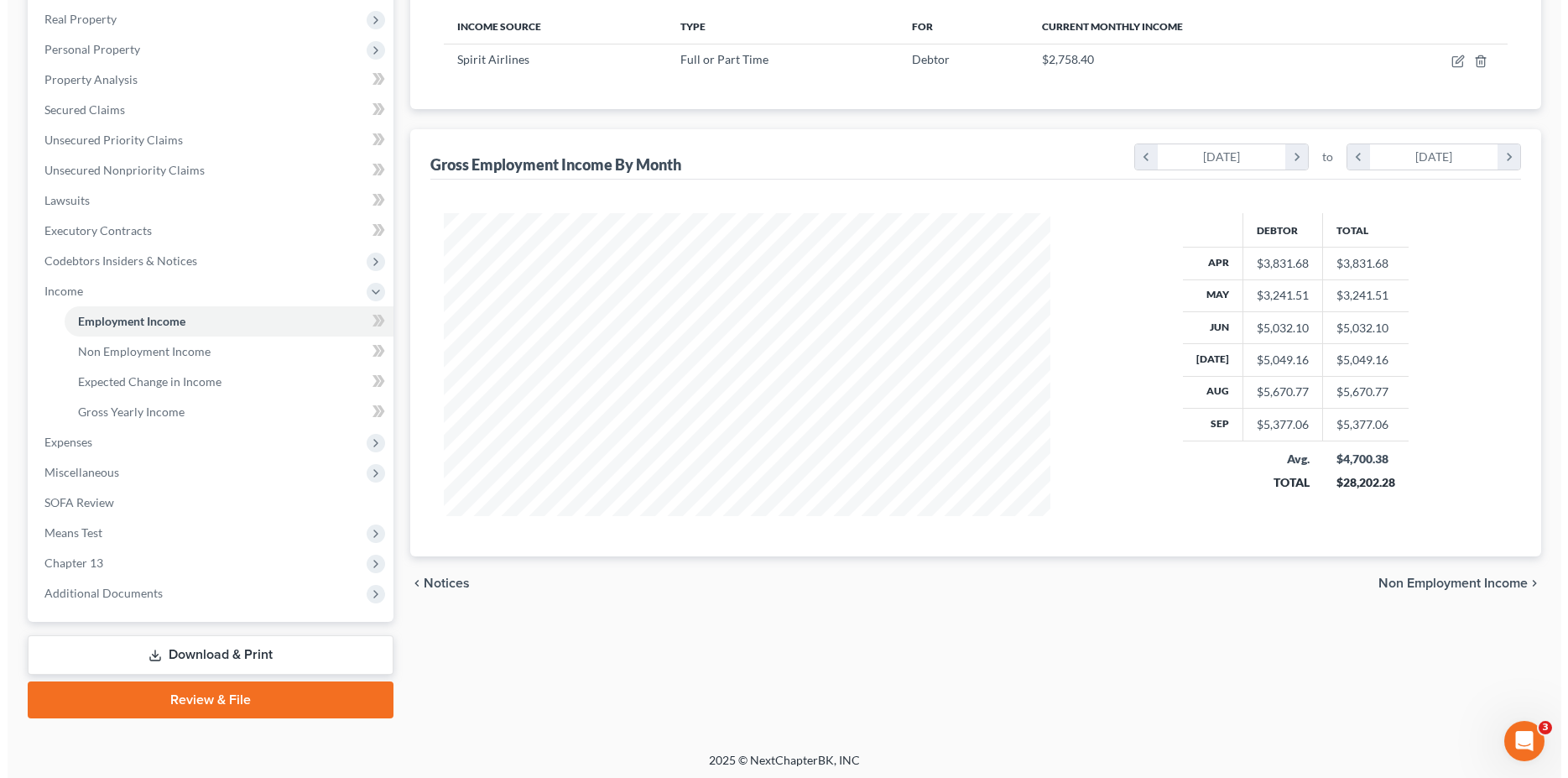
scroll to position [264, 0]
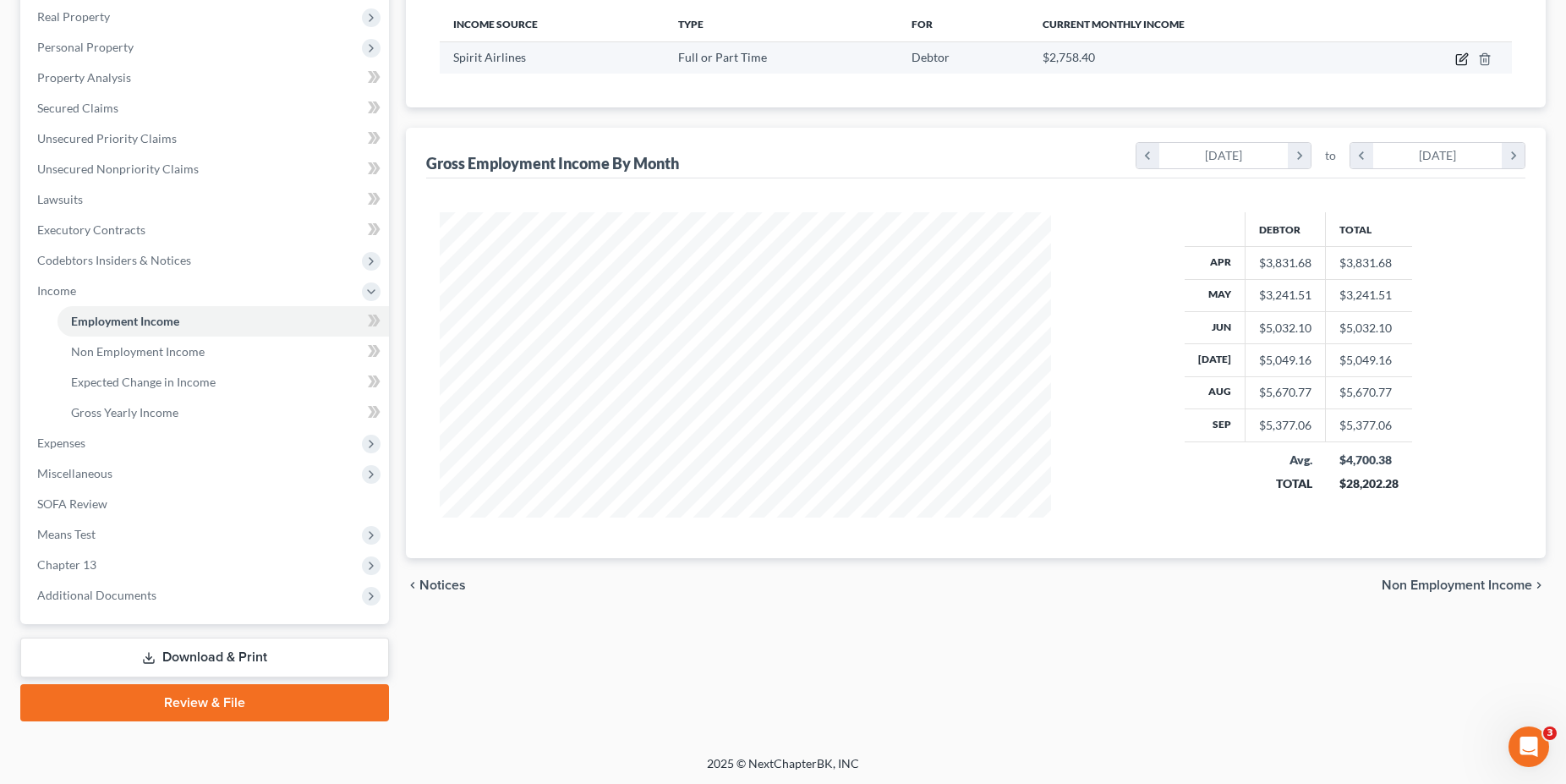
click at [1464, 64] on icon "button" at bounding box center [1462, 58] width 13 height 13
select select "0"
select select "9"
select select "1"
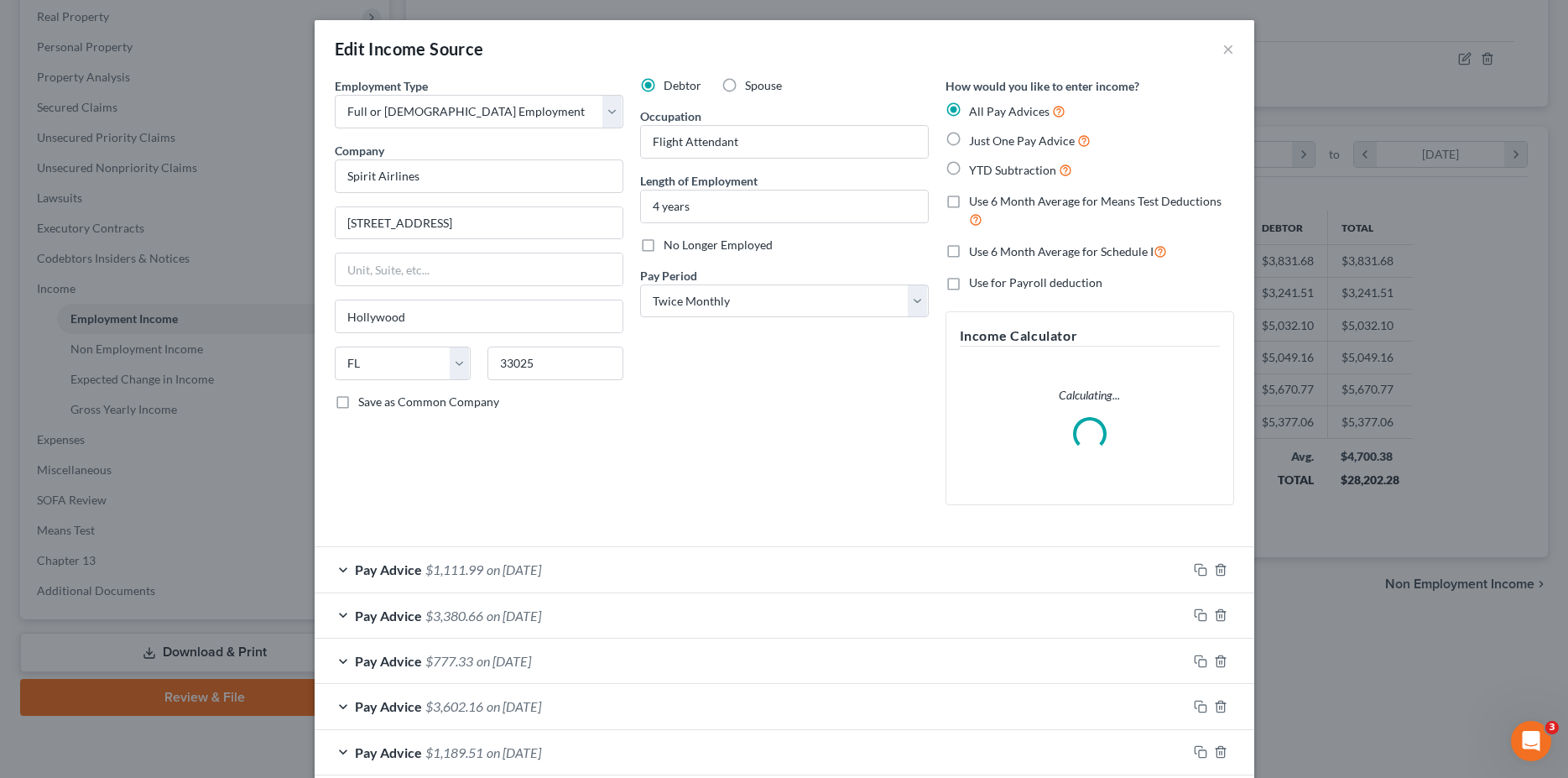
scroll to position [454, 0]
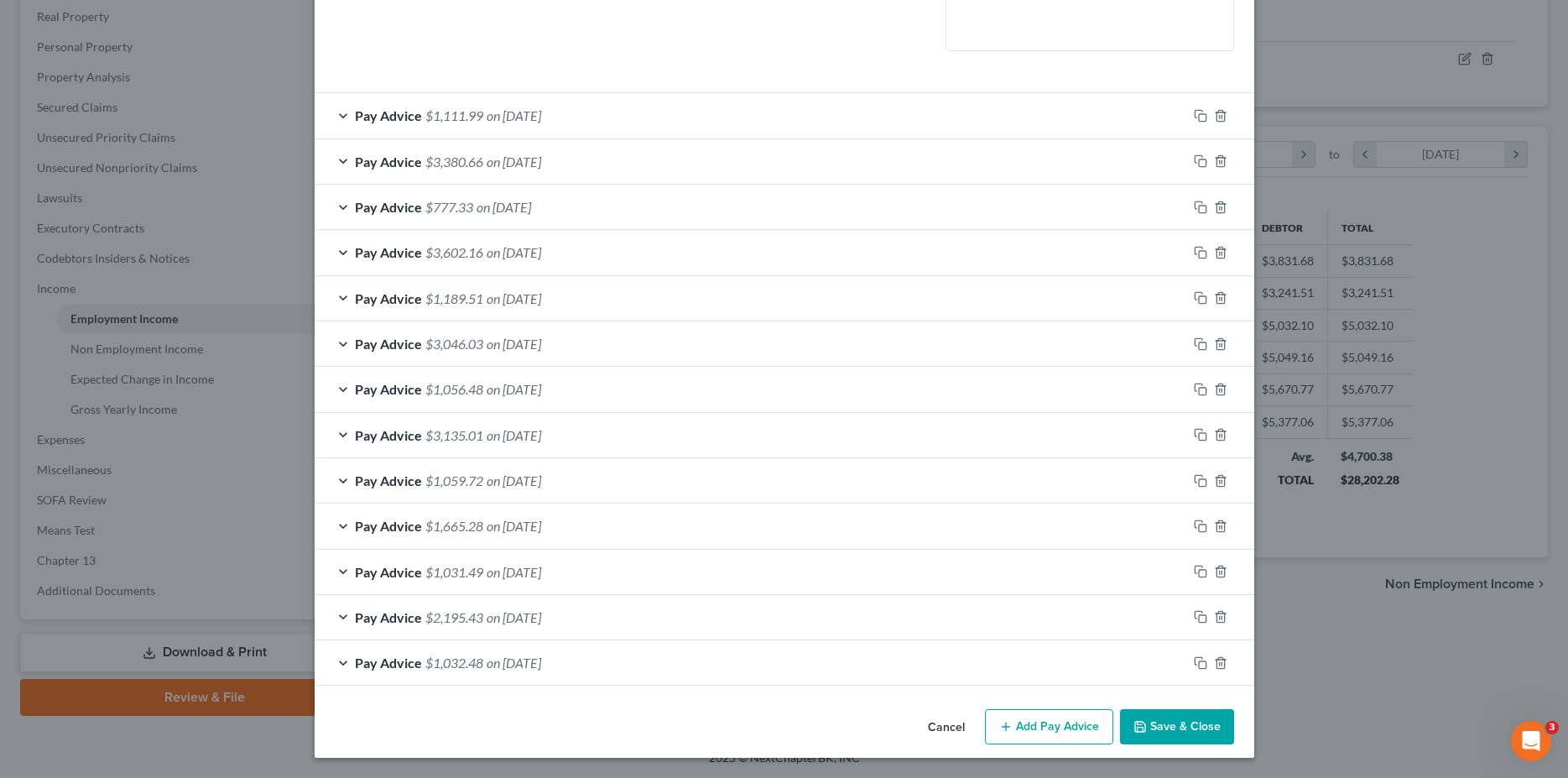
click at [662, 618] on div "Pay Advice $2,195.43 on 04/15/2025" at bounding box center [751, 617] width 873 height 45
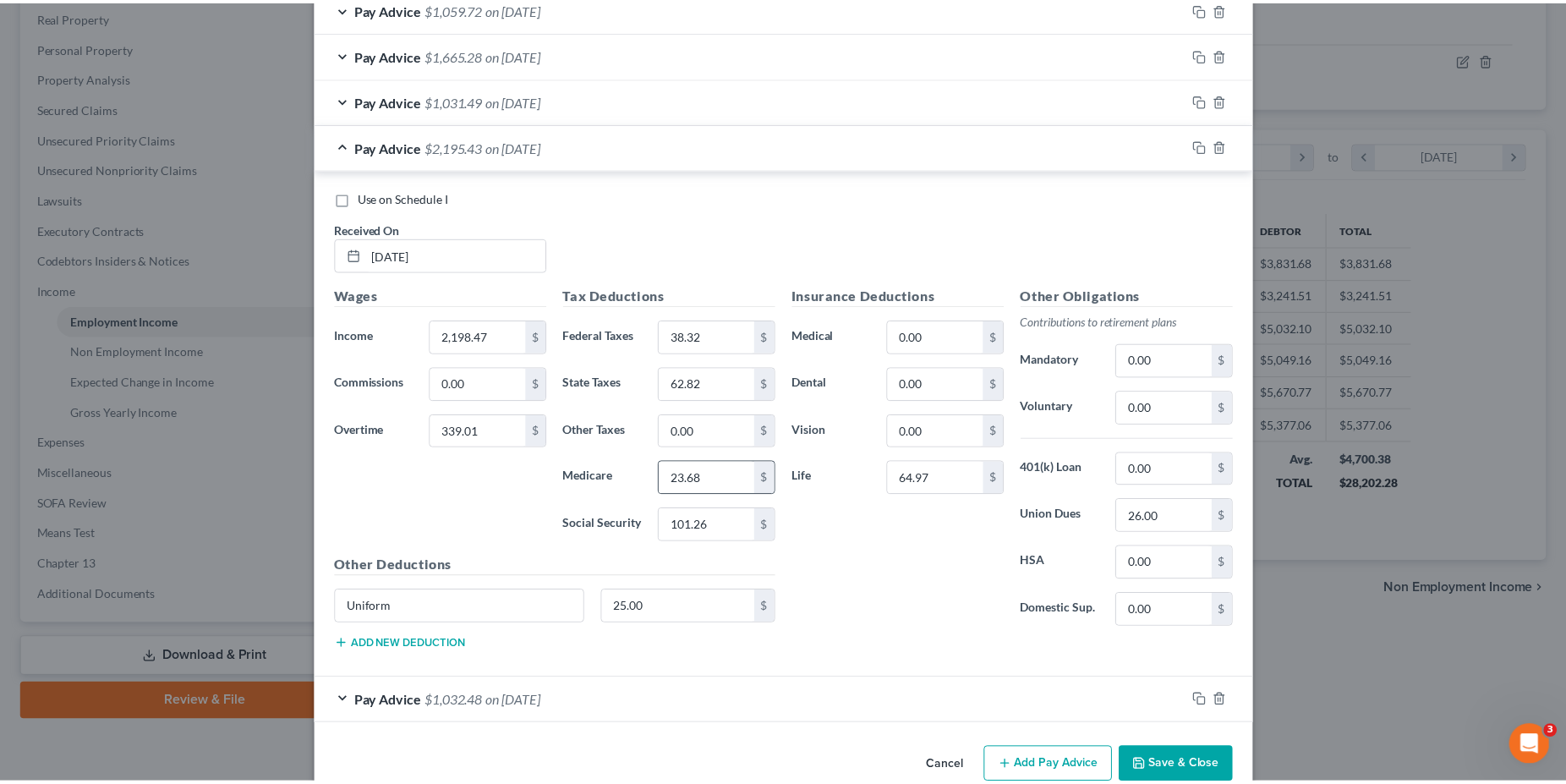
scroll to position [1017, 0]
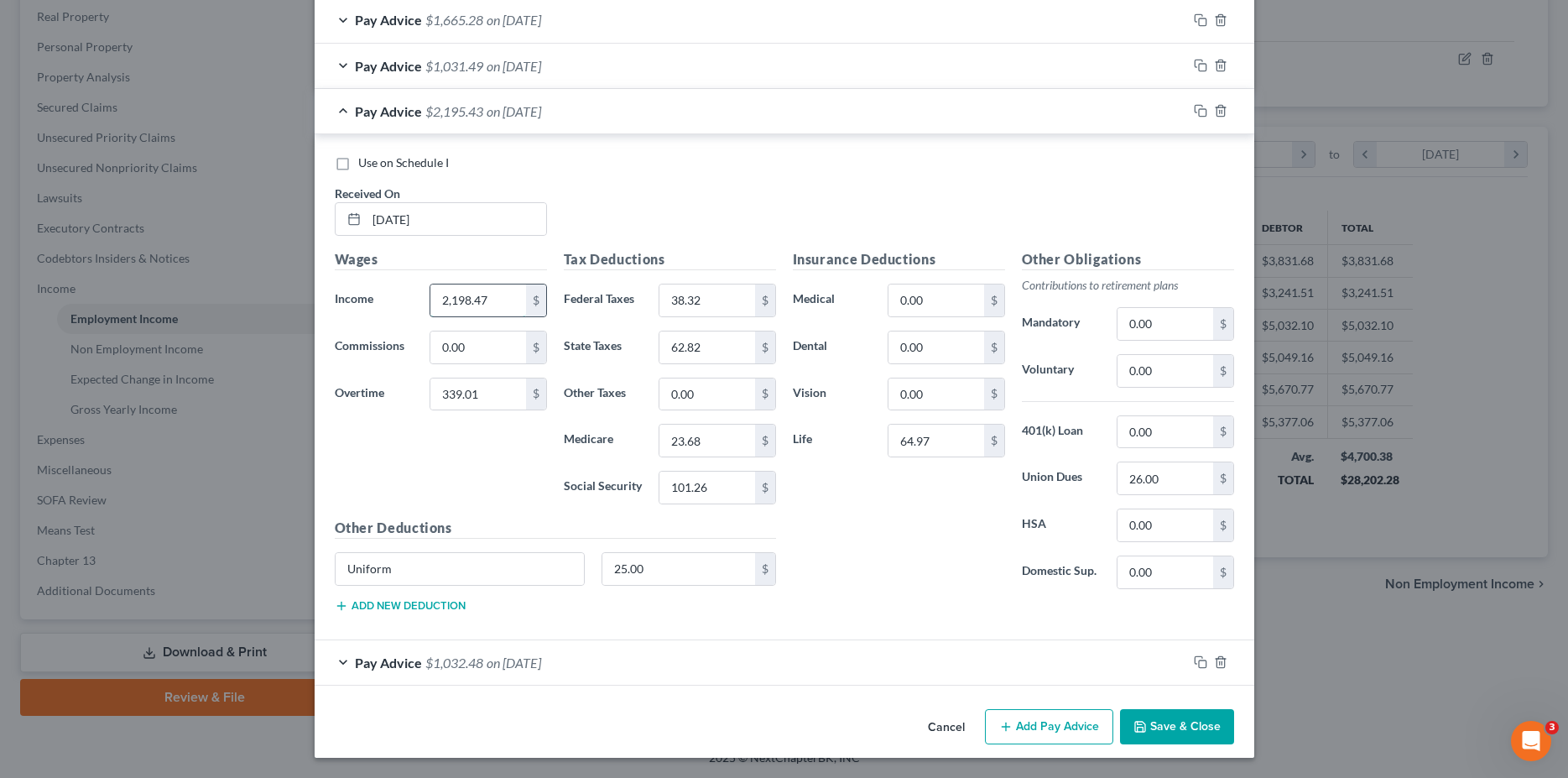
click at [480, 310] on input "2,198.47" at bounding box center [478, 300] width 94 height 32
click at [483, 352] on input "0.00" at bounding box center [478, 348] width 94 height 32
click at [492, 299] on input "2,198.47" at bounding box center [478, 300] width 94 height 32
click at [1151, 750] on div "Cancel Add Pay Advice Save & Close" at bounding box center [784, 730] width 940 height 55
click at [1151, 743] on button "Save & Close" at bounding box center [1178, 726] width 114 height 36
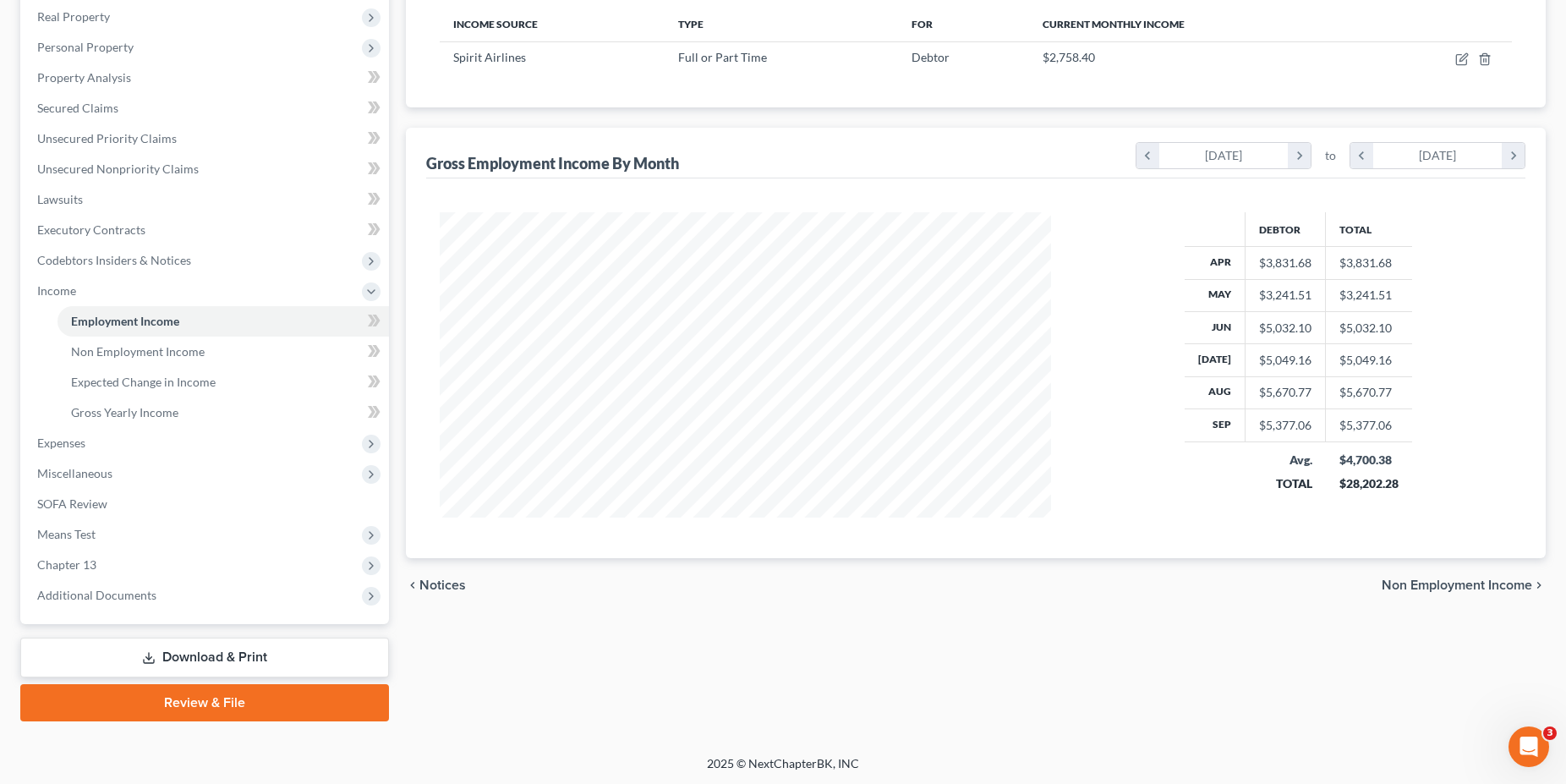
scroll to position [0, 0]
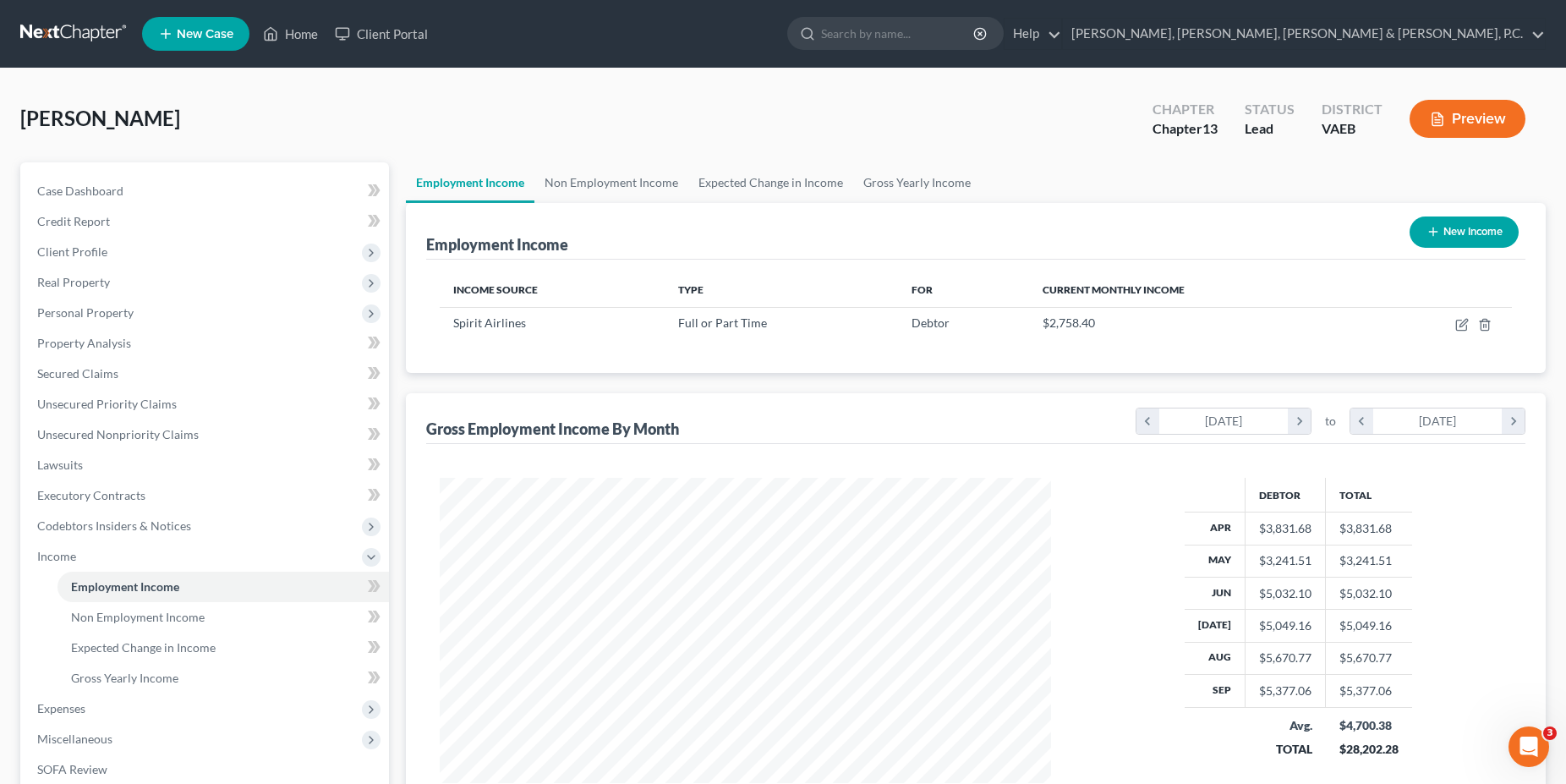
click at [807, 423] on div "Gross Employment Income By Month chevron_left April 2025 chevron_right to chevr…" at bounding box center [976, 418] width 1100 height 50
click at [606, 185] on link "Non Employment Income" at bounding box center [611, 182] width 154 height 40
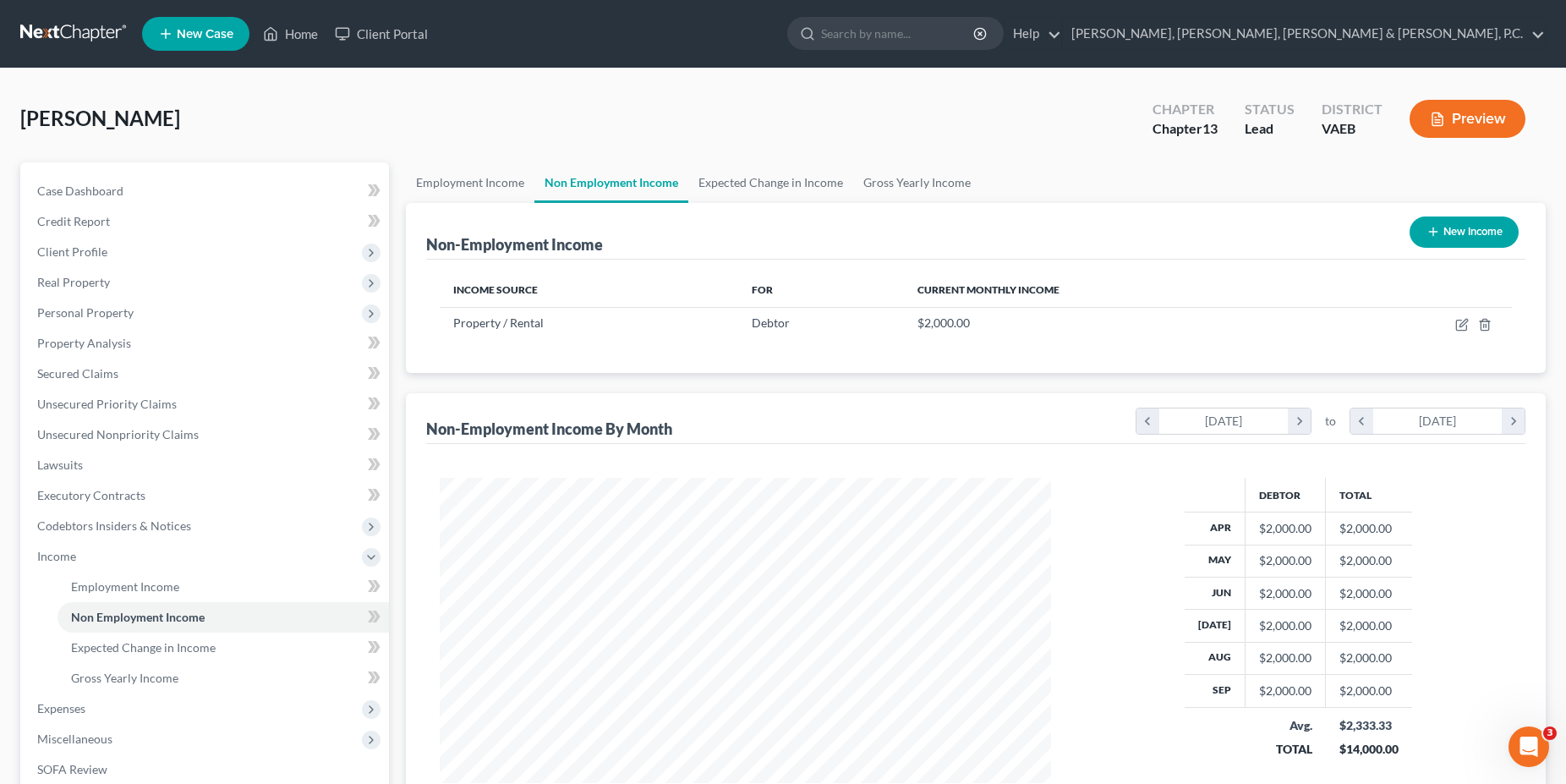
scroll to position [305, 645]
click at [483, 192] on link "Employment Income" at bounding box center [470, 182] width 128 height 40
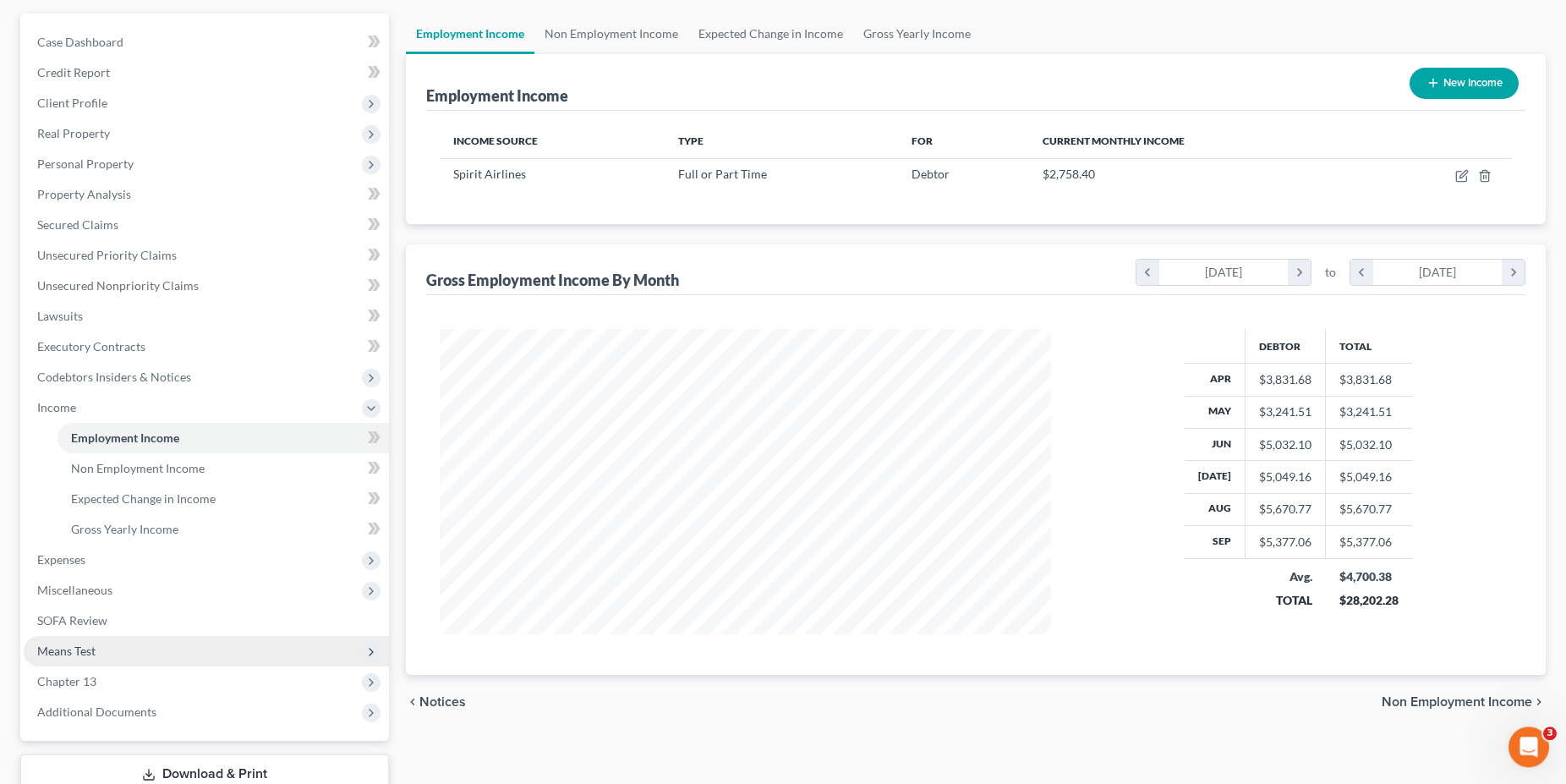
scroll to position [172, 0]
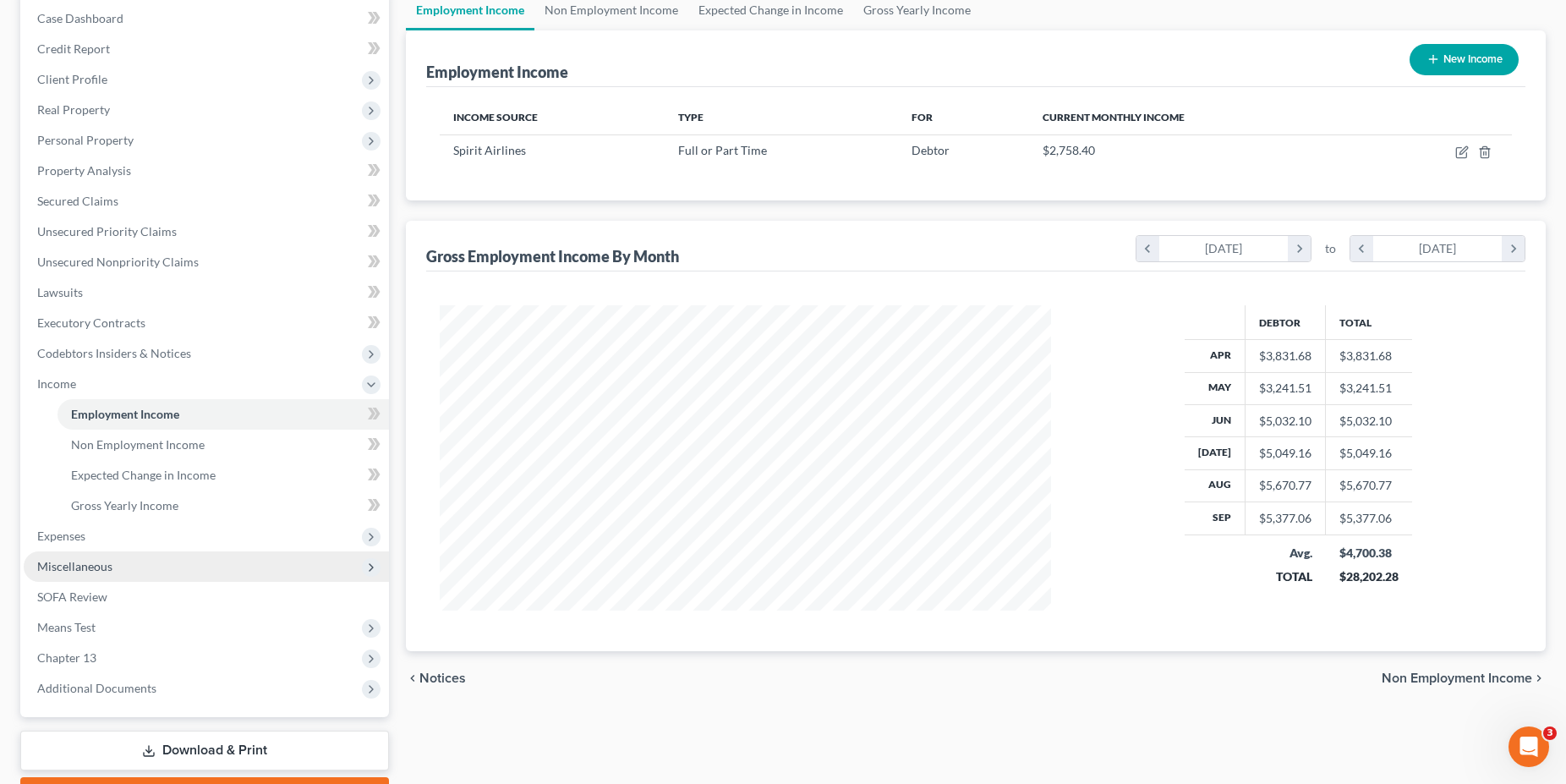
click at [100, 555] on span "Miscellaneous" at bounding box center [206, 567] width 366 height 31
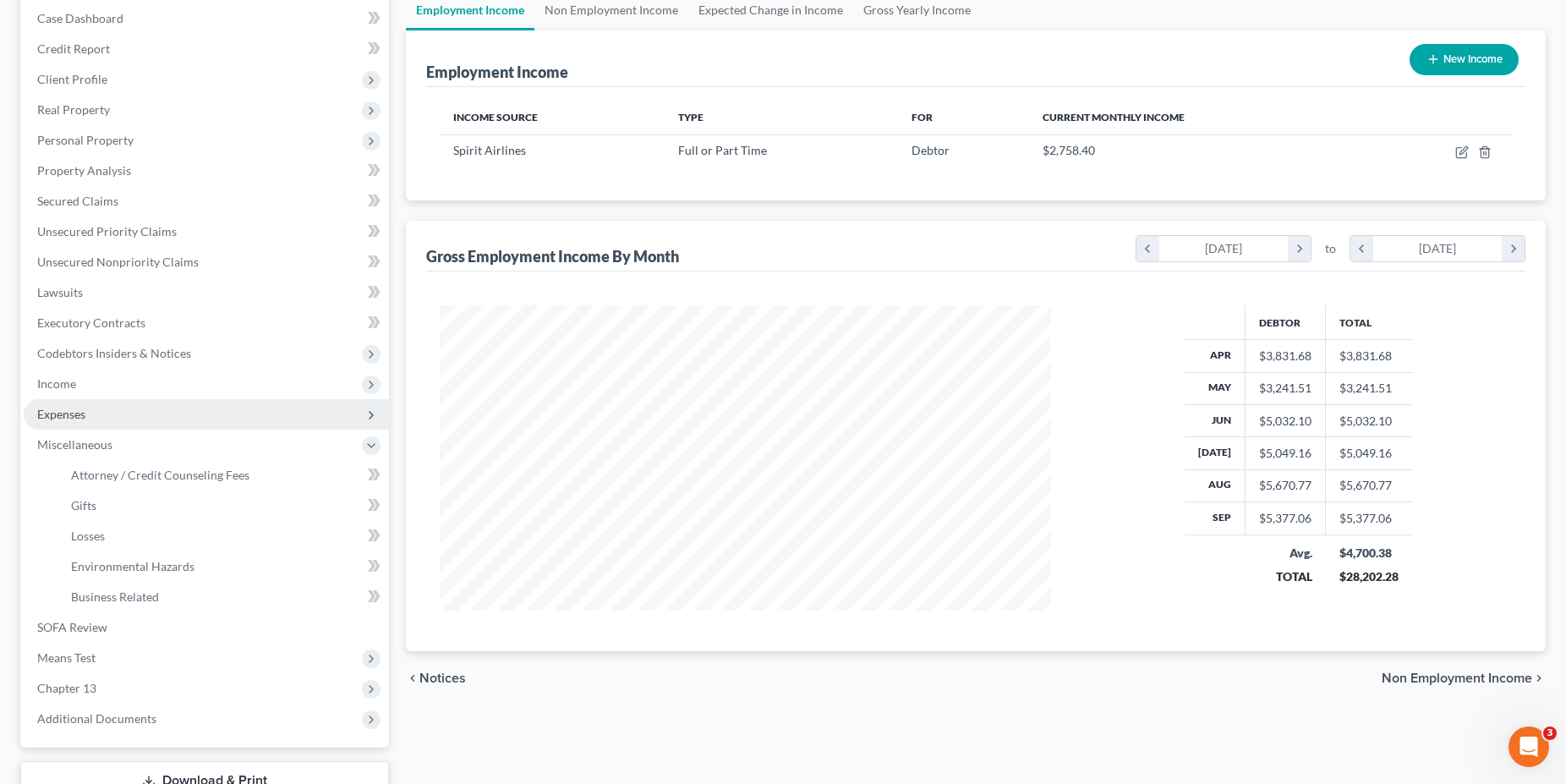
click at [90, 426] on span "Expenses" at bounding box center [206, 414] width 366 height 31
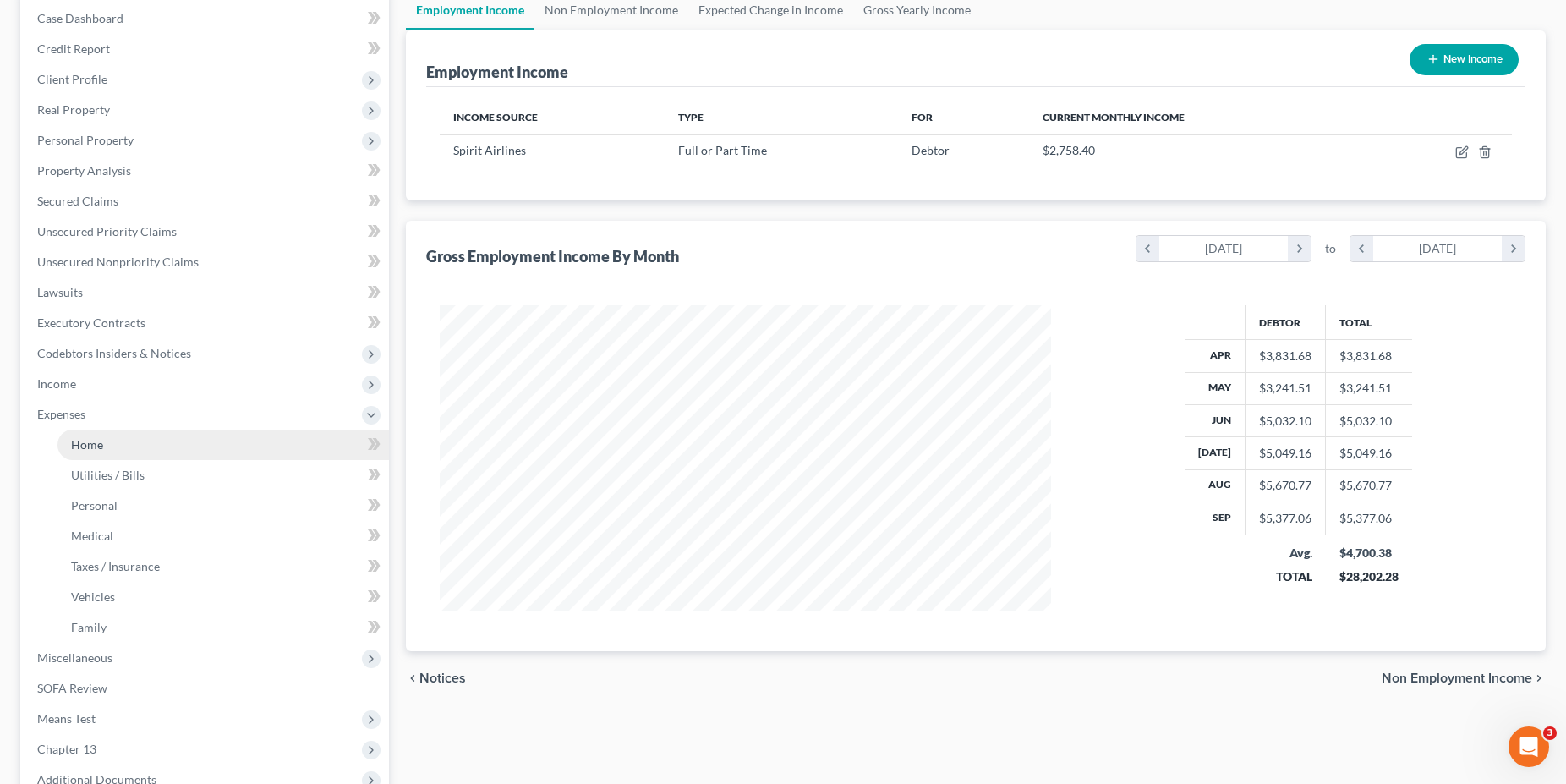
click at [130, 451] on link "Home" at bounding box center [223, 445] width 332 height 31
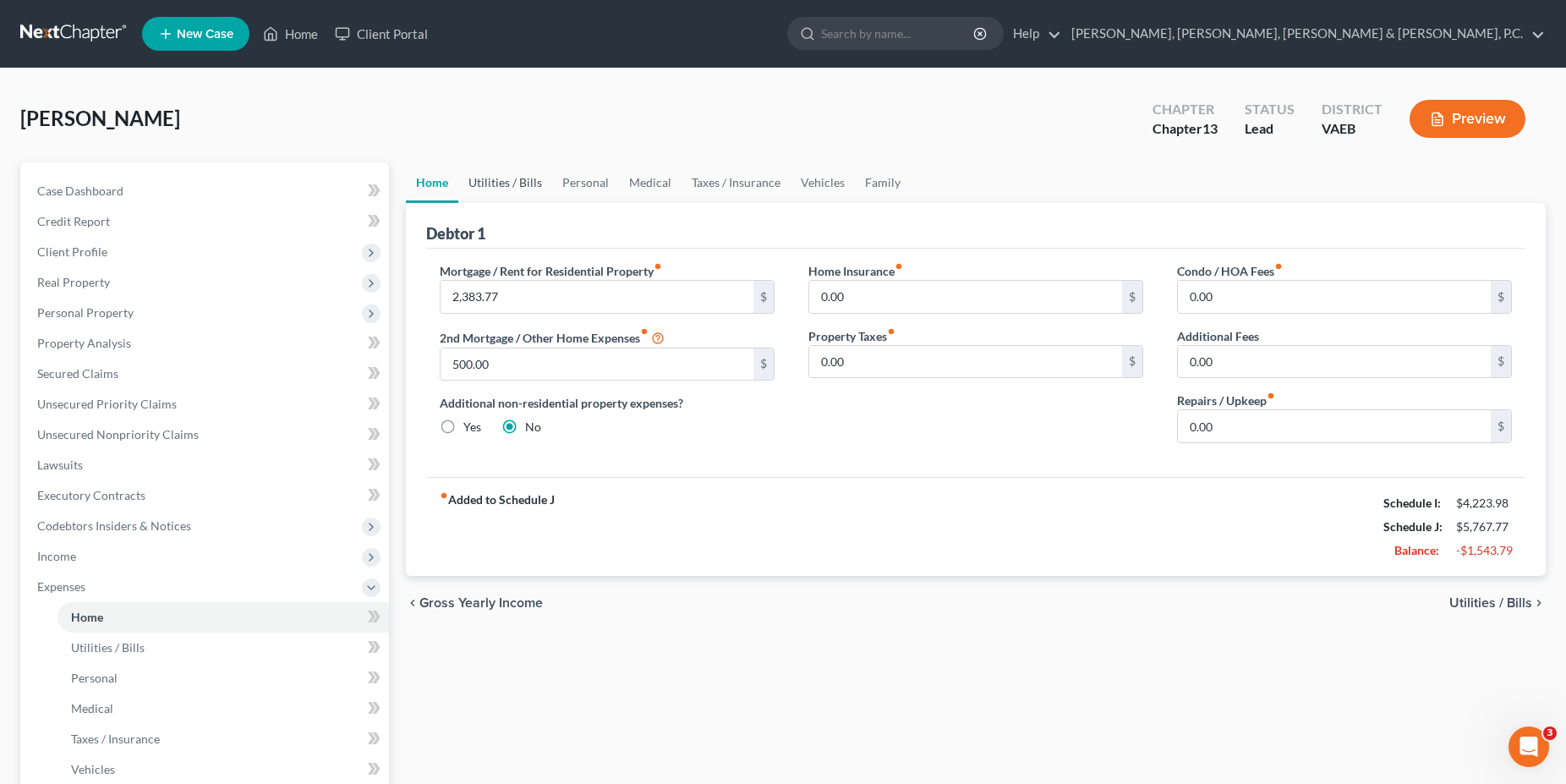
click at [526, 179] on link "Utilities / Bills" at bounding box center [505, 182] width 93 height 40
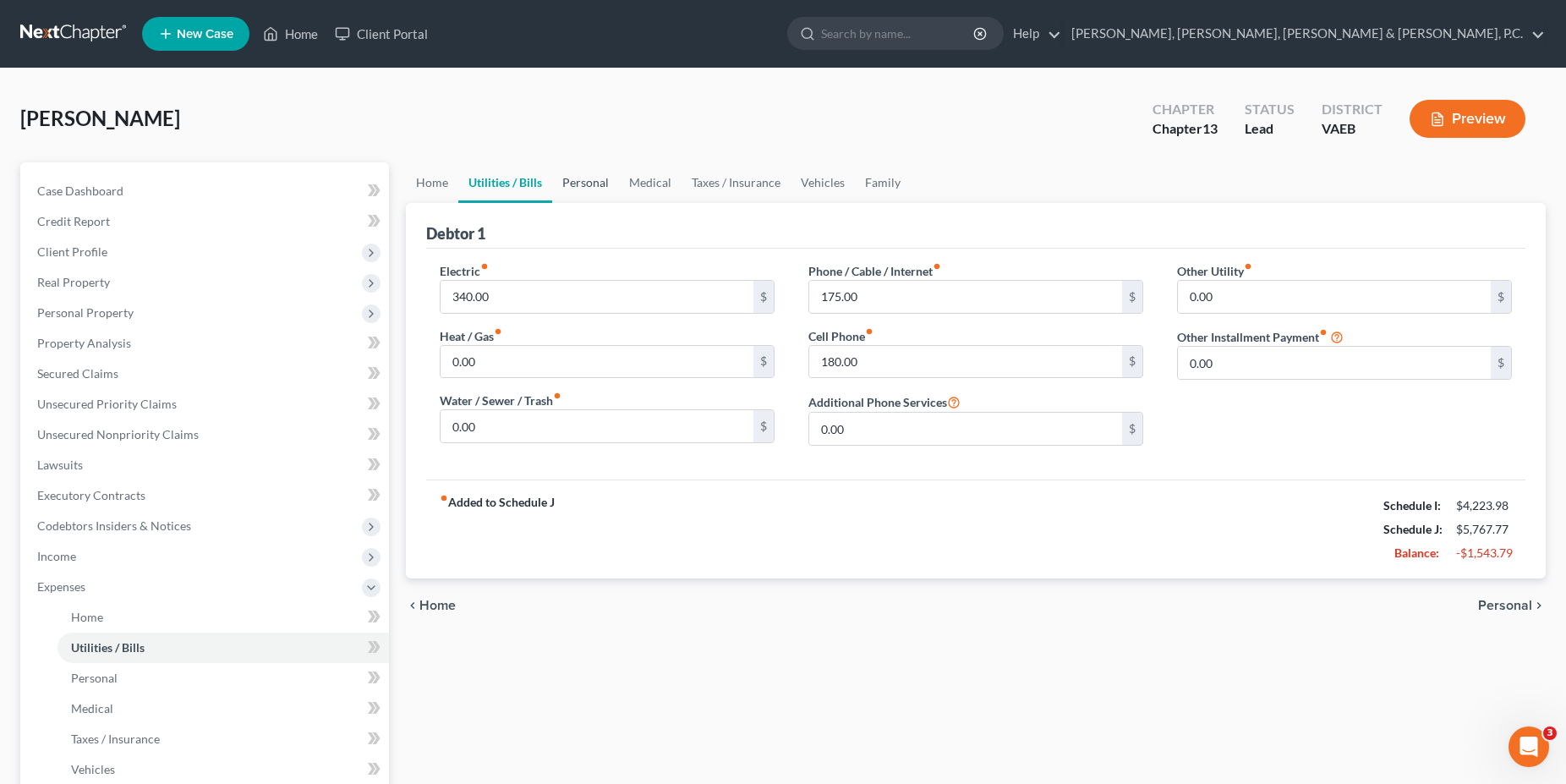
click at [597, 179] on link "Personal" at bounding box center [586, 182] width 66 height 40
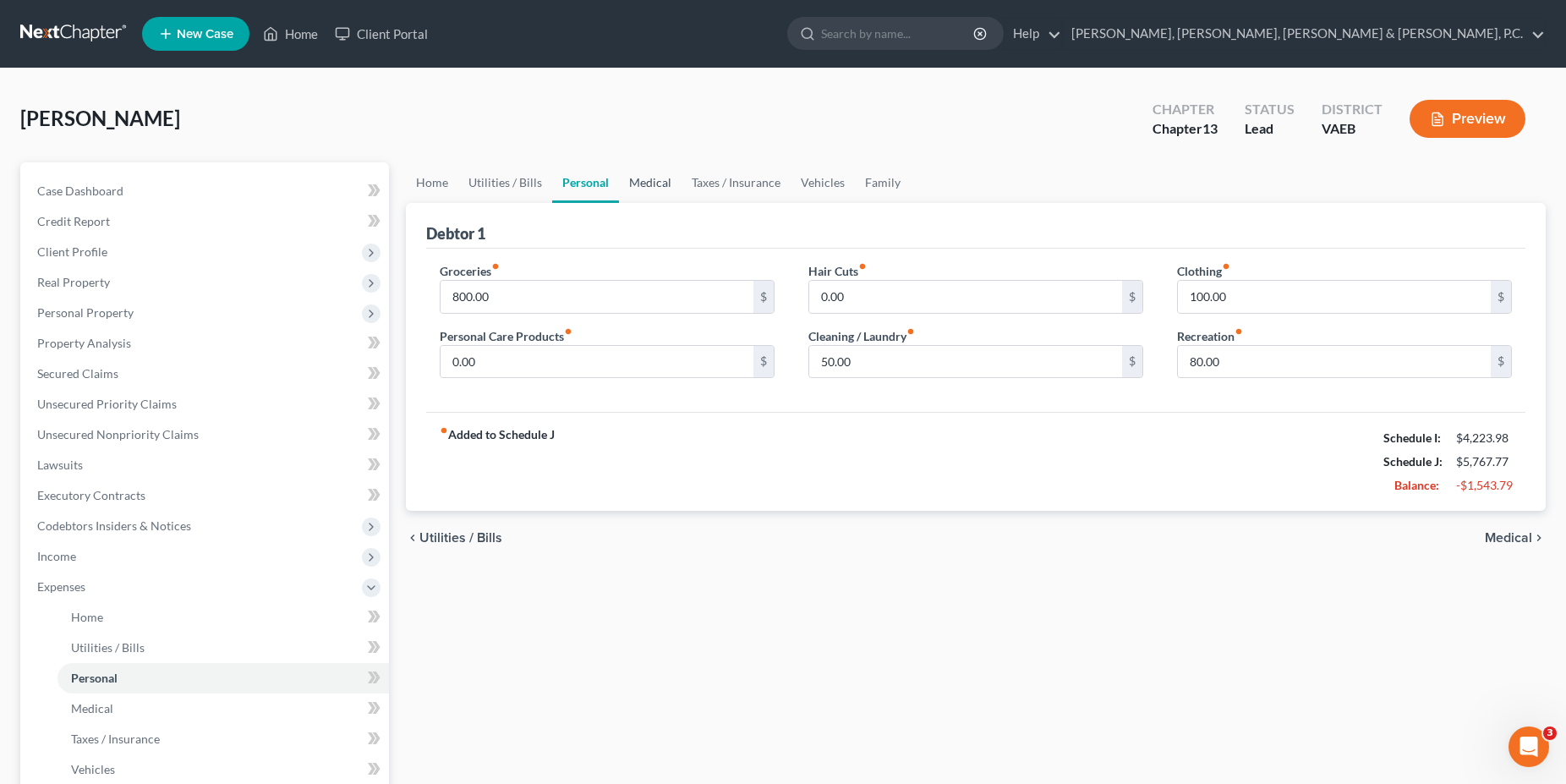
click at [674, 185] on link "Medical" at bounding box center [650, 182] width 63 height 40
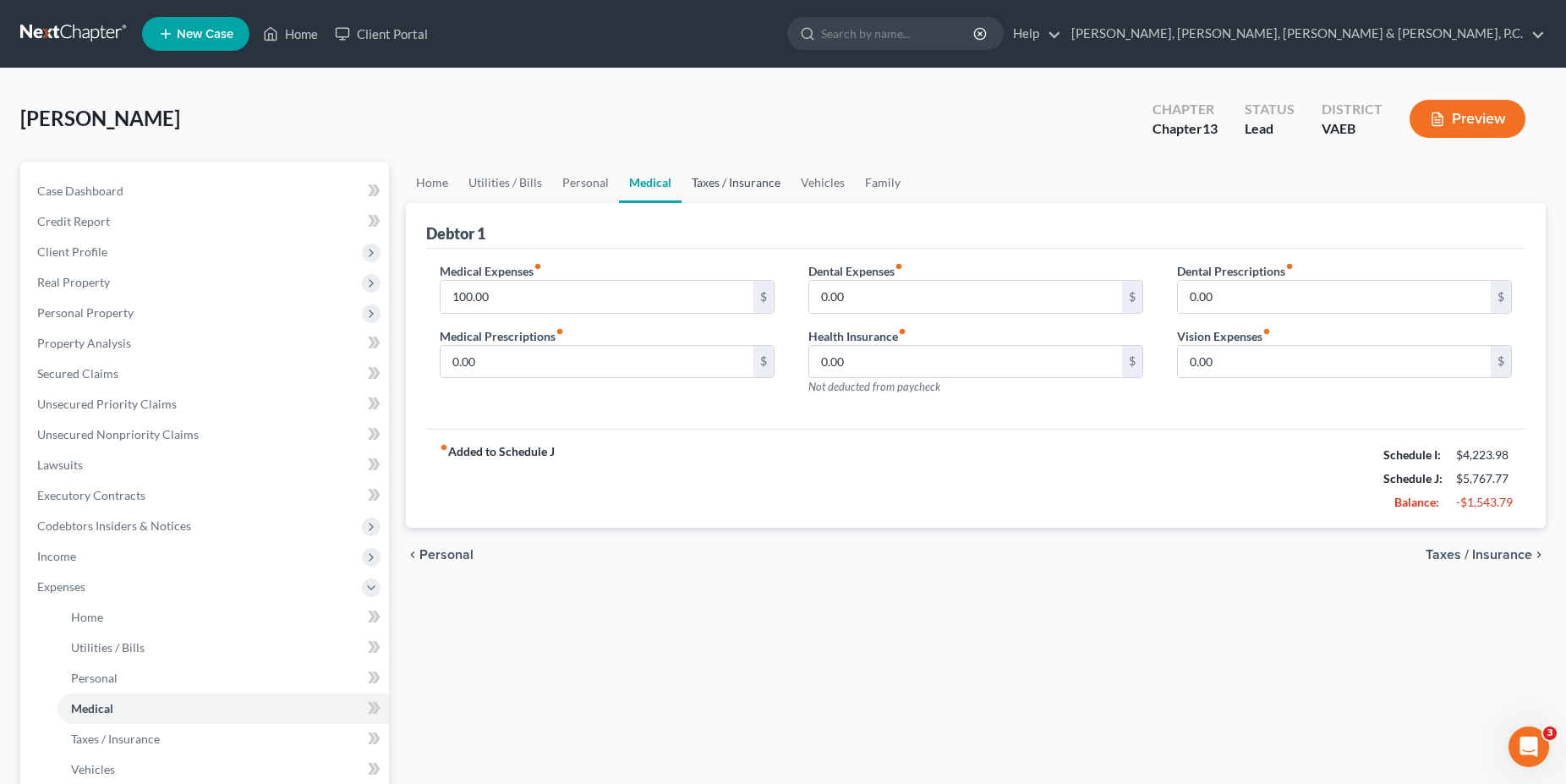
click at [705, 183] on link "Taxes / Insurance" at bounding box center [736, 182] width 109 height 40
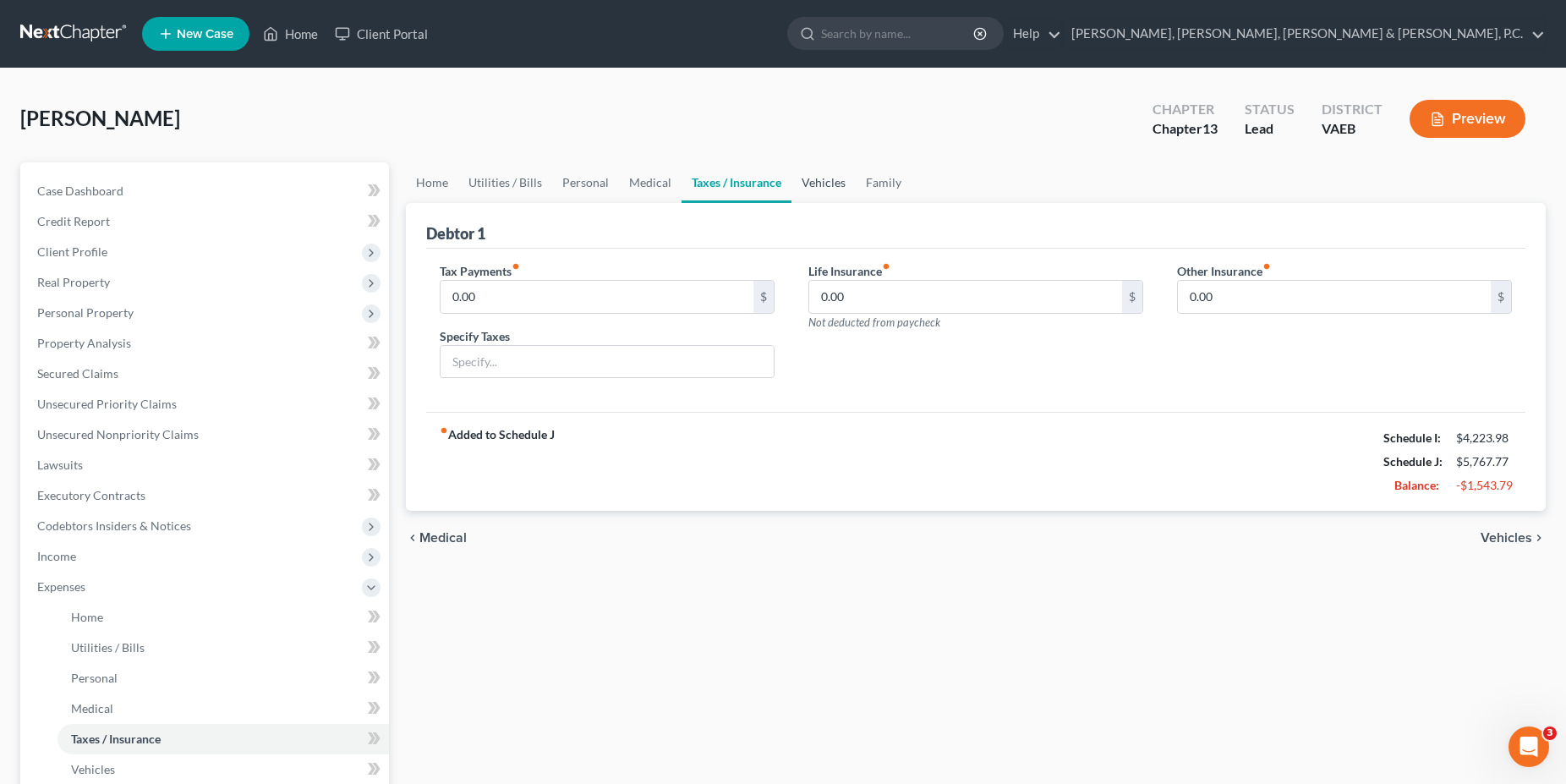
click at [810, 181] on link "Vehicles" at bounding box center [824, 182] width 65 height 40
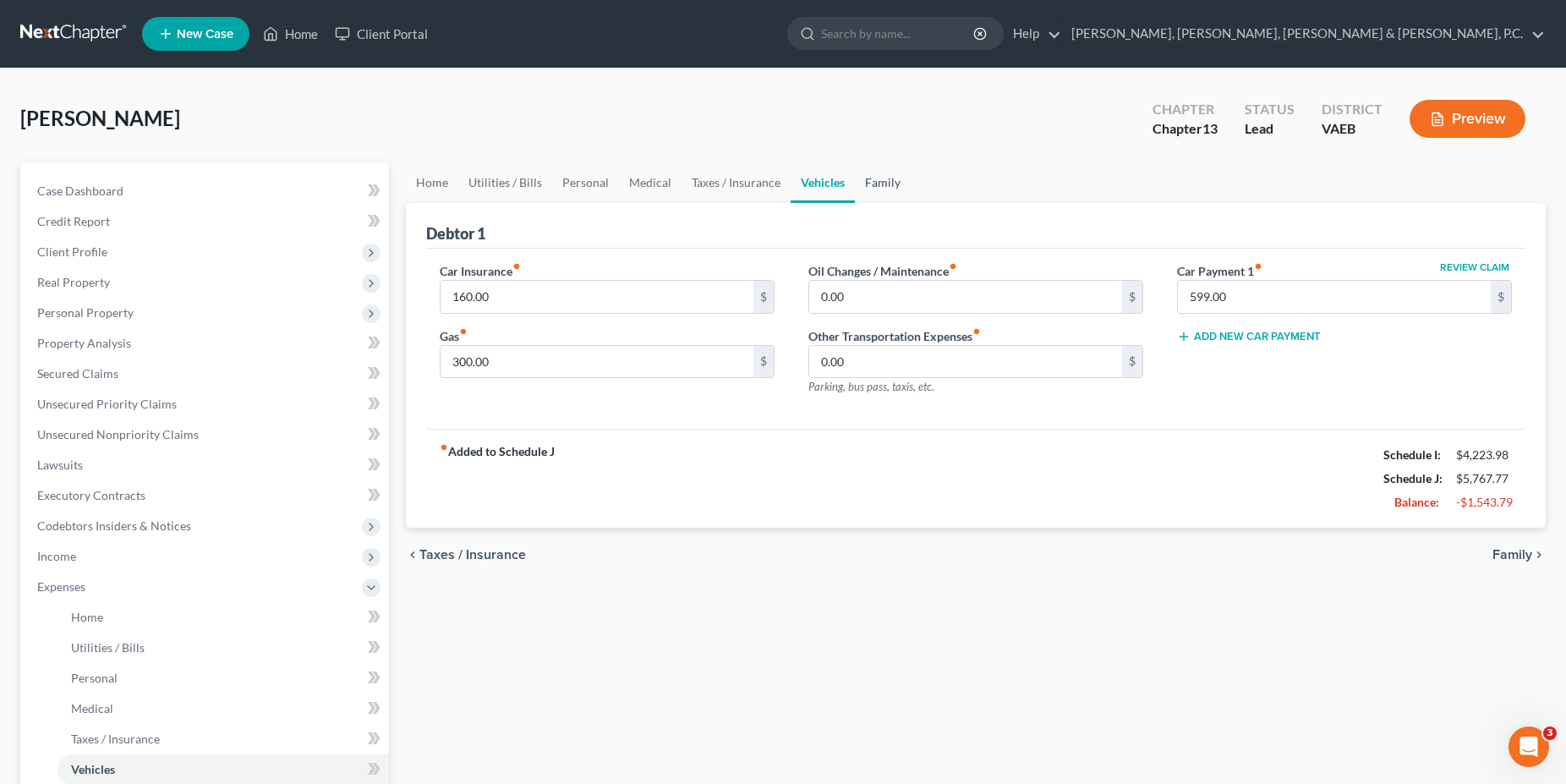
click at [875, 183] on link "Family" at bounding box center [883, 182] width 56 height 40
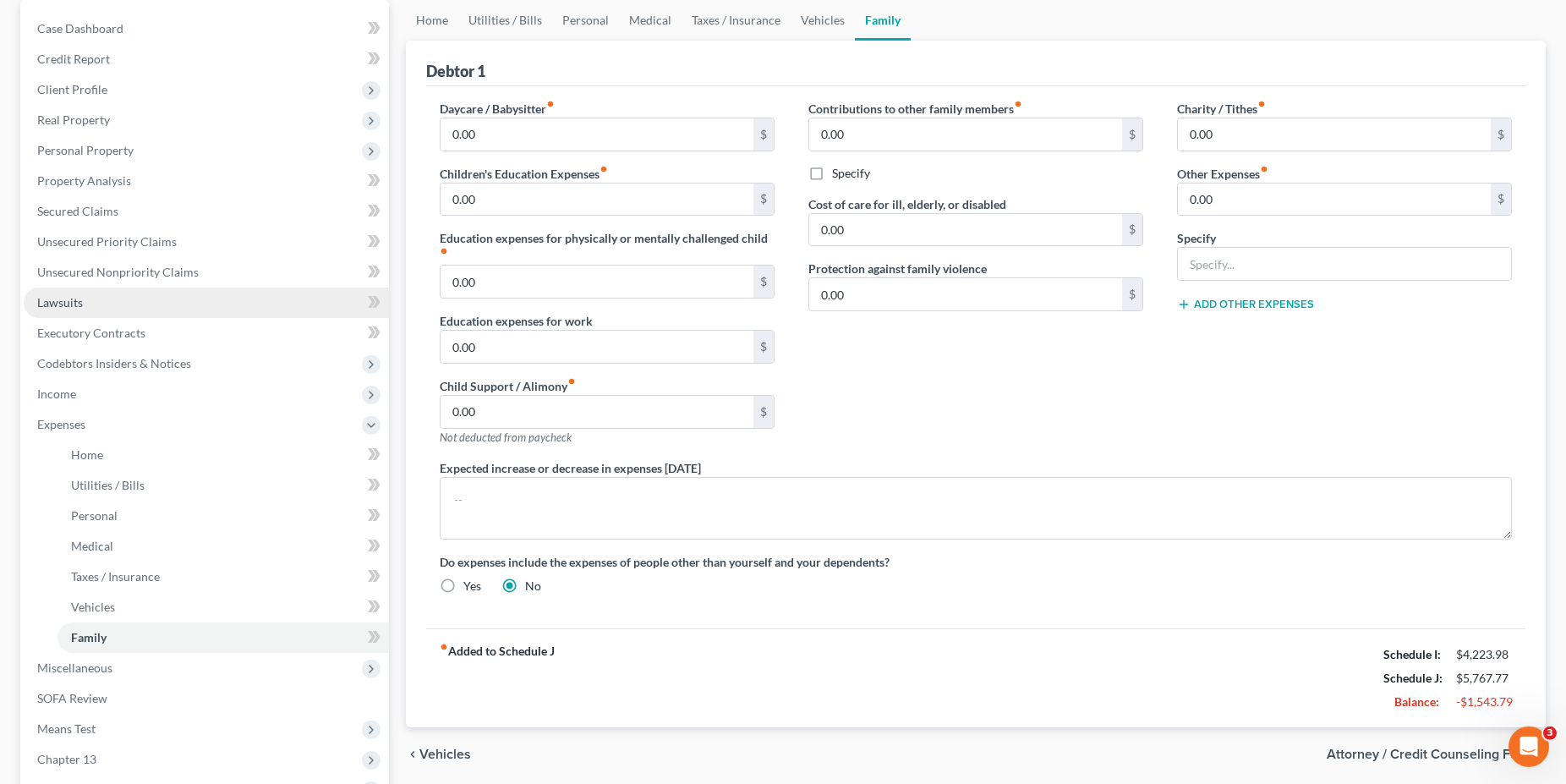
scroll to position [357, 0]
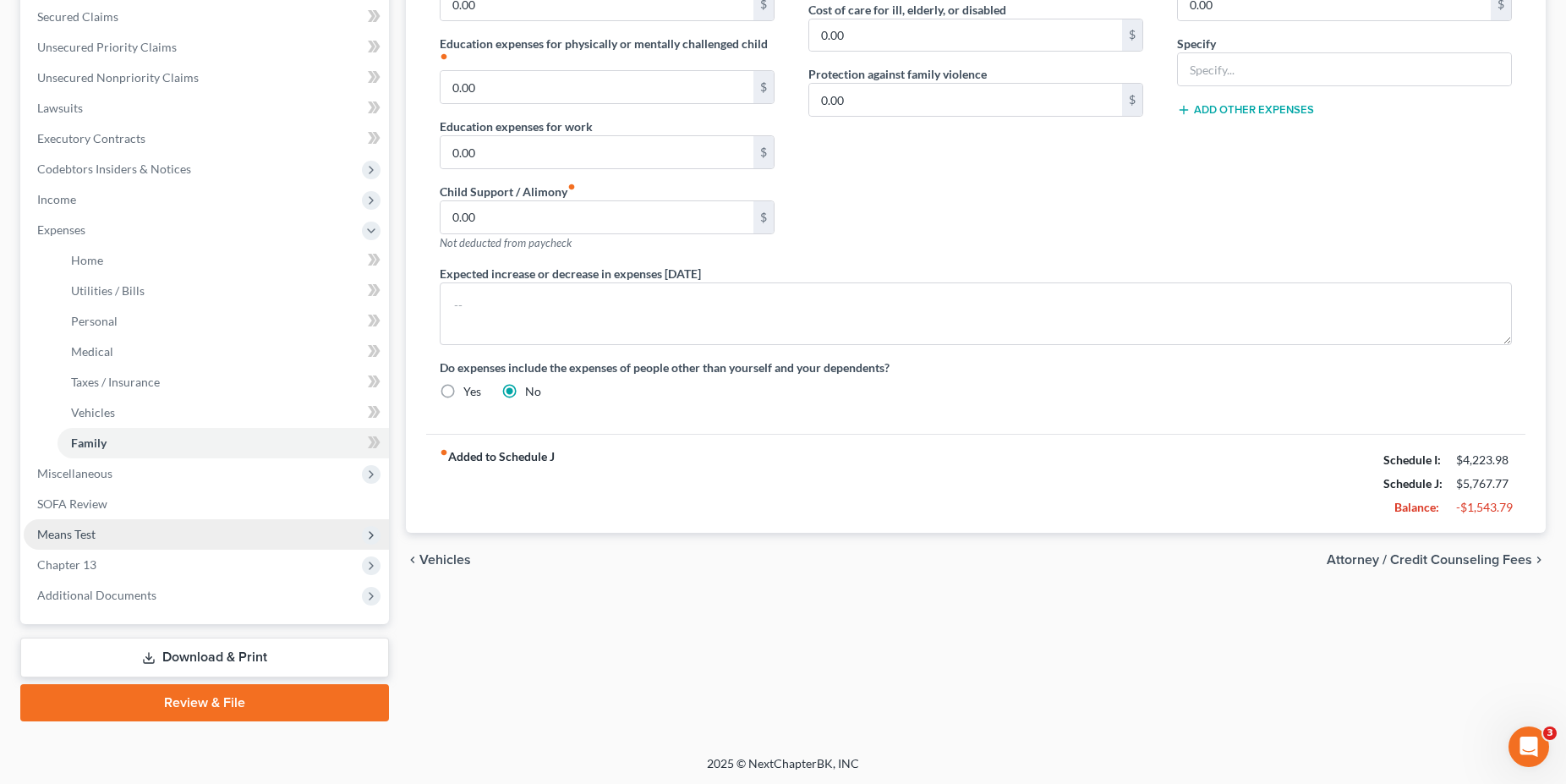
click at [74, 540] on span "Means Test" at bounding box center [66, 533] width 58 height 14
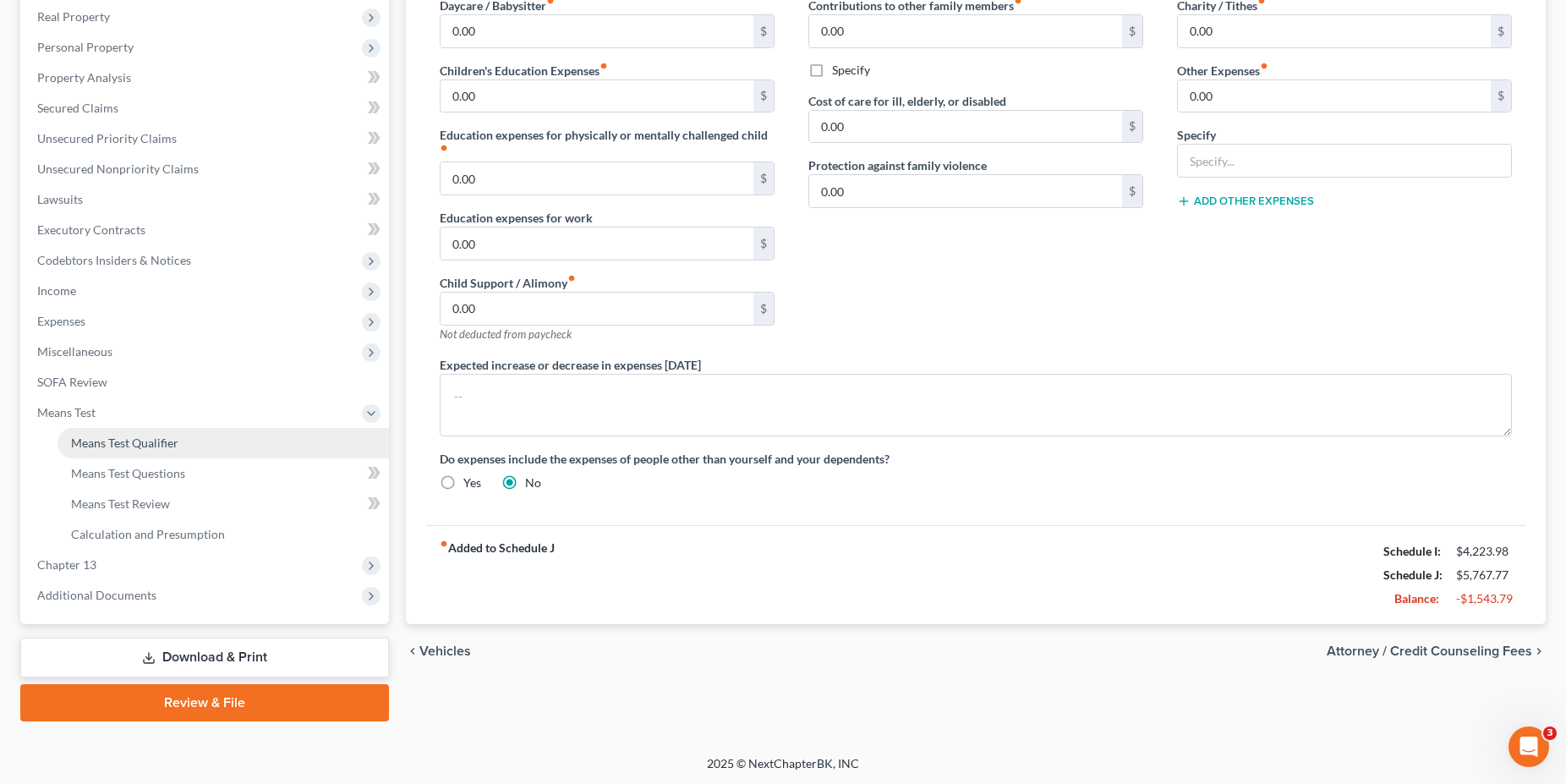
click at [124, 434] on link "Means Test Qualifier" at bounding box center [223, 443] width 332 height 31
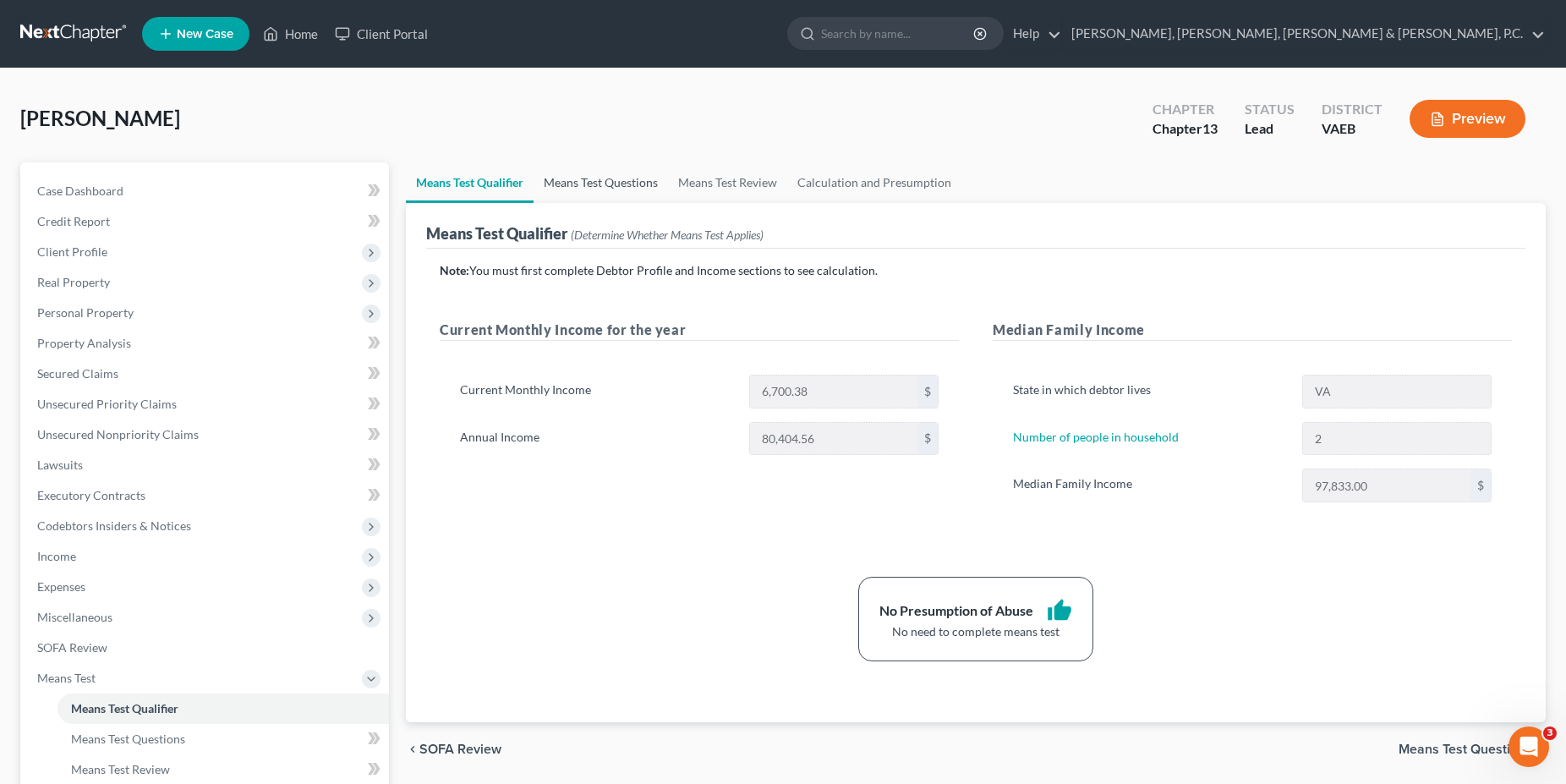
click at [641, 189] on link "Means Test Questions" at bounding box center [601, 182] width 135 height 40
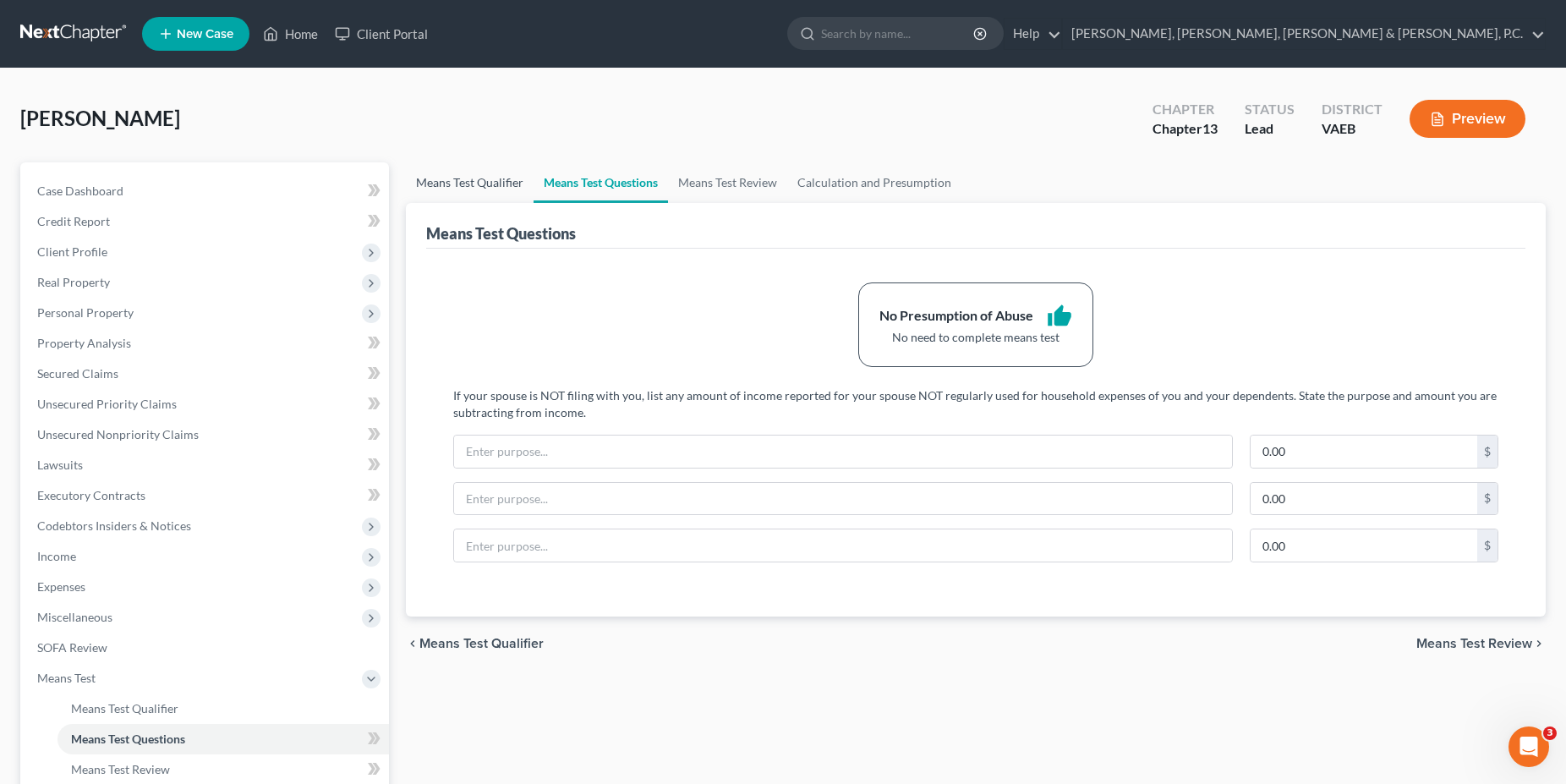
click at [479, 174] on link "Means Test Qualifier" at bounding box center [470, 182] width 128 height 40
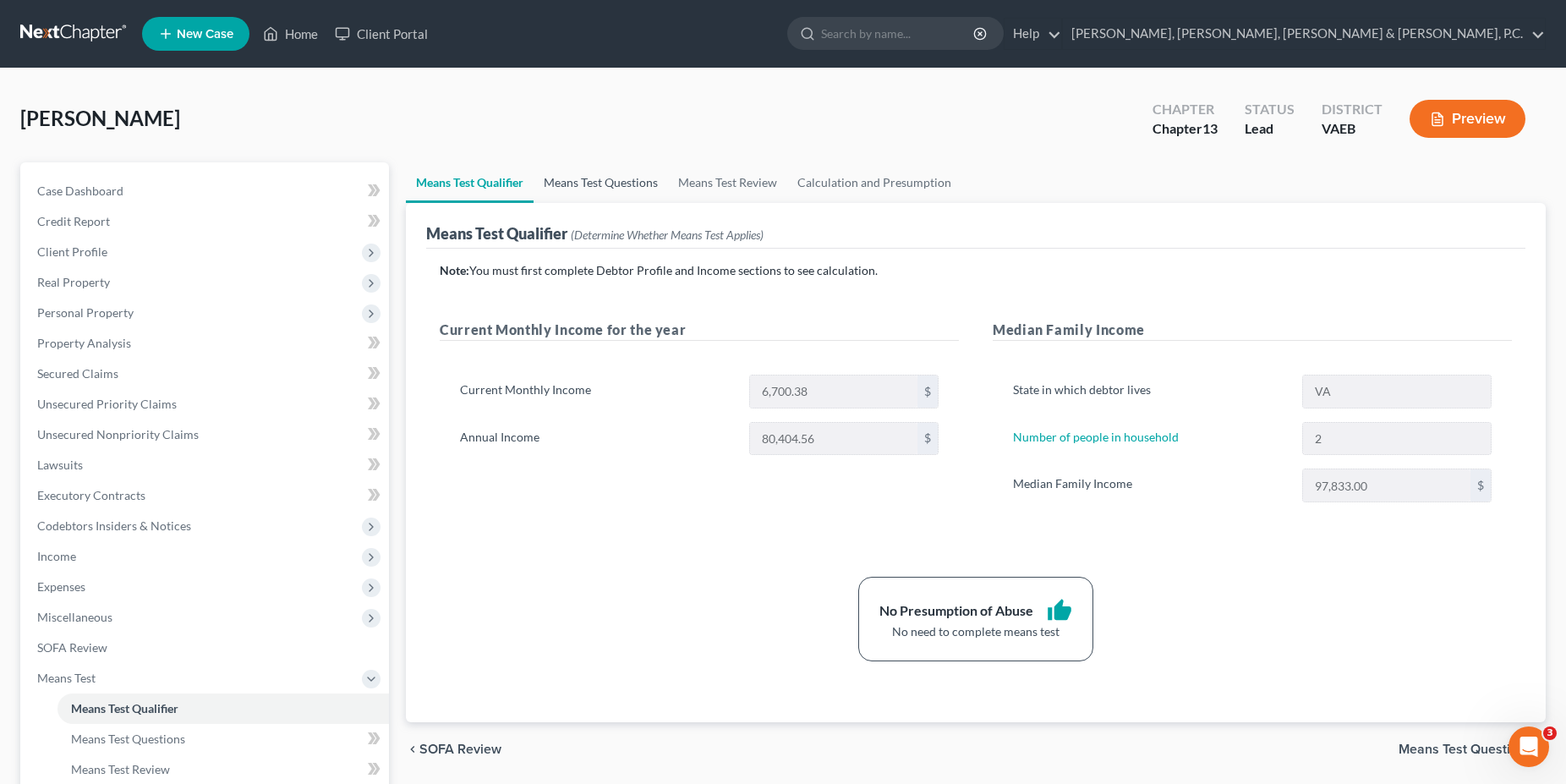
click at [573, 180] on link "Means Test Questions" at bounding box center [601, 182] width 135 height 40
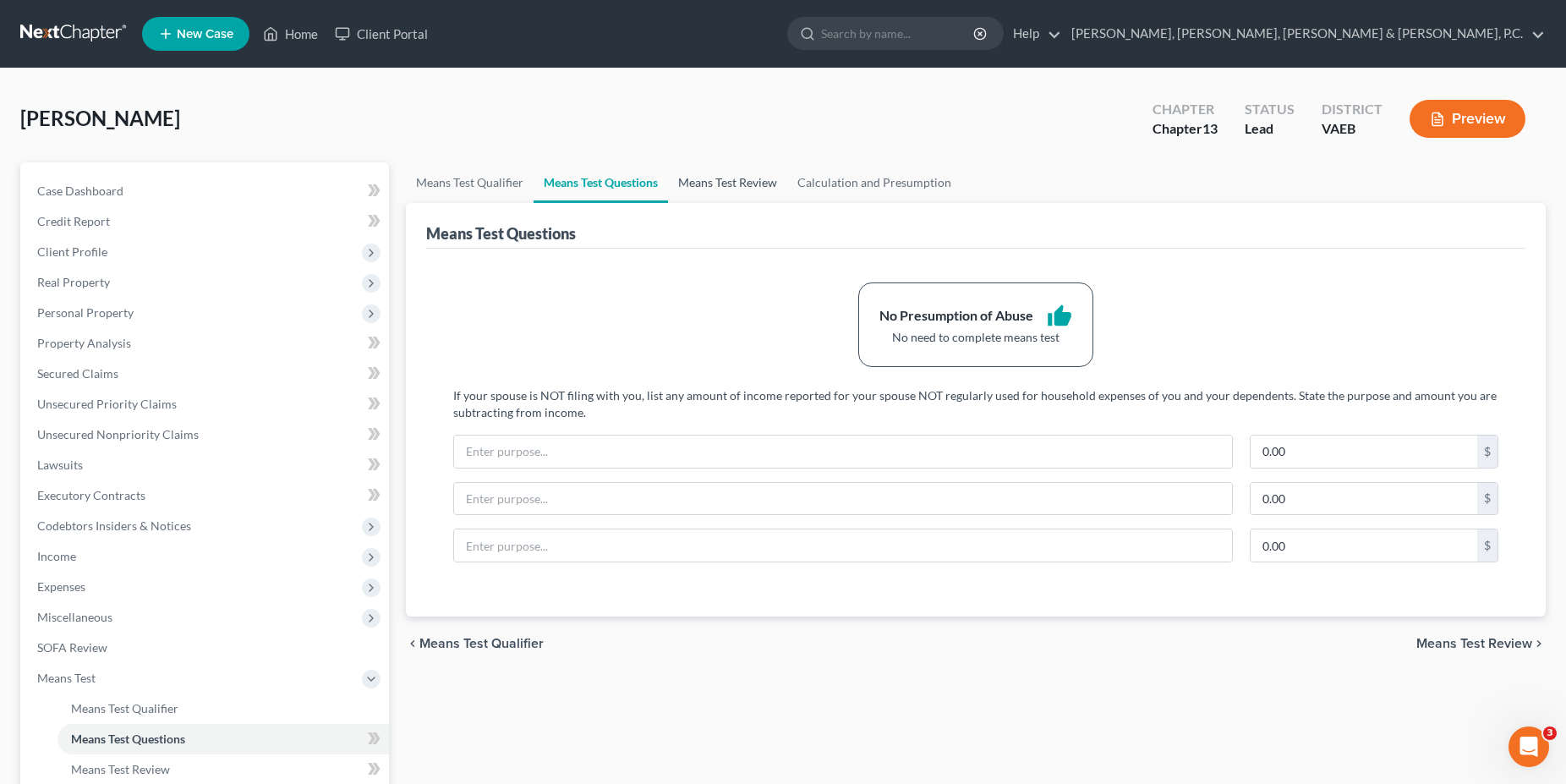
click at [740, 181] on link "Means Test Review" at bounding box center [728, 182] width 119 height 40
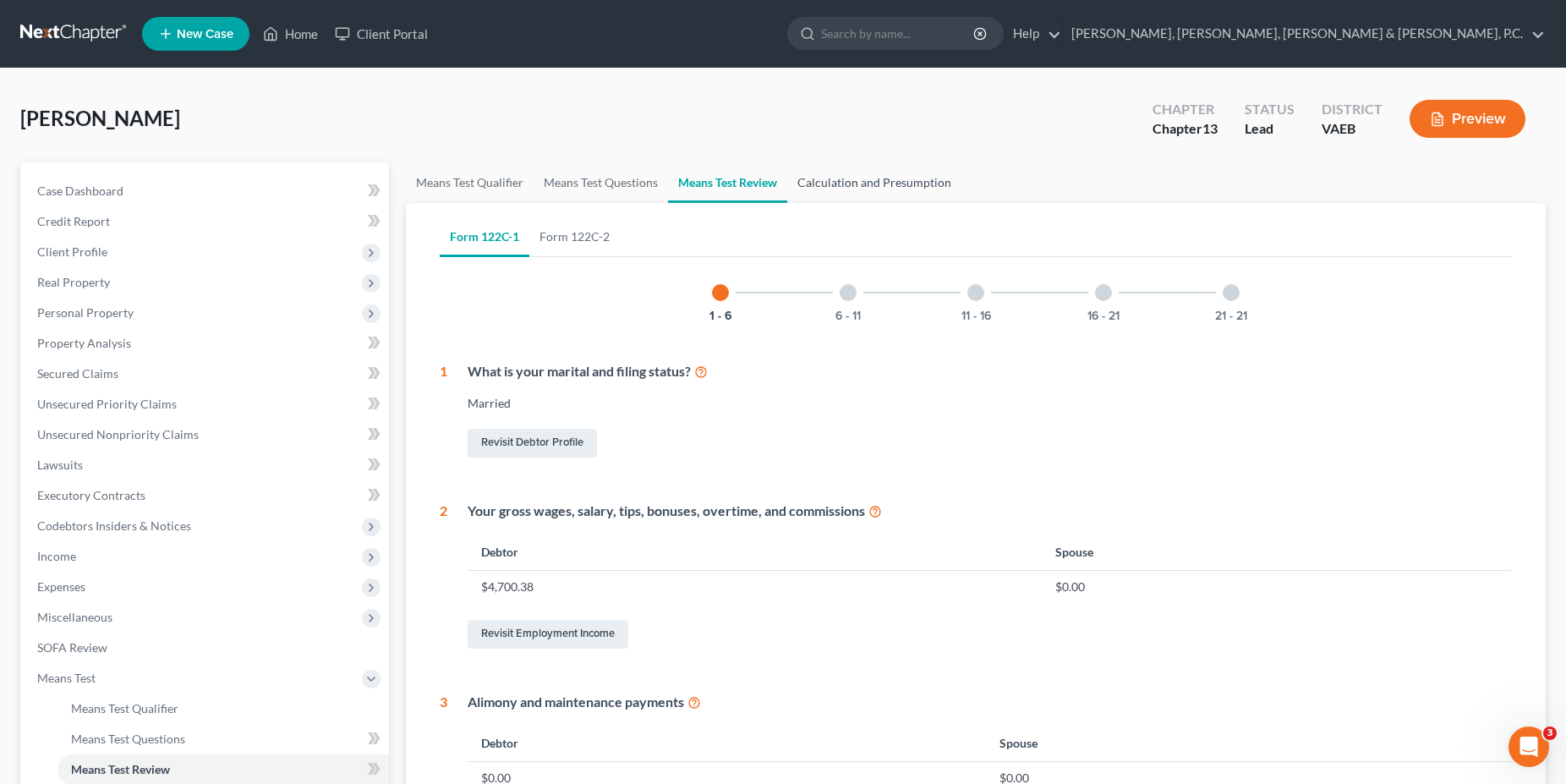
click at [851, 175] on link "Calculation and Presumption" at bounding box center [874, 182] width 174 height 40
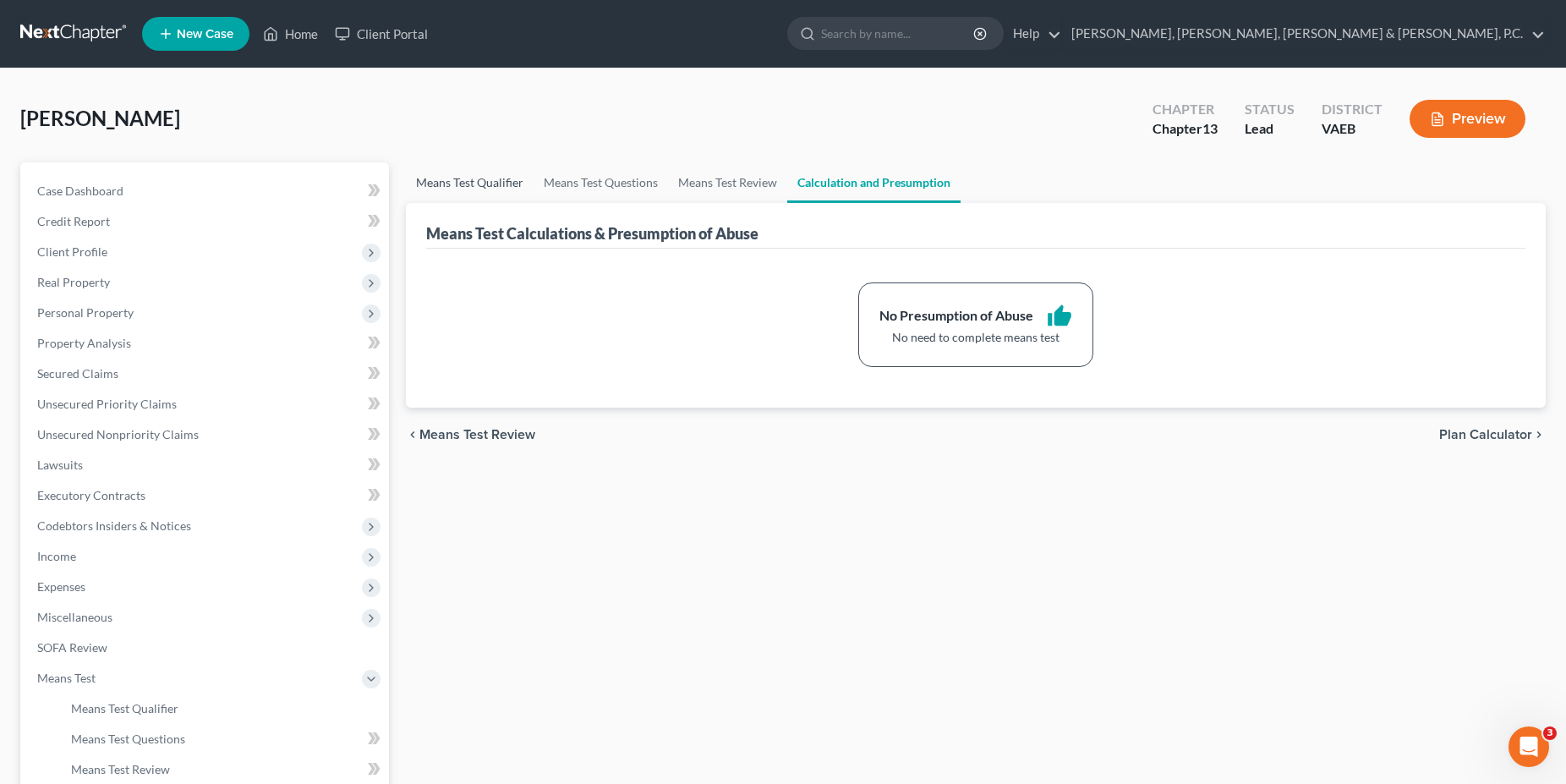
click at [502, 192] on link "Means Test Qualifier" at bounding box center [470, 182] width 128 height 40
